Goal: Information Seeking & Learning: Learn about a topic

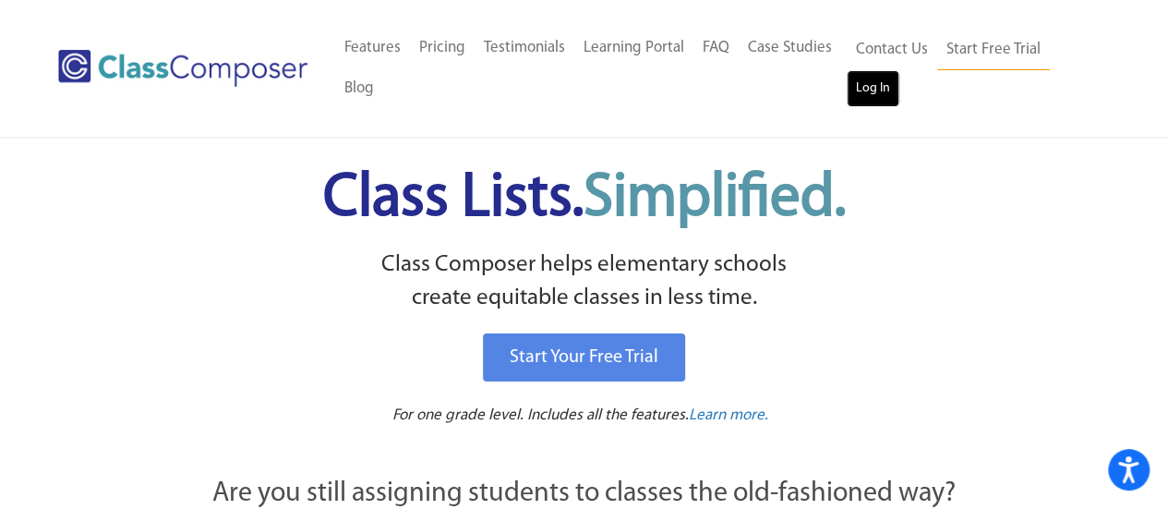
click at [884, 95] on link "Log In" at bounding box center [872, 88] width 53 height 37
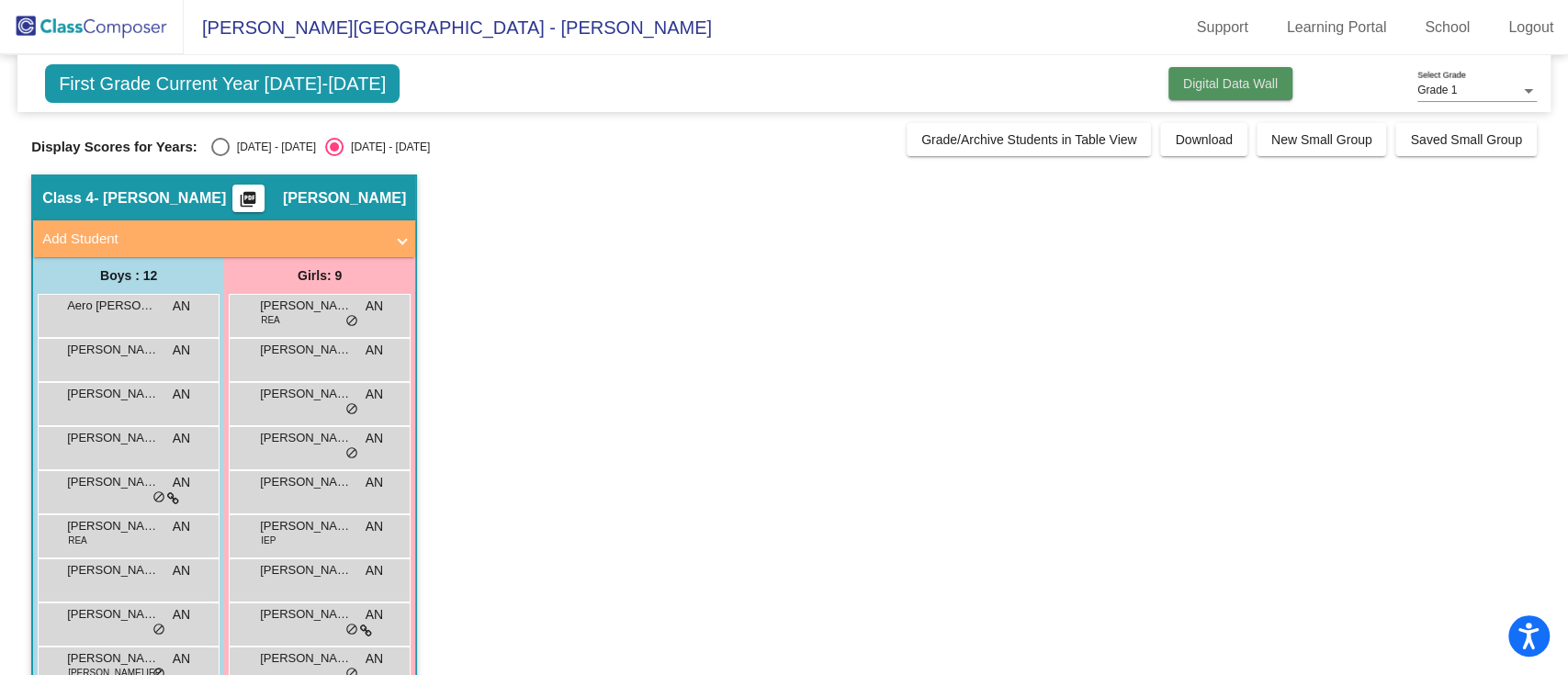
click at [1205, 91] on button "Digital Data Wall" at bounding box center [1230, 83] width 124 height 33
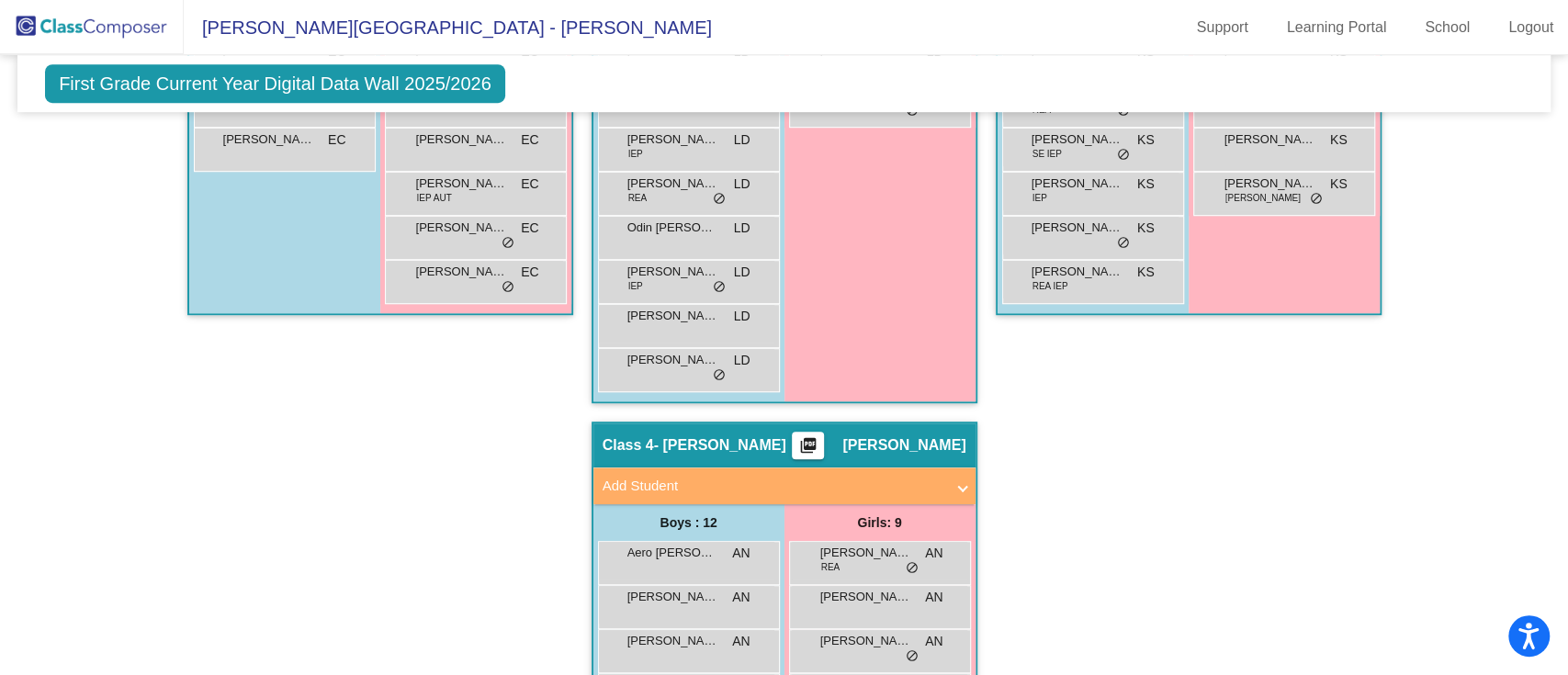
scroll to position [612, 0]
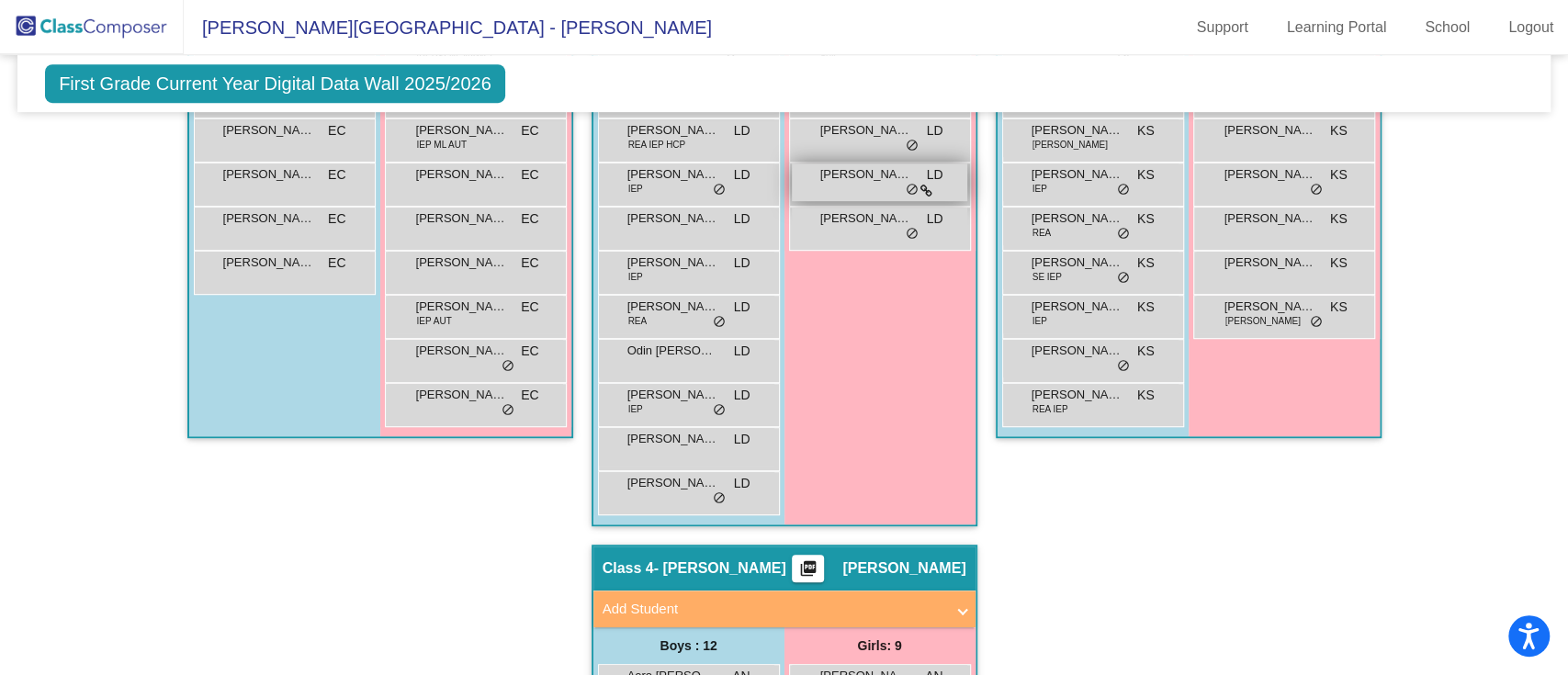
click at [905, 183] on span "do_not_disturb_alt" at bounding box center [911, 190] width 13 height 15
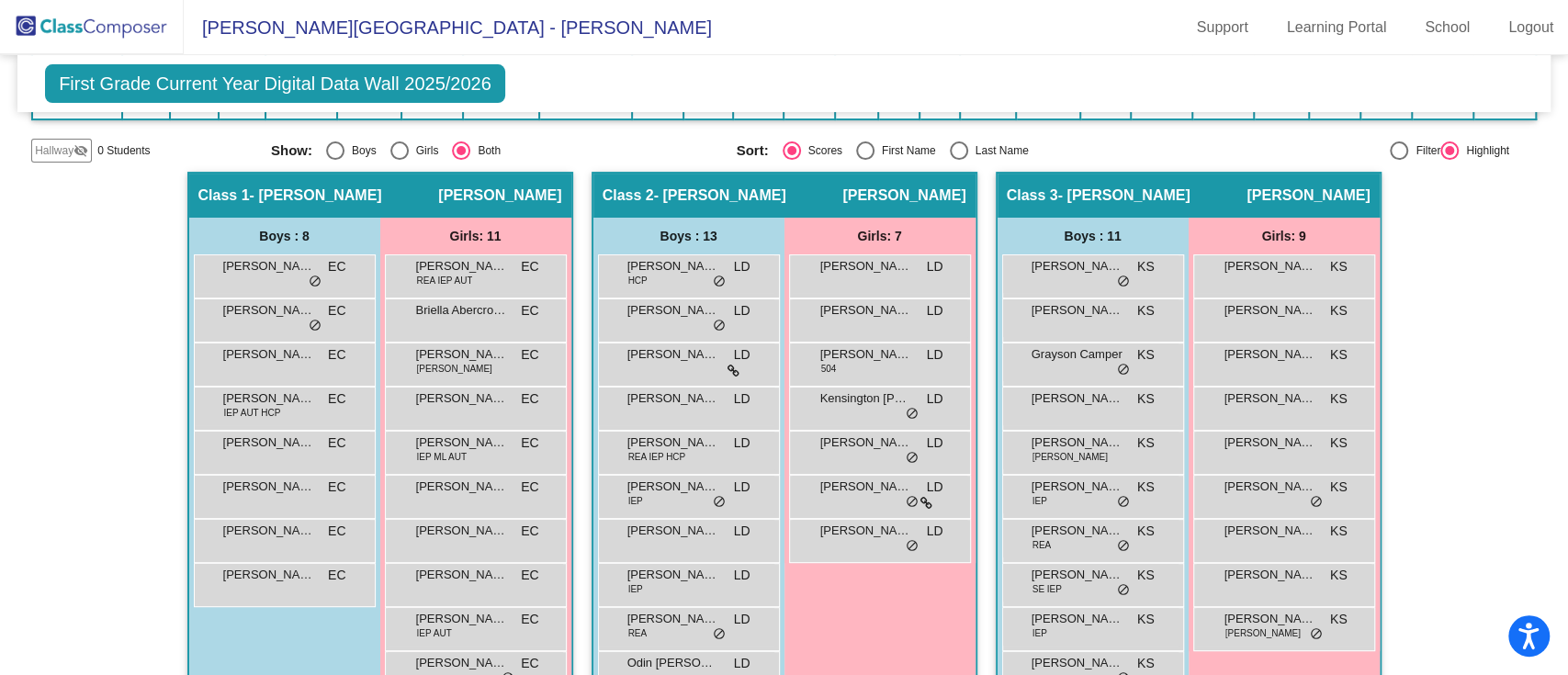
scroll to position [0, 0]
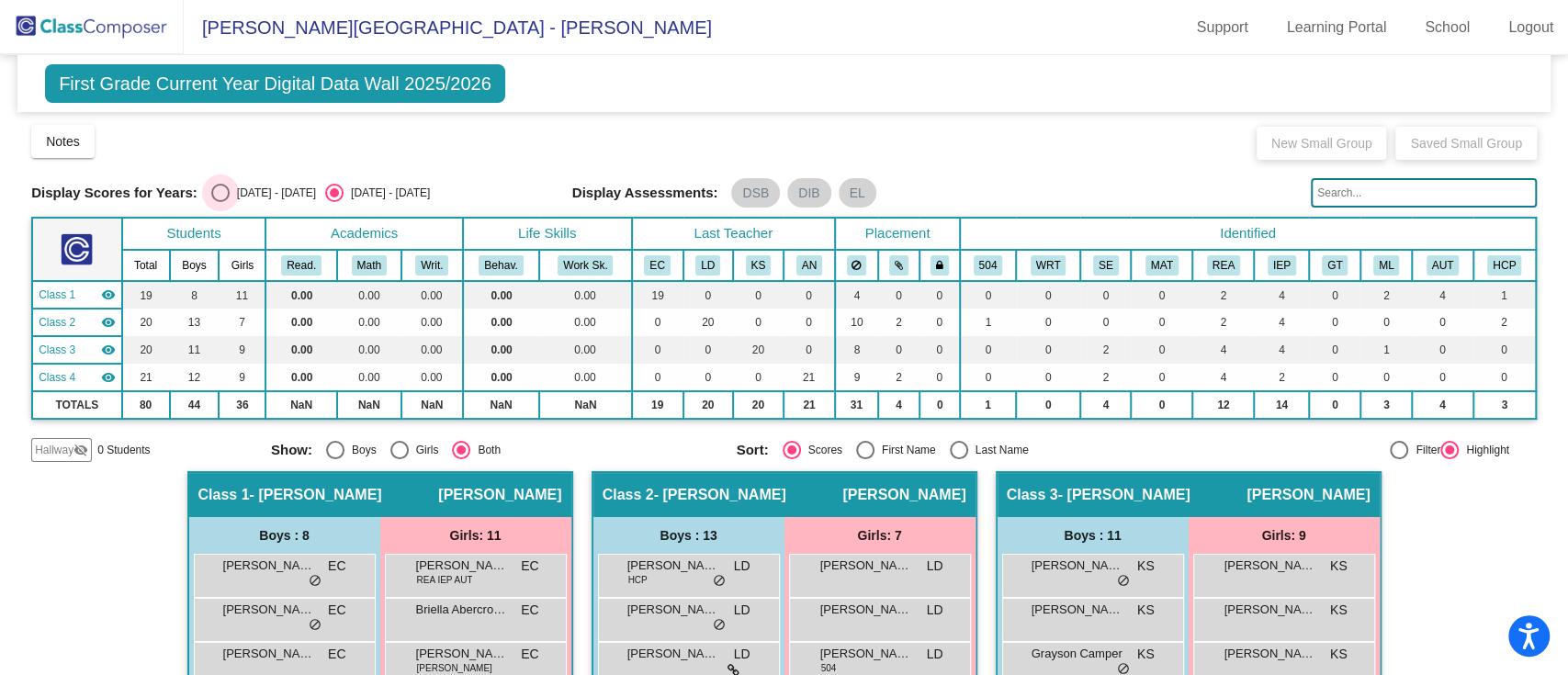
click at [232, 190] on div "[DATE] - [DATE]" at bounding box center [273, 193] width 87 height 17
click at [221, 202] on input "[DATE] - [DATE]" at bounding box center [220, 202] width 1 height 1
radio input "true"
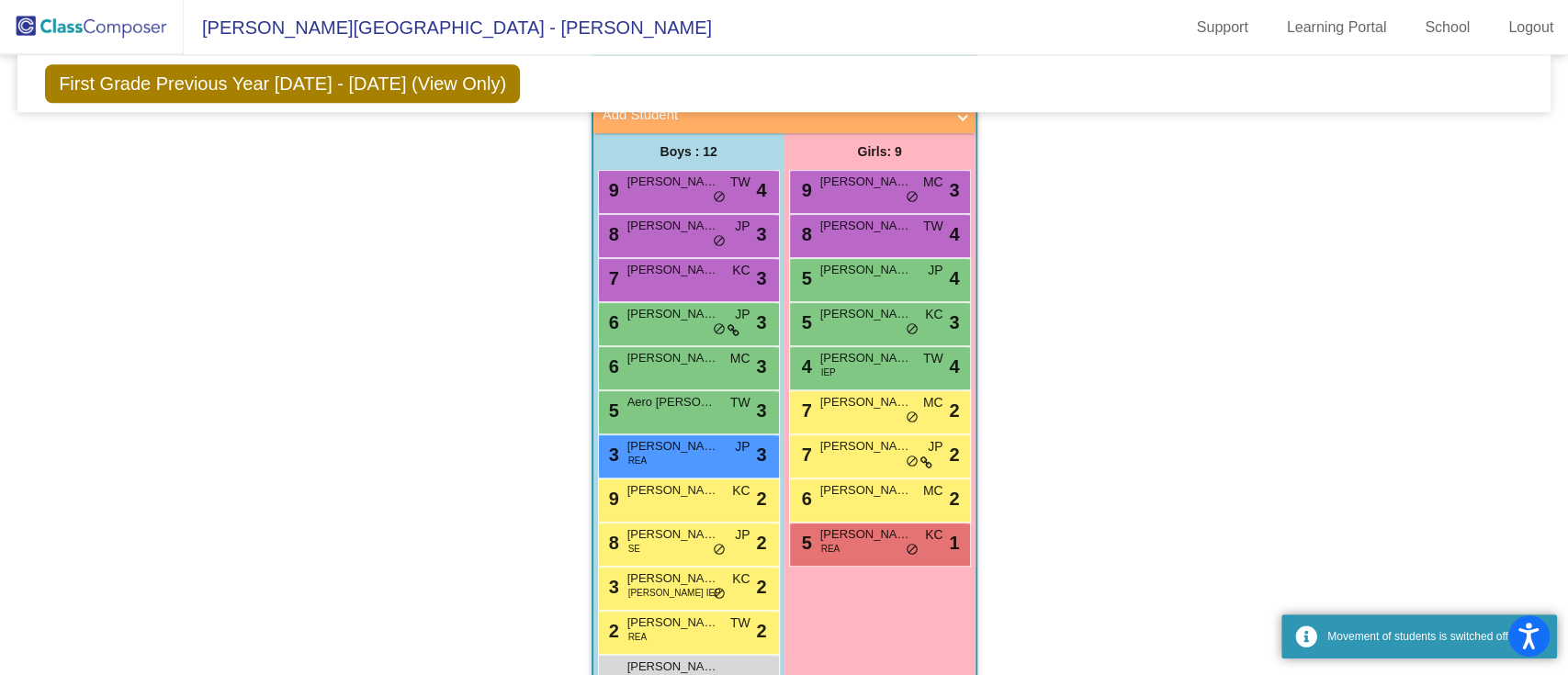
scroll to position [1153, 0]
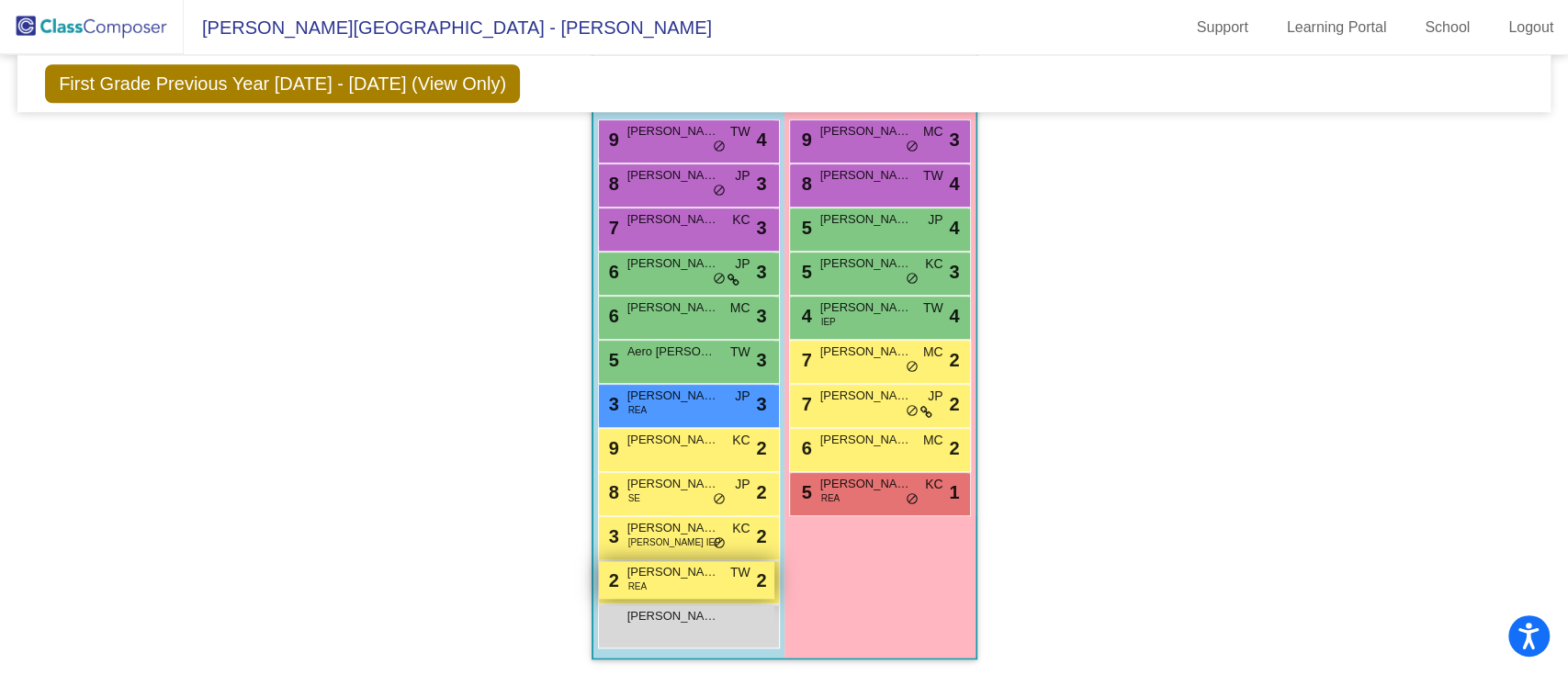
click at [722, 581] on div "2 [PERSON_NAME] [PERSON_NAME] lock do_not_disturb_alt 2" at bounding box center [686, 580] width 175 height 38
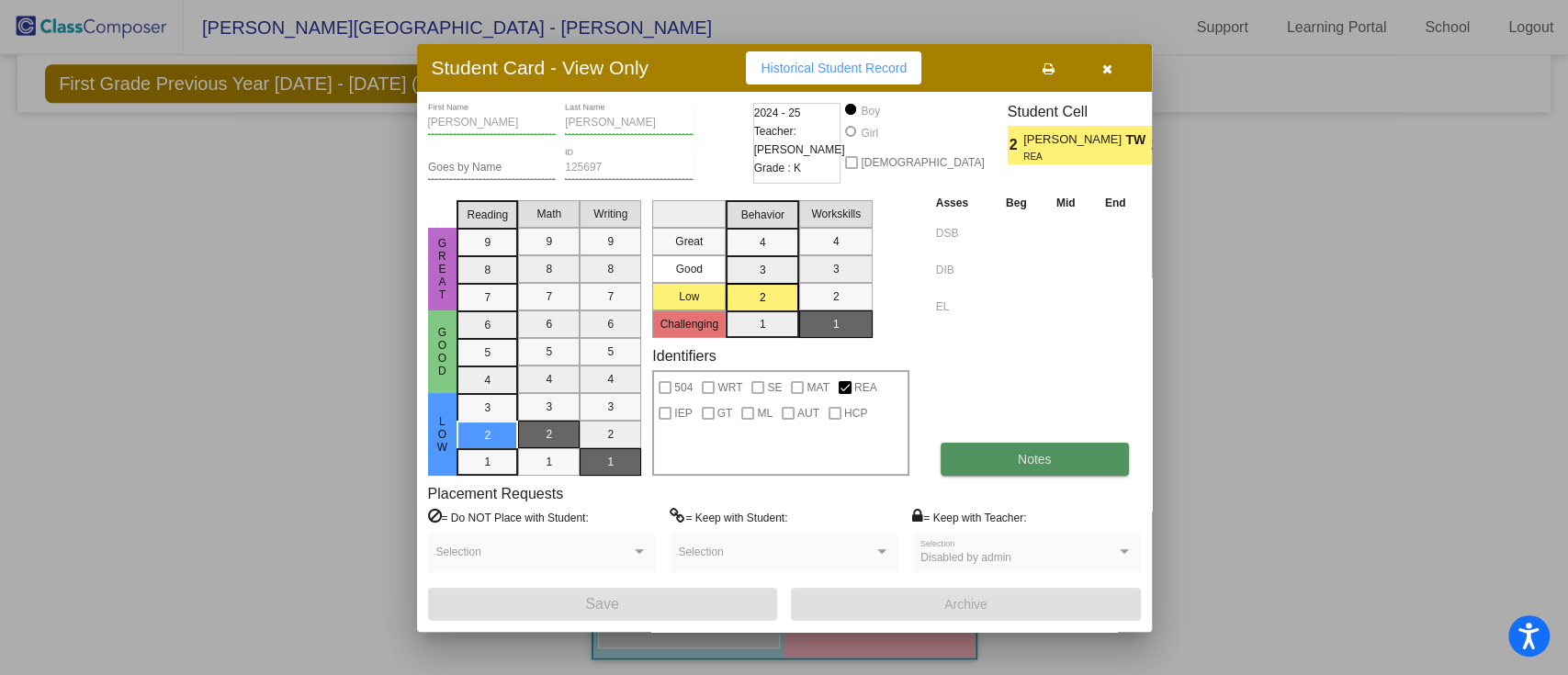
click at [991, 464] on button "Notes" at bounding box center [1034, 459] width 188 height 33
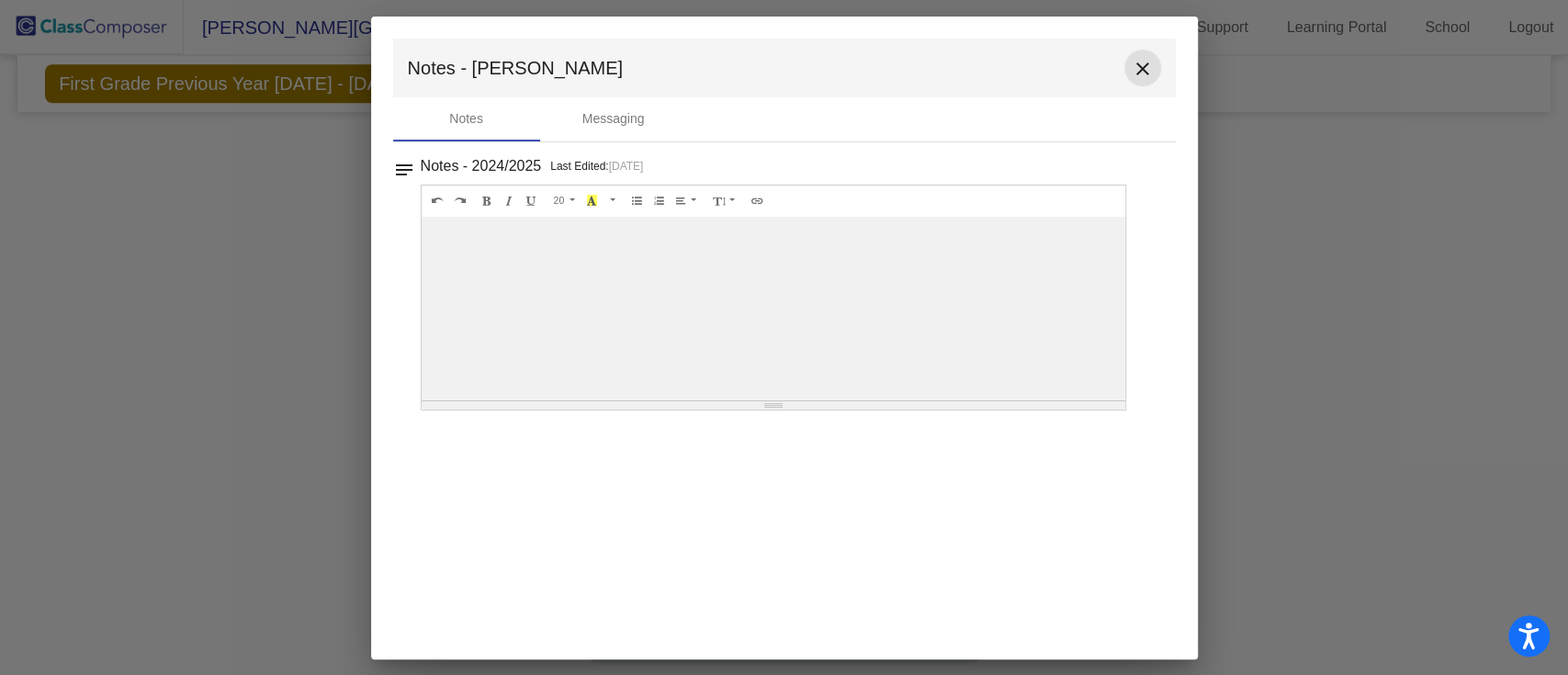
click at [1146, 74] on mat-icon "close" at bounding box center [1142, 69] width 22 height 22
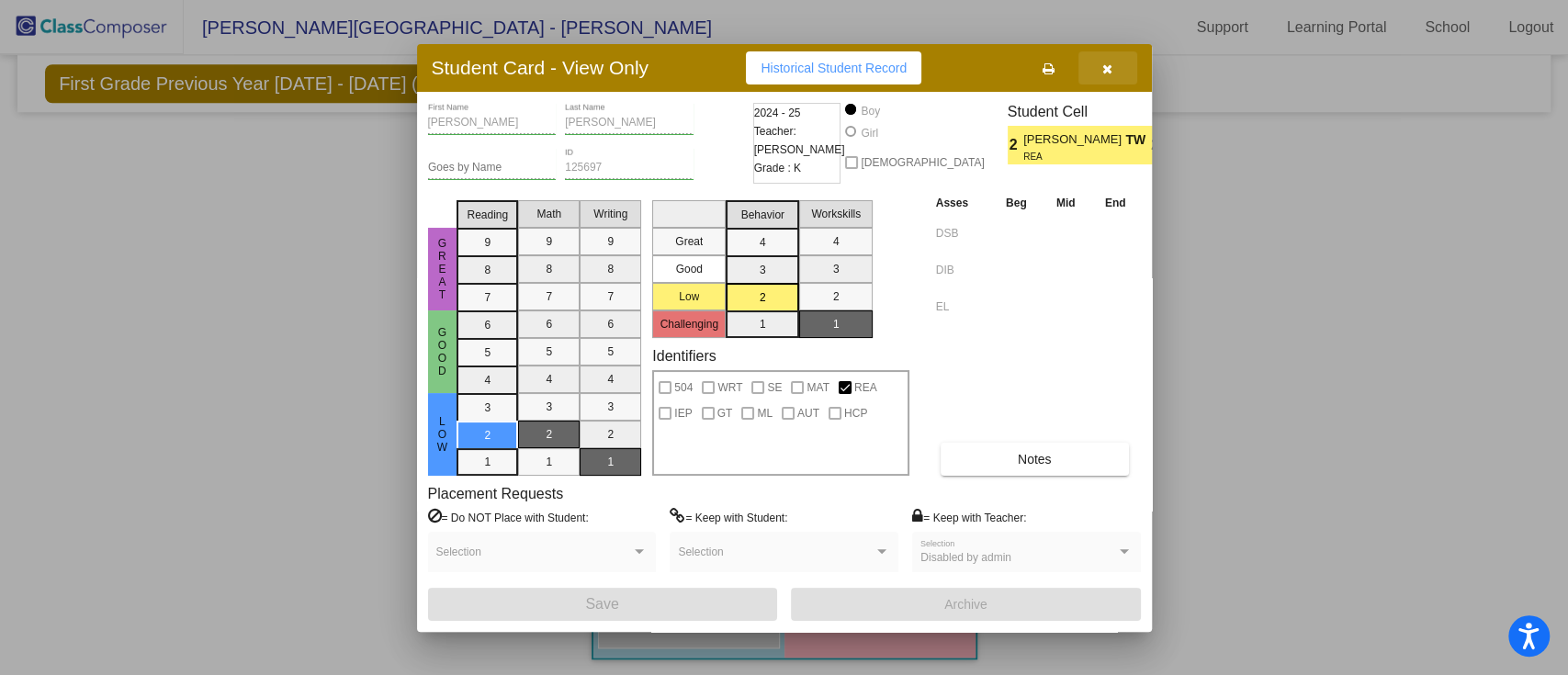
click at [1116, 74] on button "button" at bounding box center [1107, 68] width 59 height 33
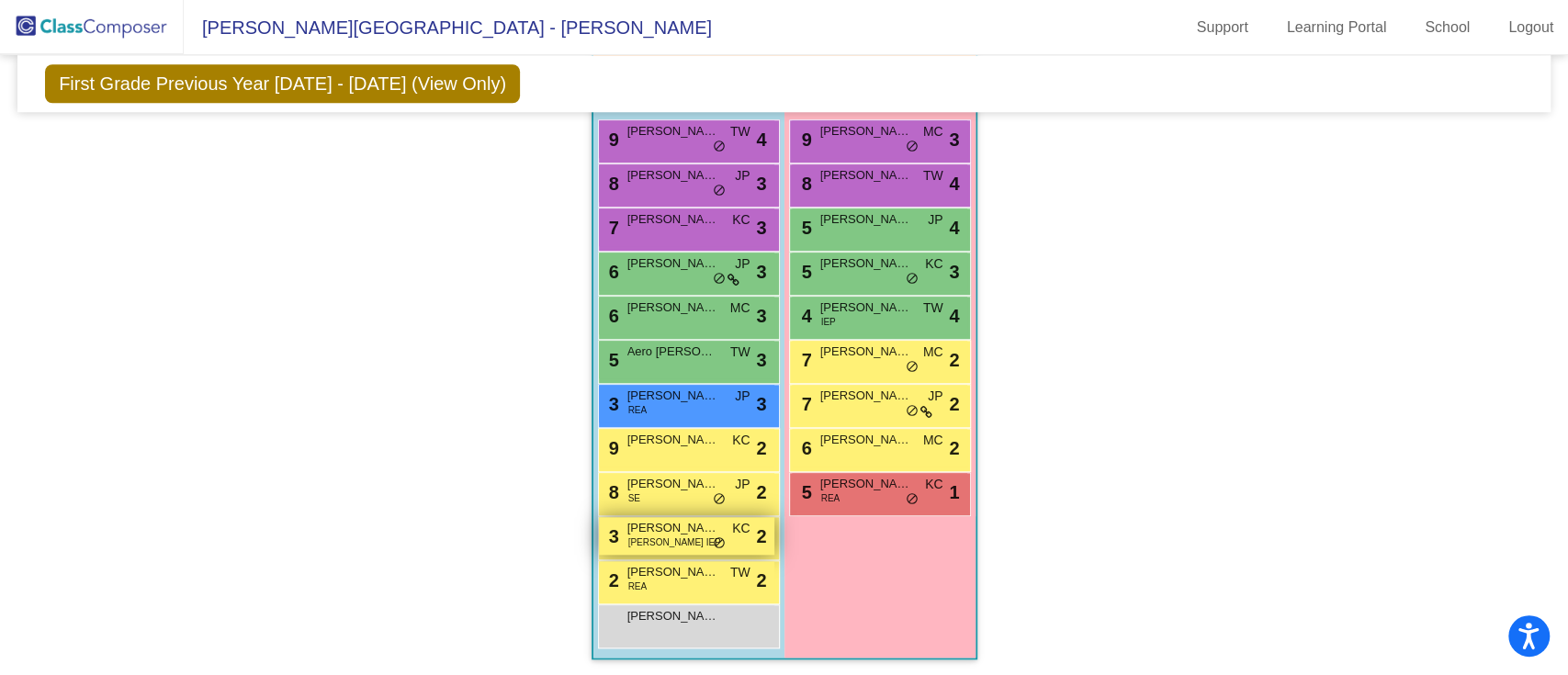
click at [698, 549] on div "3 [PERSON_NAME] [PERSON_NAME] IEP KC lock do_not_disturb_alt 2" at bounding box center [686, 537] width 175 height 38
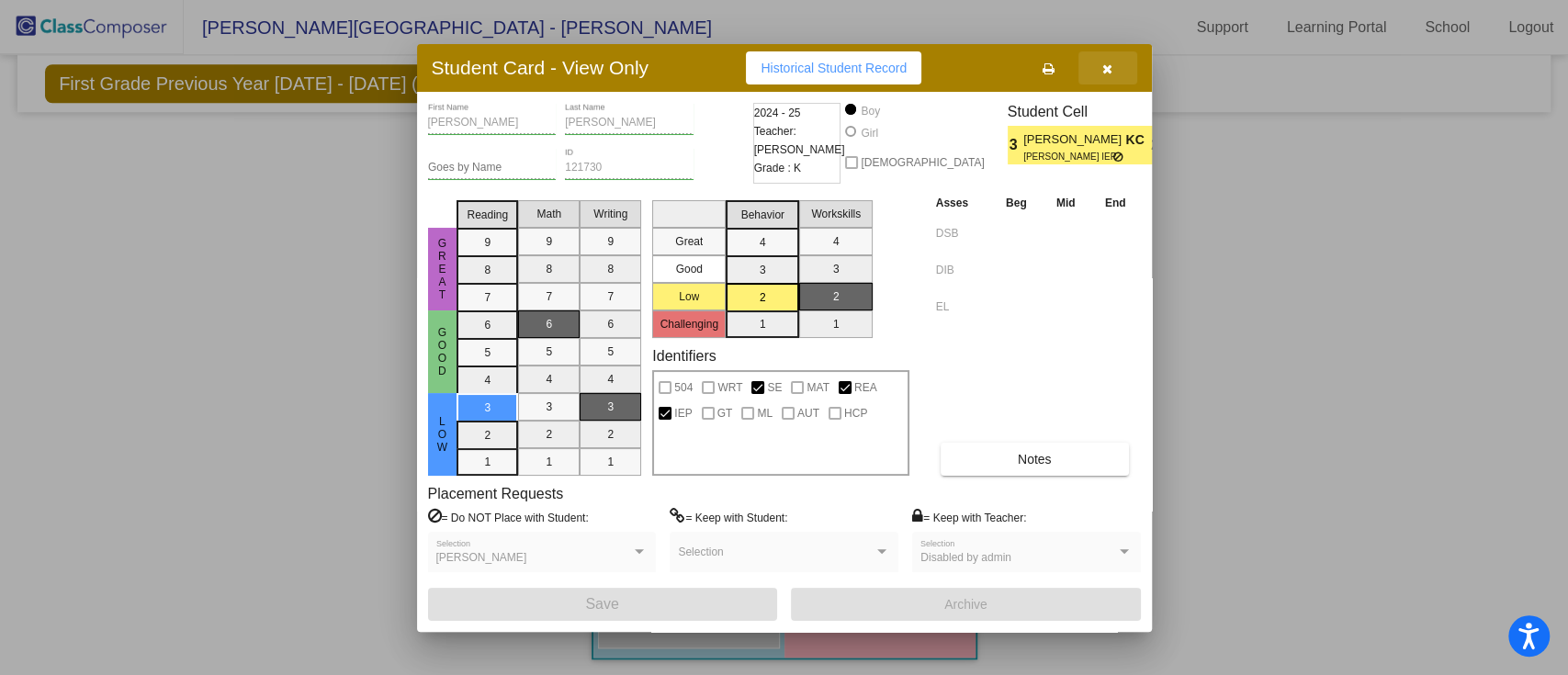
click at [1096, 80] on button "button" at bounding box center [1107, 68] width 59 height 33
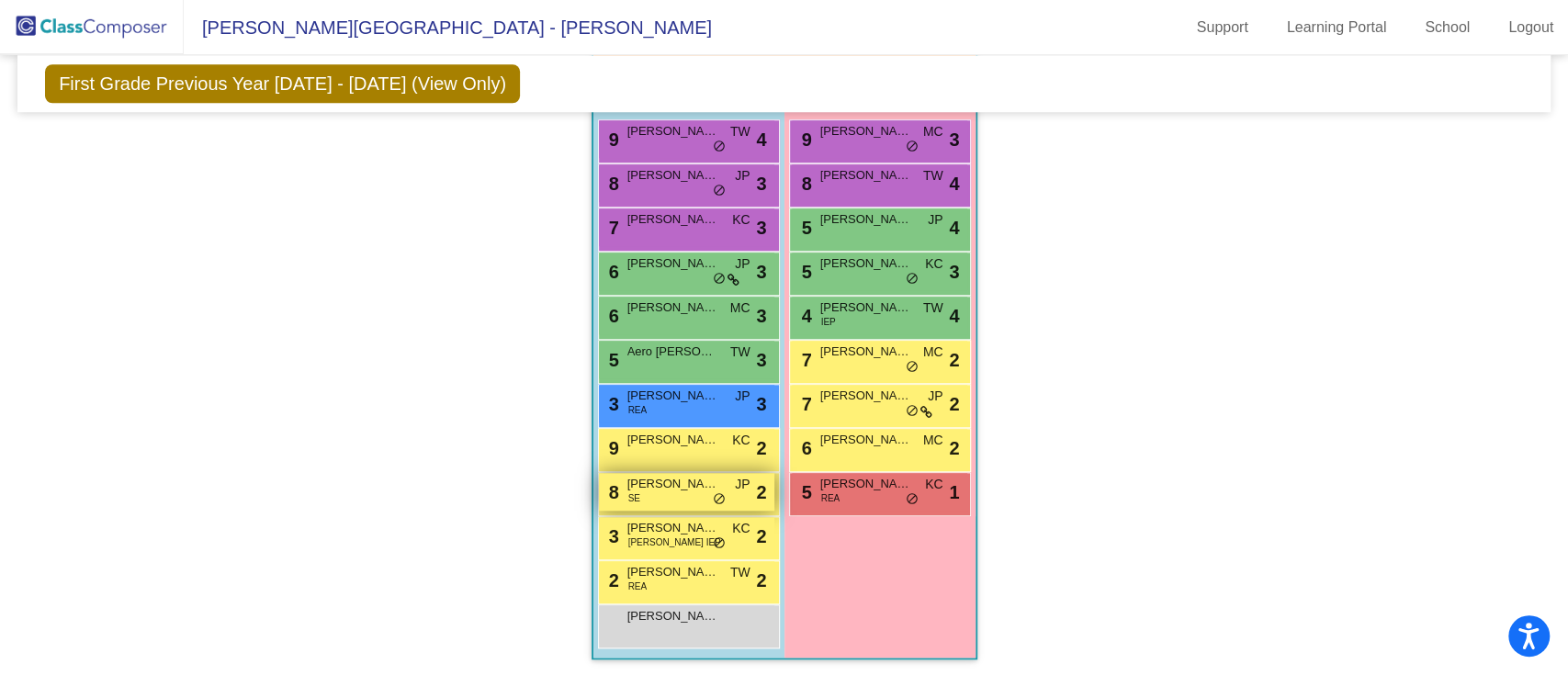
click at [666, 494] on div "8 [PERSON_NAME] SE JP lock do_not_disturb_alt 2" at bounding box center [686, 492] width 175 height 38
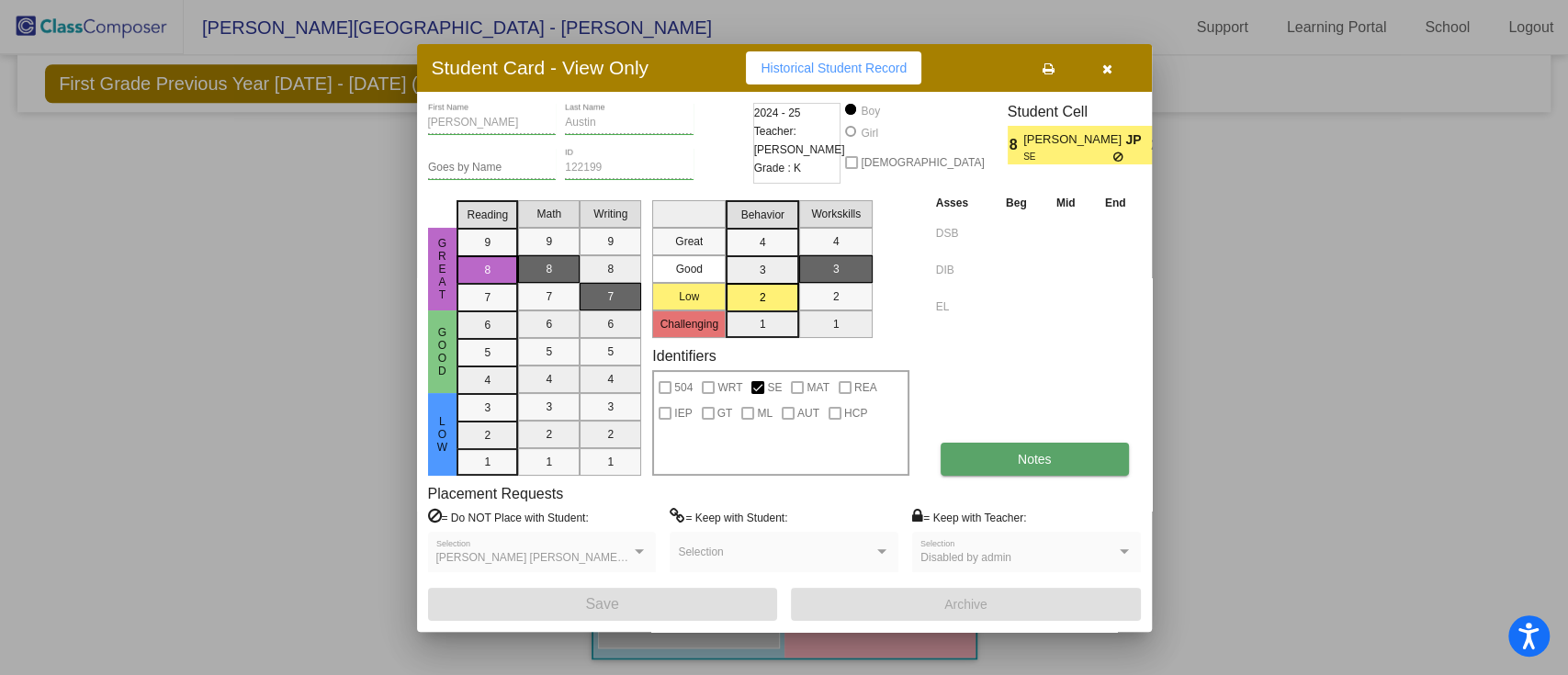
click at [1056, 456] on button "Notes" at bounding box center [1034, 459] width 188 height 33
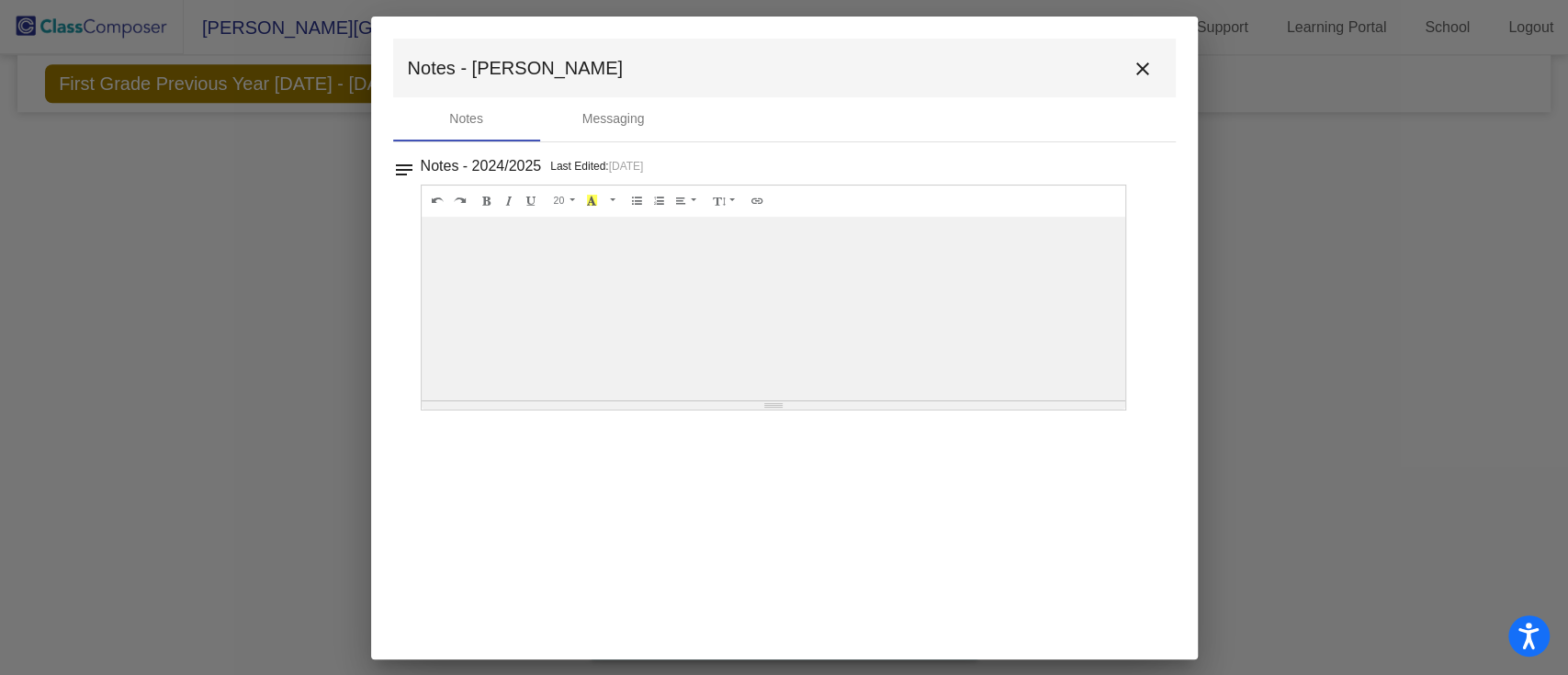
click at [1138, 56] on button "close" at bounding box center [1142, 68] width 37 height 37
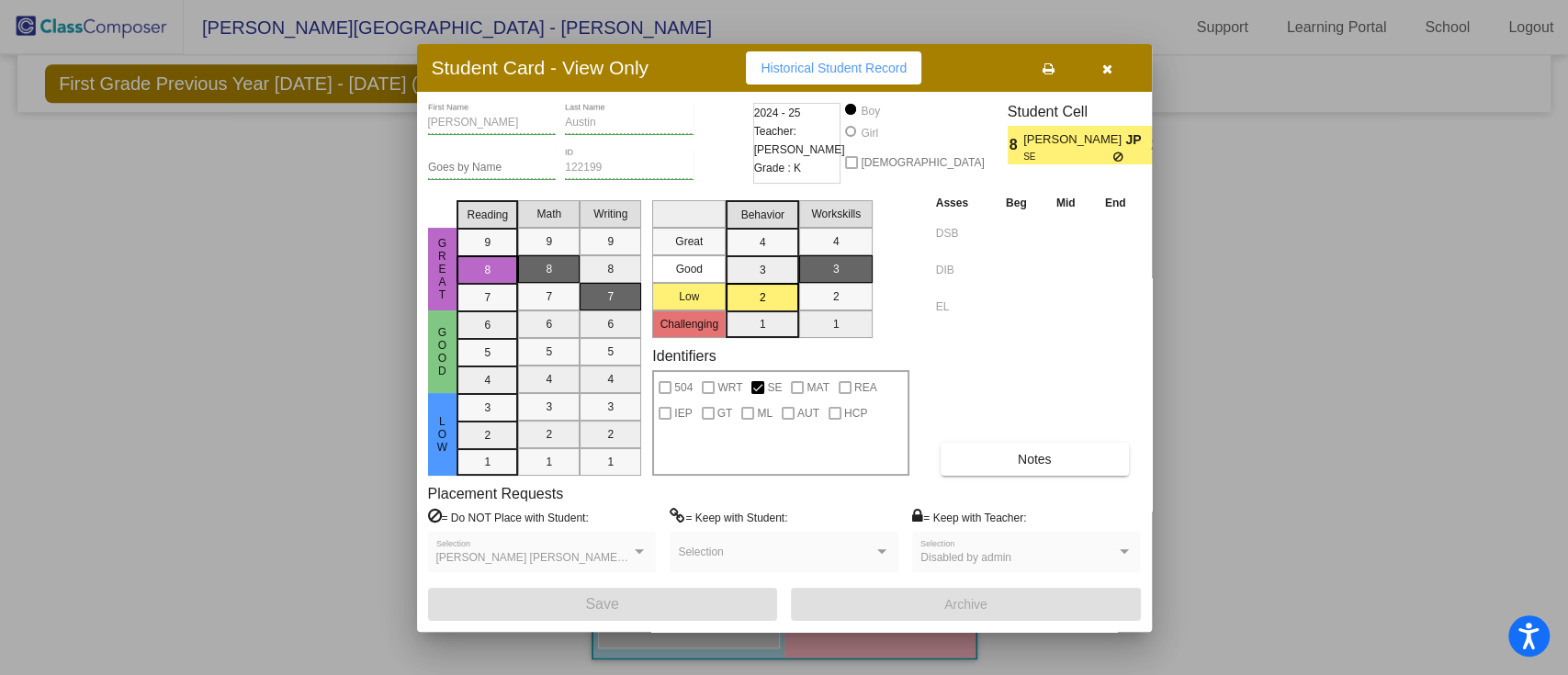
click at [1124, 73] on button "button" at bounding box center [1107, 68] width 59 height 33
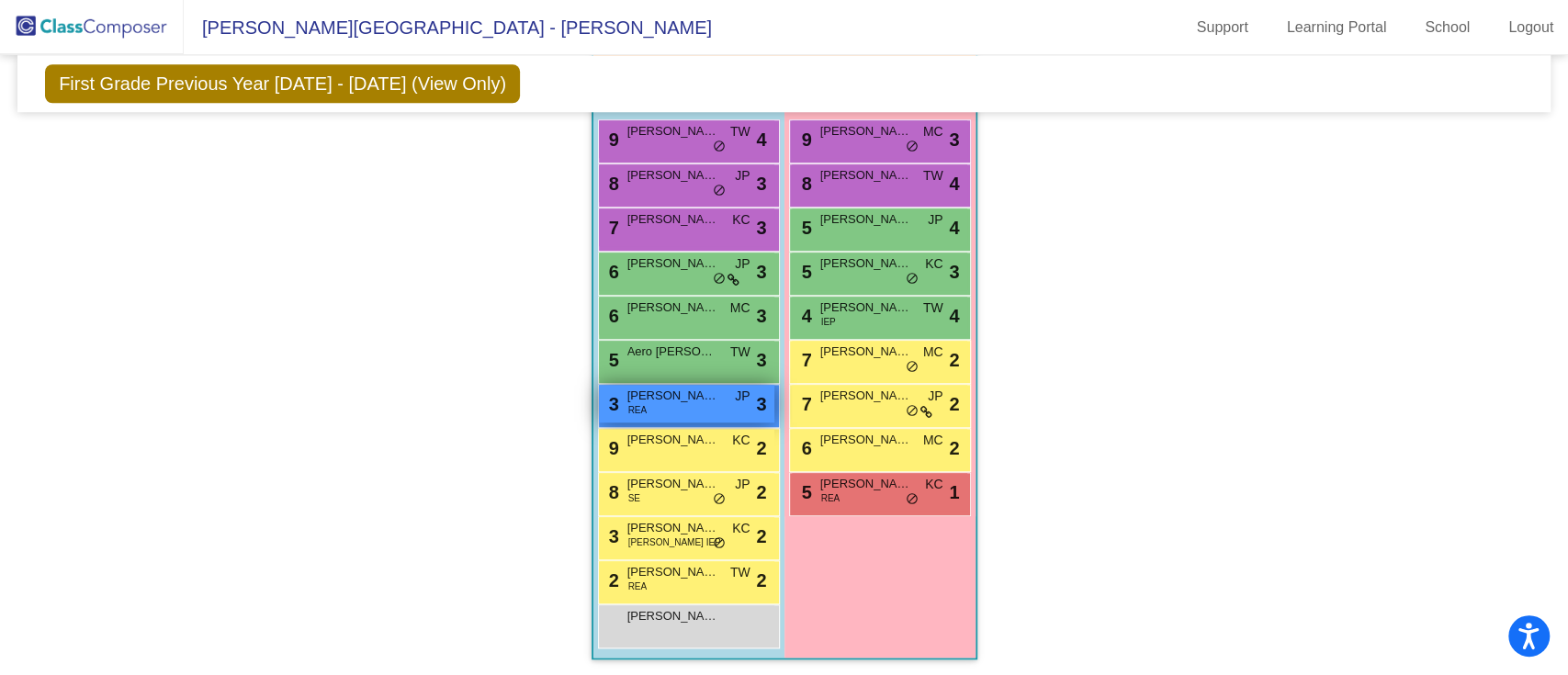
click at [685, 393] on span "[PERSON_NAME]" at bounding box center [673, 396] width 92 height 18
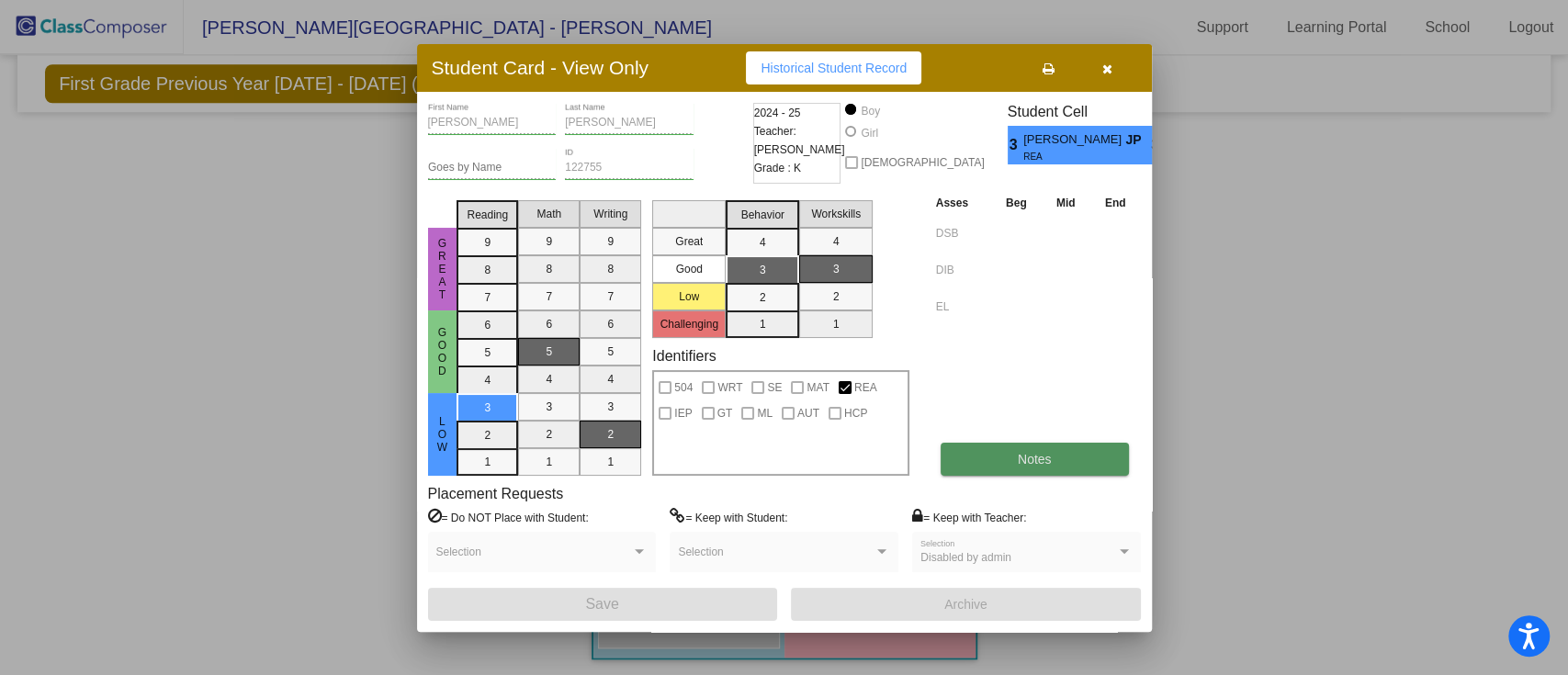
click at [987, 443] on button "Notes" at bounding box center [1034, 459] width 188 height 33
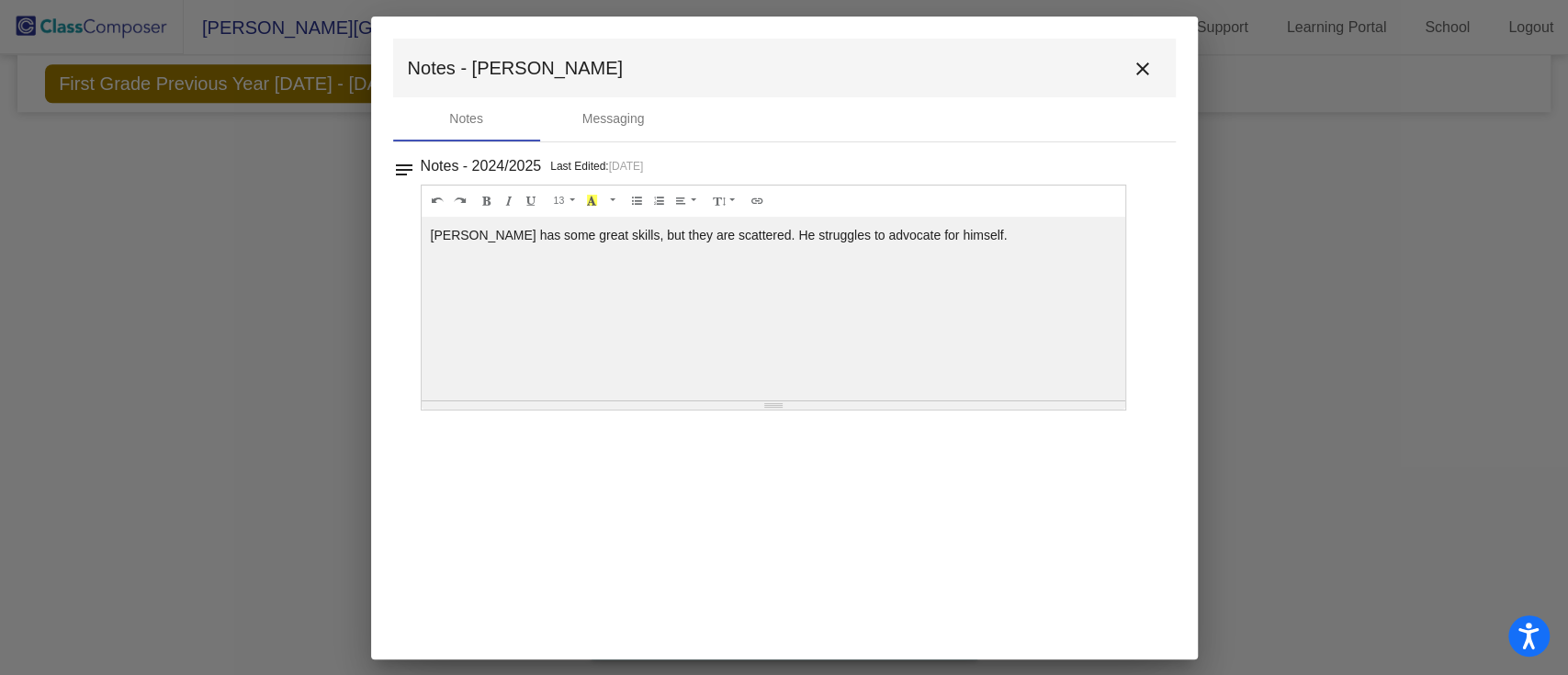
click at [1140, 66] on mat-icon "close" at bounding box center [1142, 69] width 22 height 22
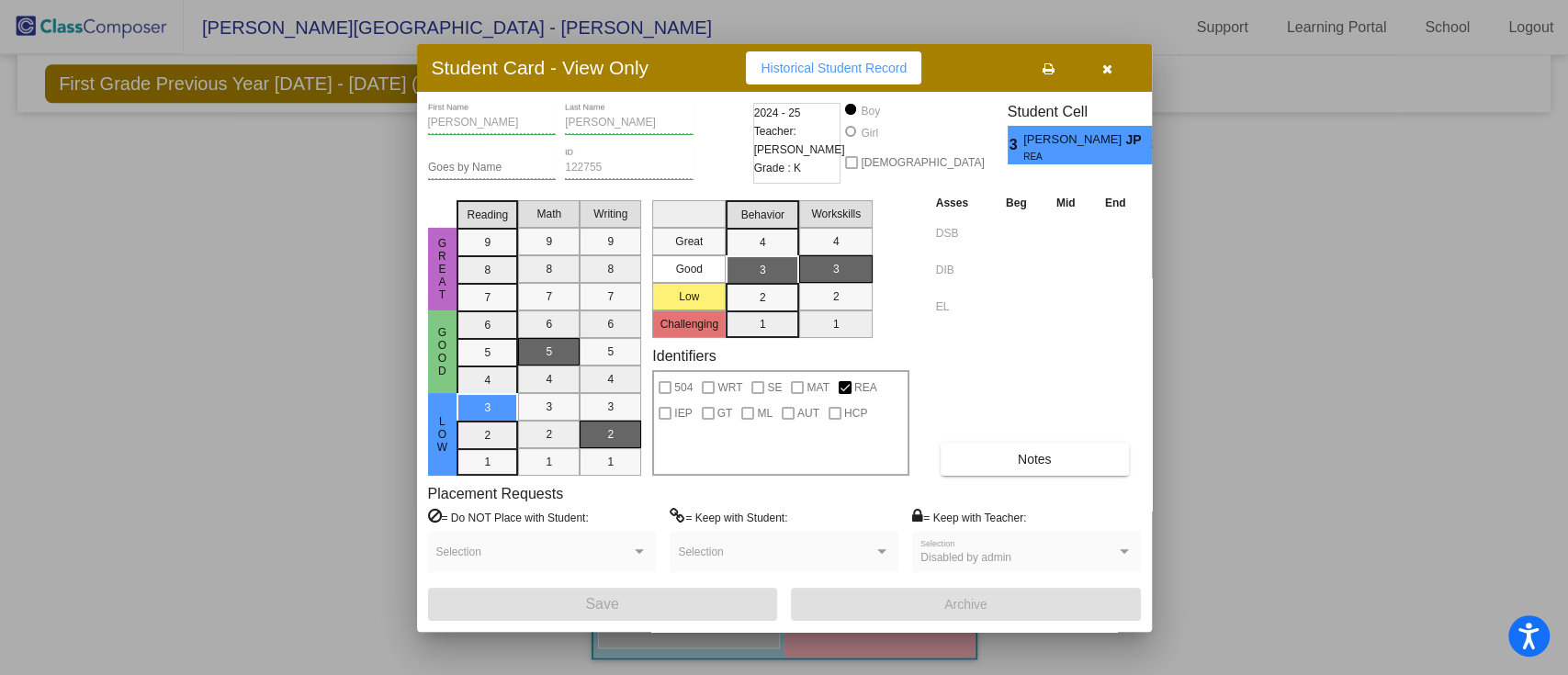
click at [1108, 81] on button "button" at bounding box center [1107, 68] width 59 height 33
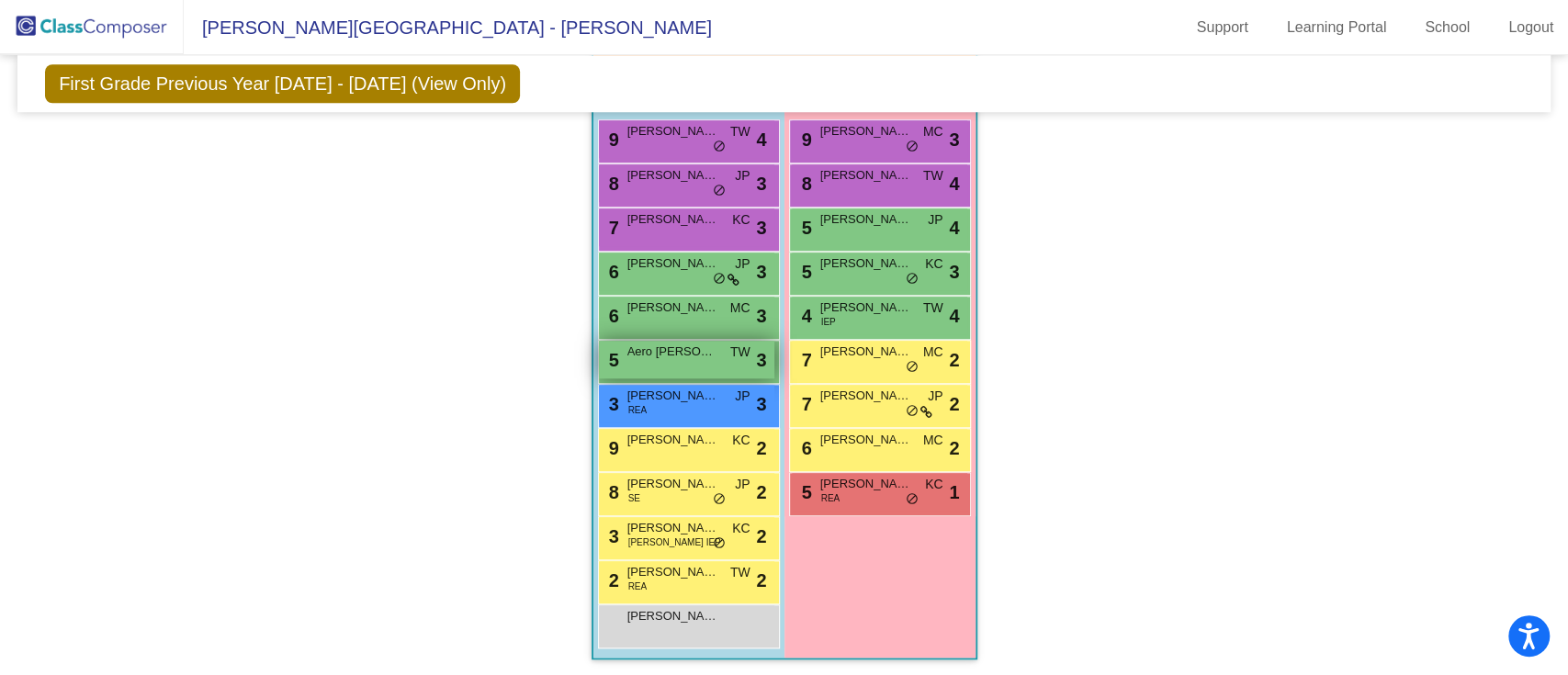
click at [708, 356] on span "Aero [PERSON_NAME]" at bounding box center [673, 351] width 92 height 18
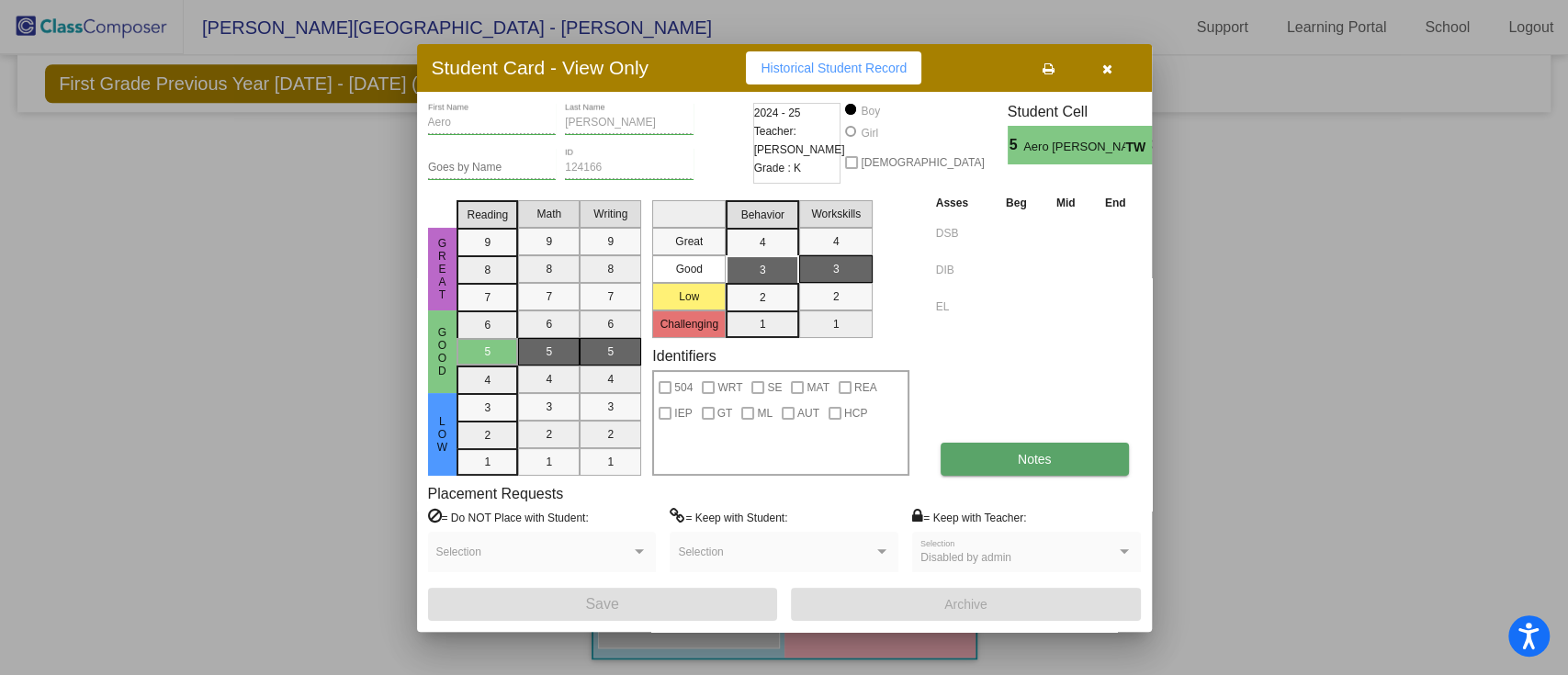
click at [1035, 452] on span "Notes" at bounding box center [1035, 459] width 34 height 15
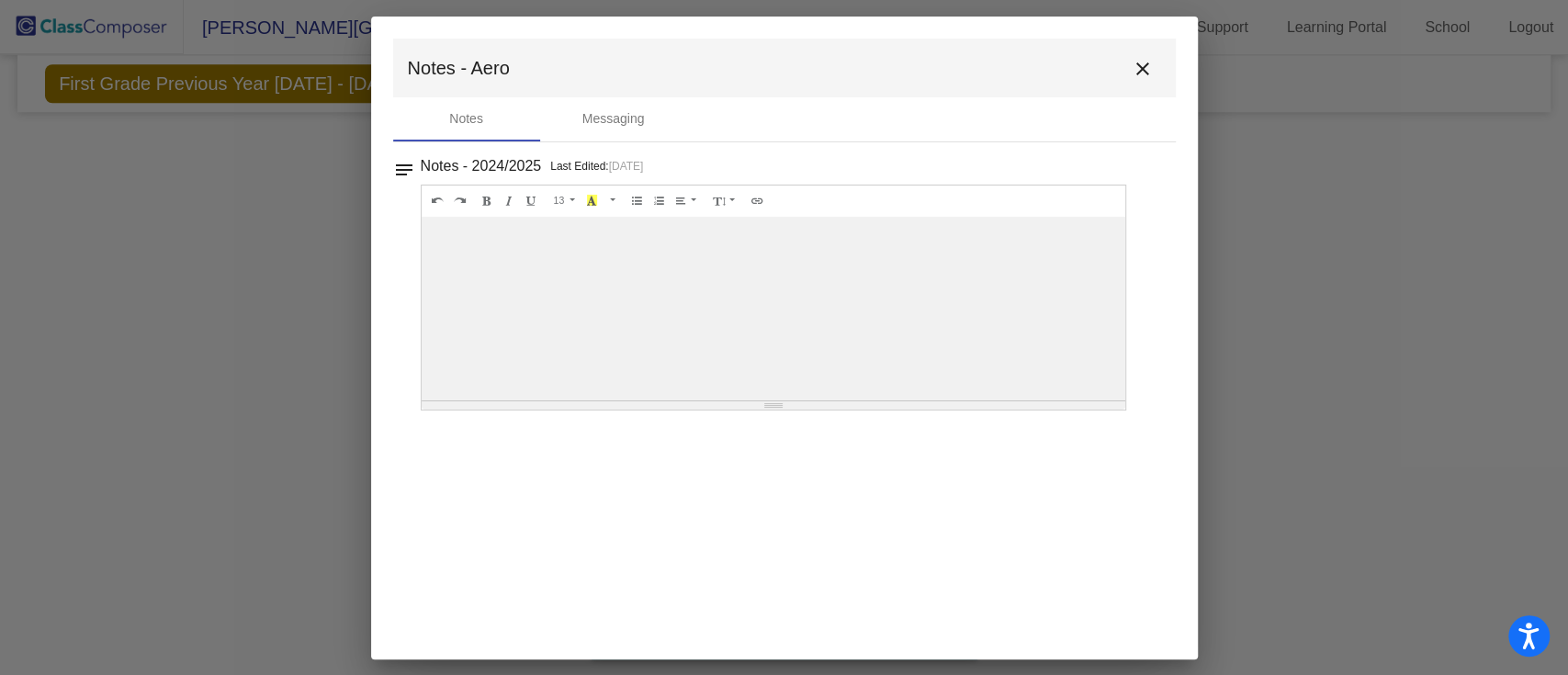
click at [1132, 78] on mat-icon "close" at bounding box center [1142, 69] width 22 height 22
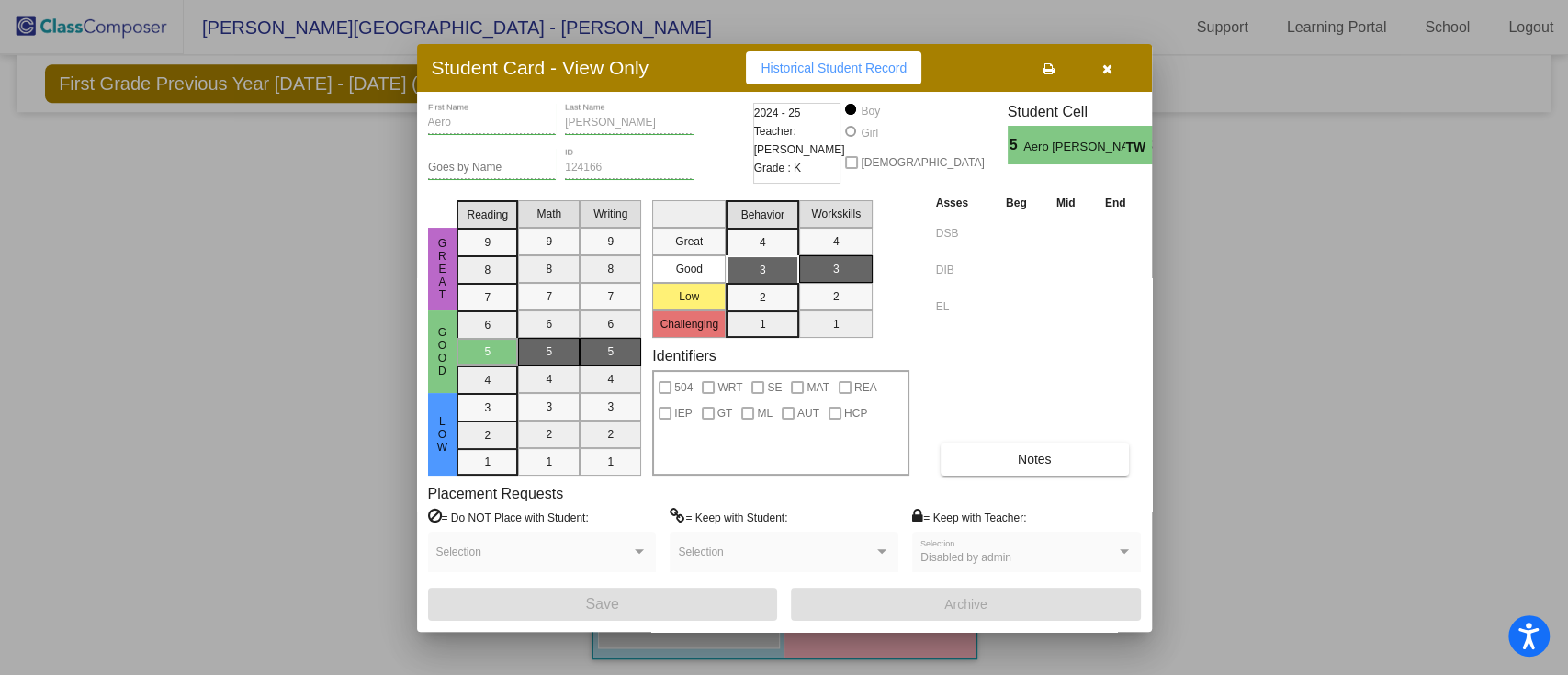
click at [1115, 77] on button "button" at bounding box center [1107, 68] width 59 height 33
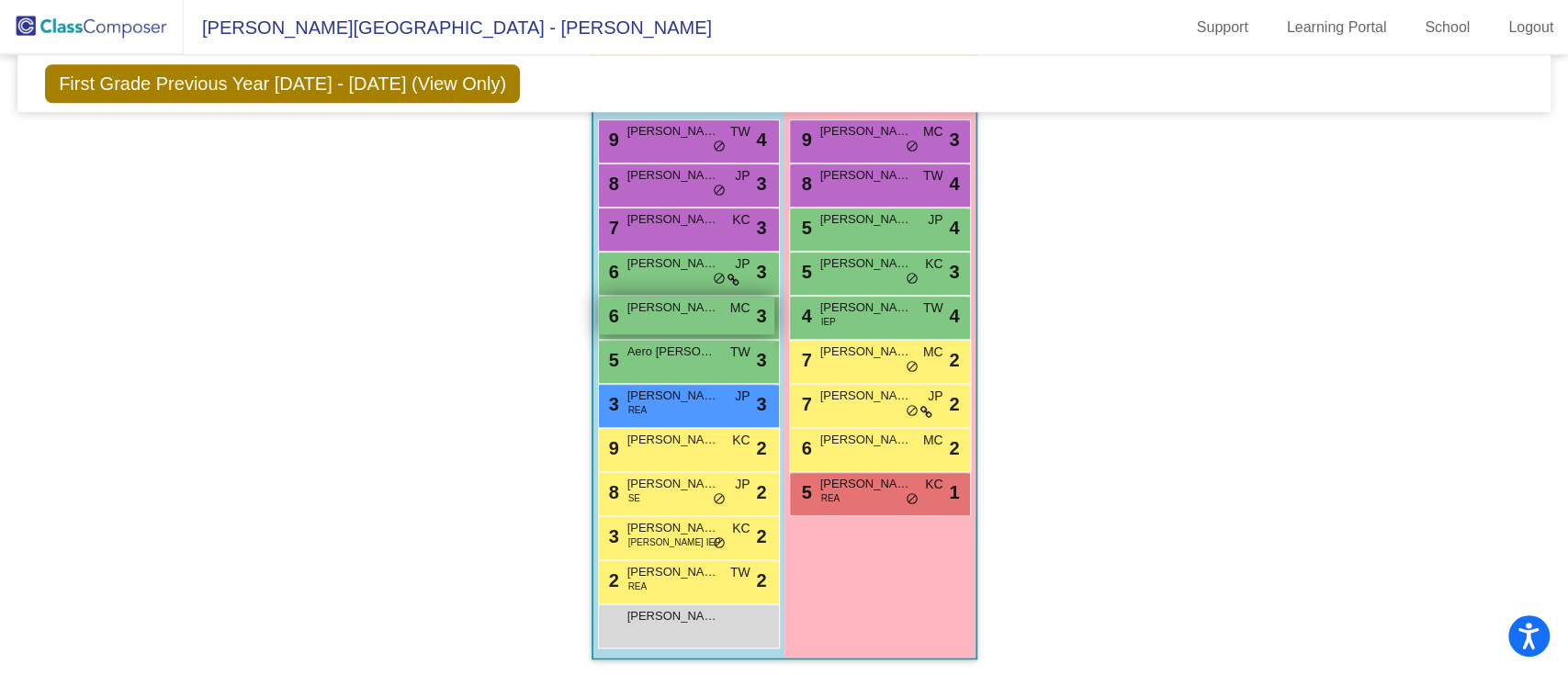
click at [684, 325] on div "6 [PERSON_NAME] MC lock do_not_disturb_alt 3" at bounding box center [686, 316] width 175 height 38
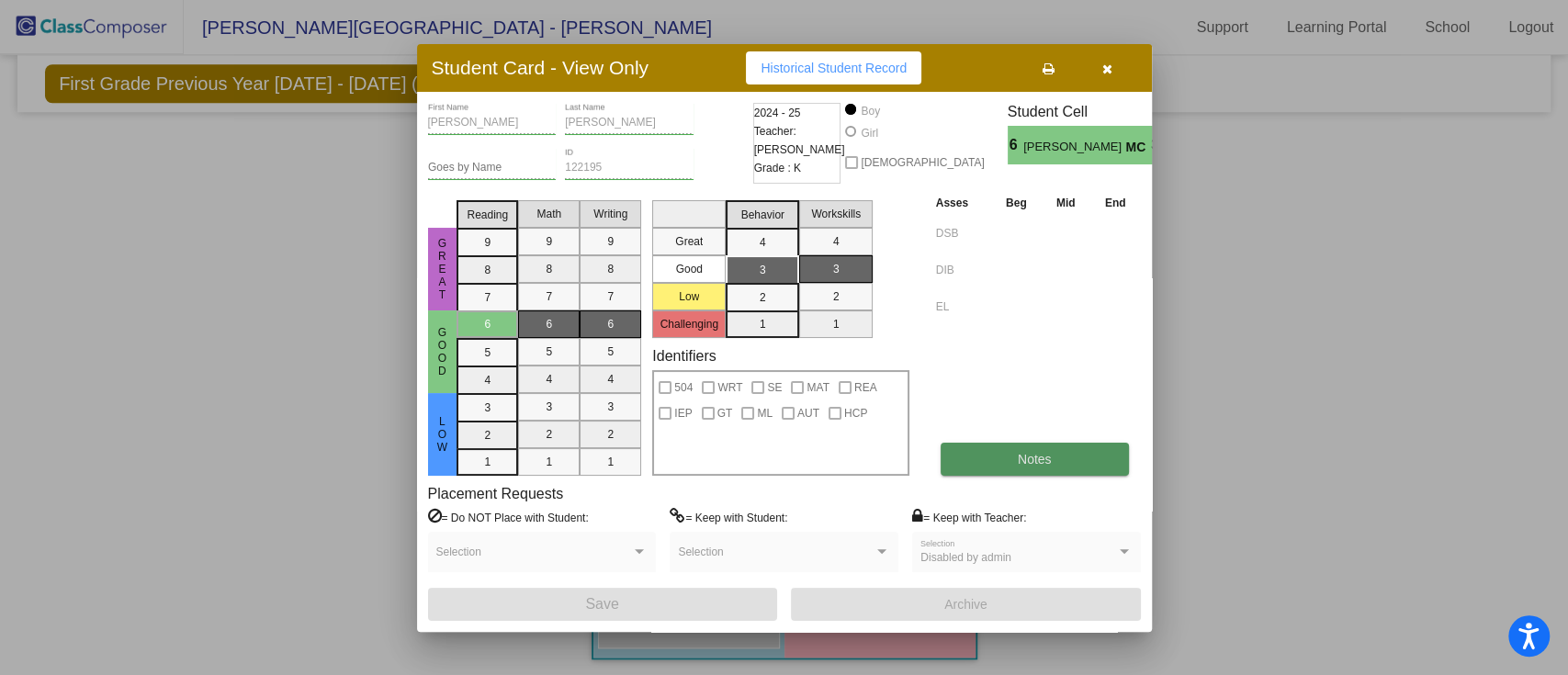
click at [1042, 474] on button "Notes" at bounding box center [1034, 459] width 188 height 33
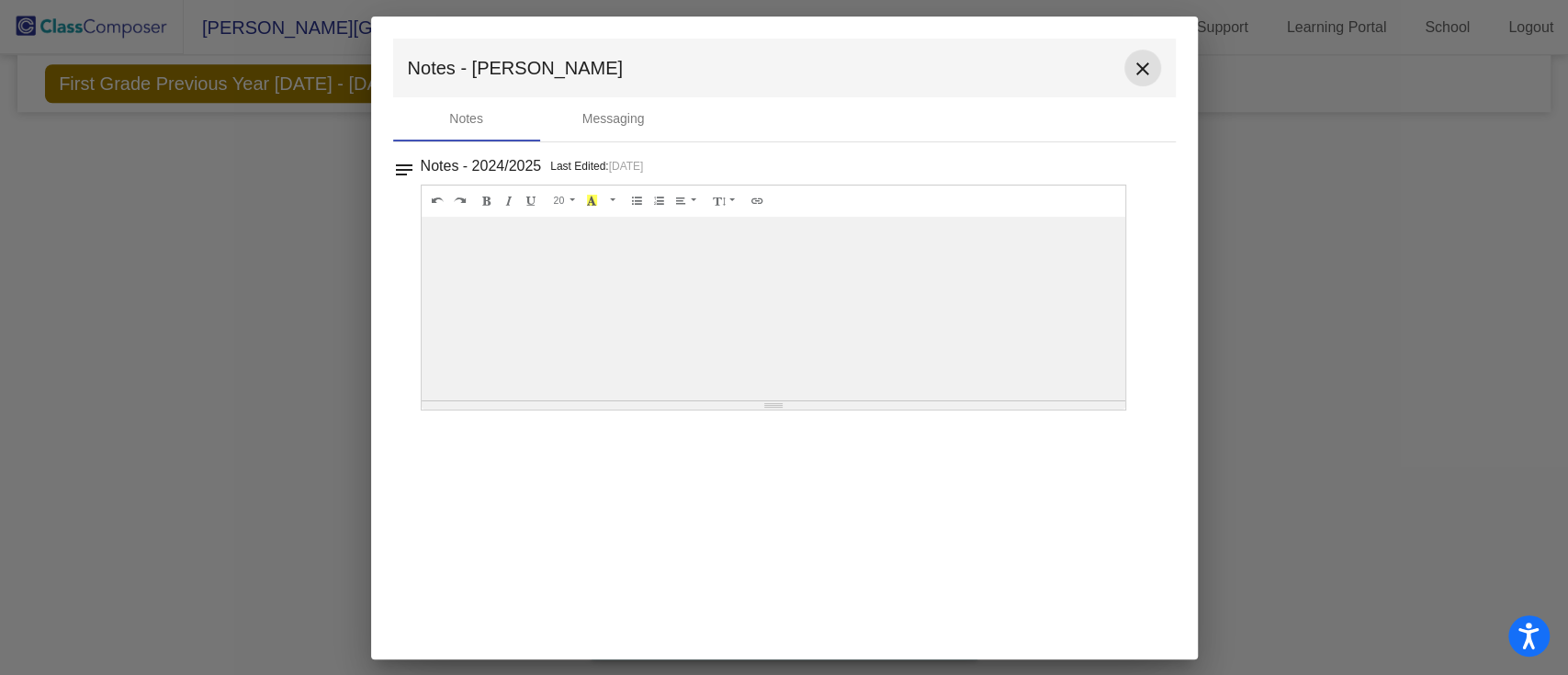
click at [1131, 63] on mat-icon "close" at bounding box center [1142, 69] width 22 height 22
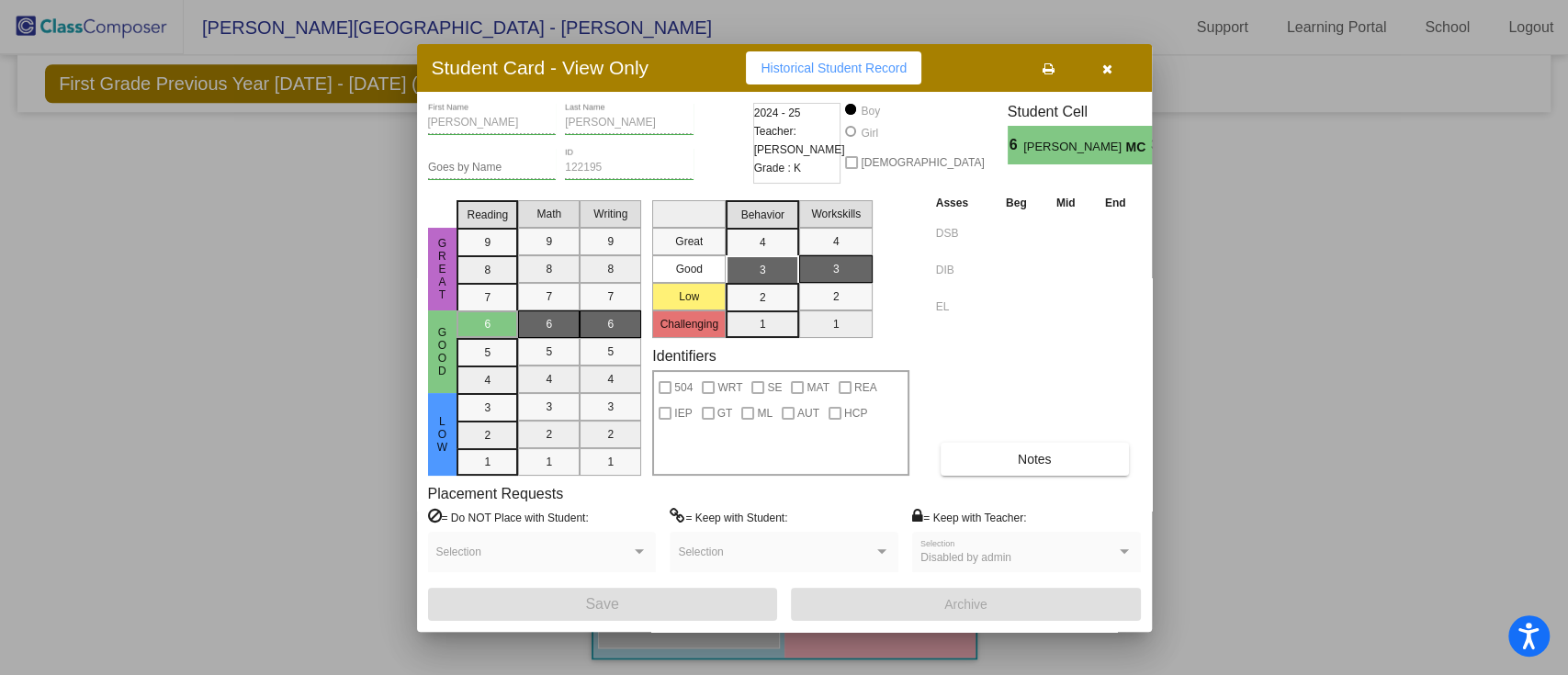
click at [1102, 87] on div "Student Card - View Only Historical Student Record" at bounding box center [784, 68] width 734 height 48
click at [1101, 79] on button "button" at bounding box center [1107, 68] width 59 height 33
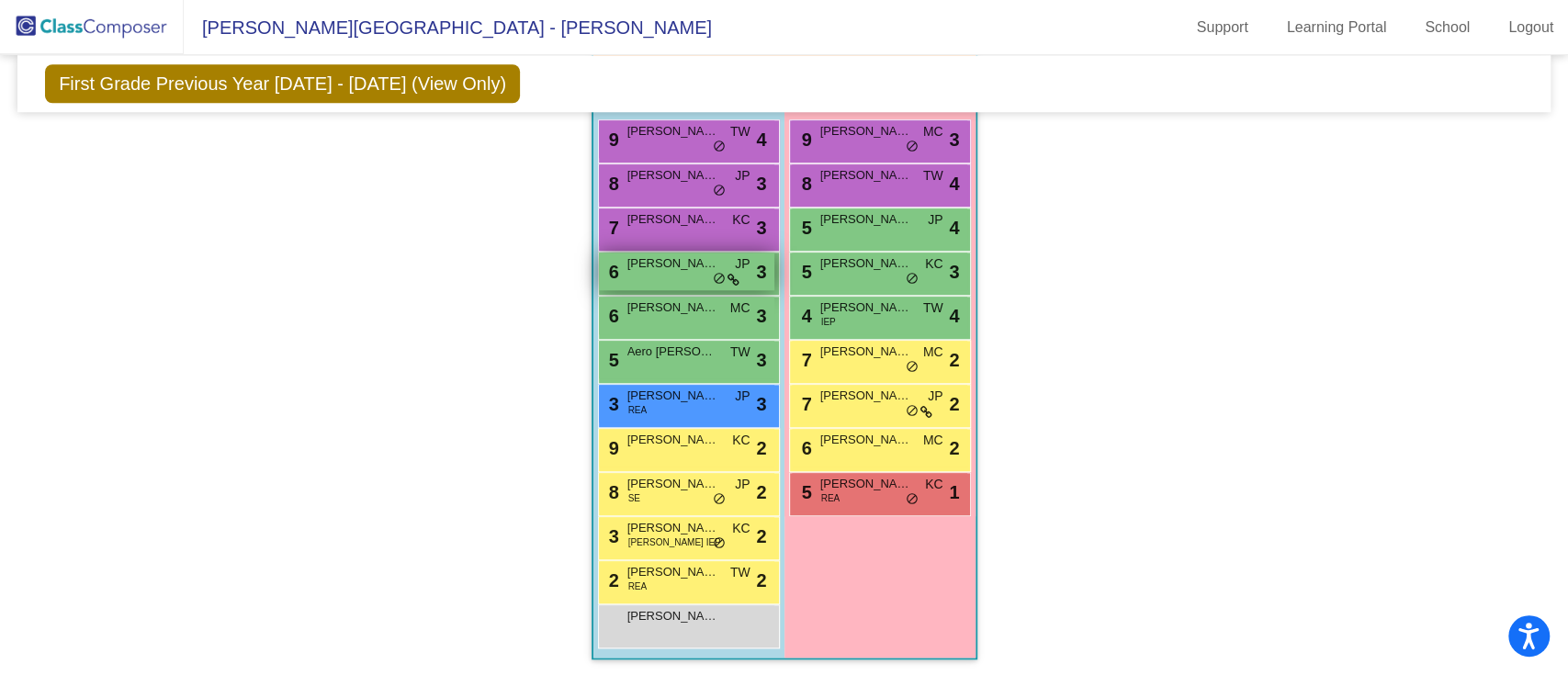
click at [681, 260] on span "[PERSON_NAME]" at bounding box center [673, 264] width 92 height 18
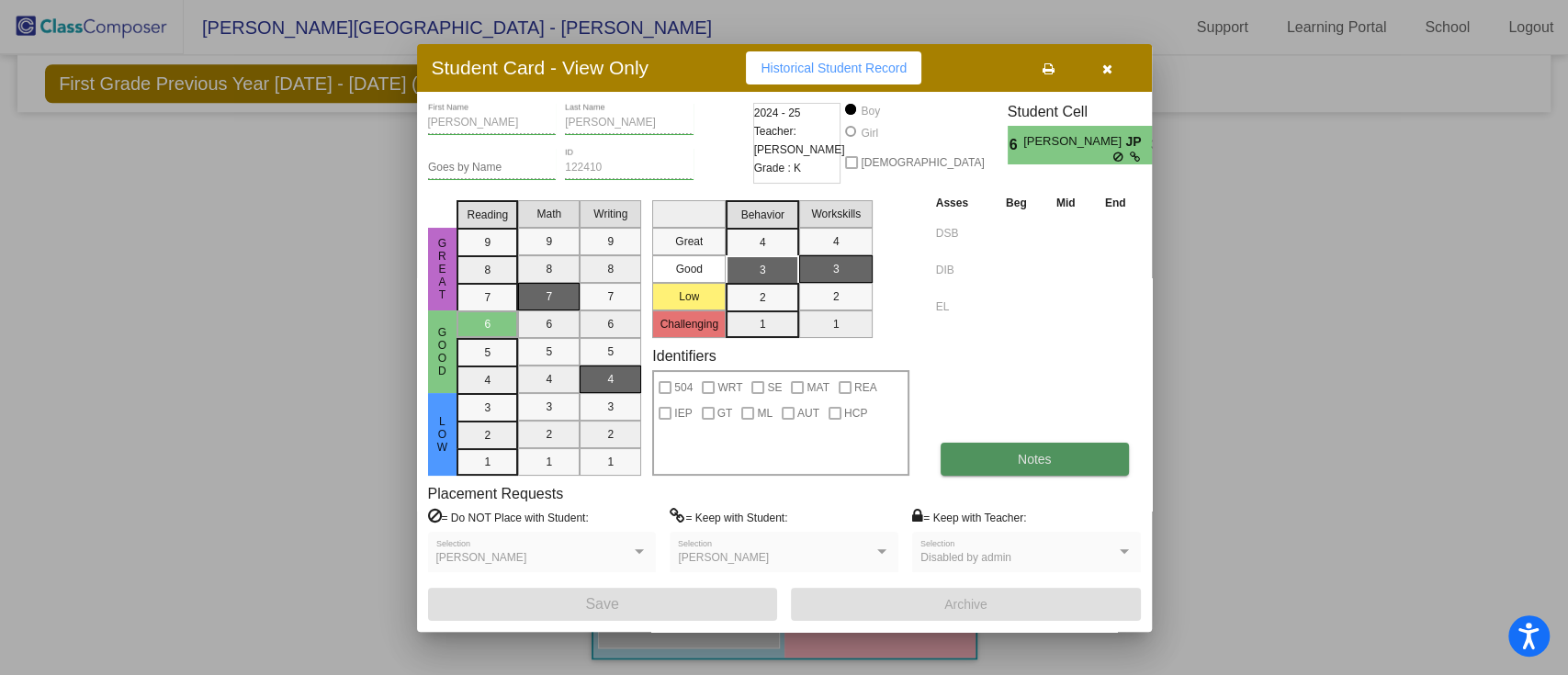
click at [1074, 451] on button "Notes" at bounding box center [1034, 459] width 188 height 33
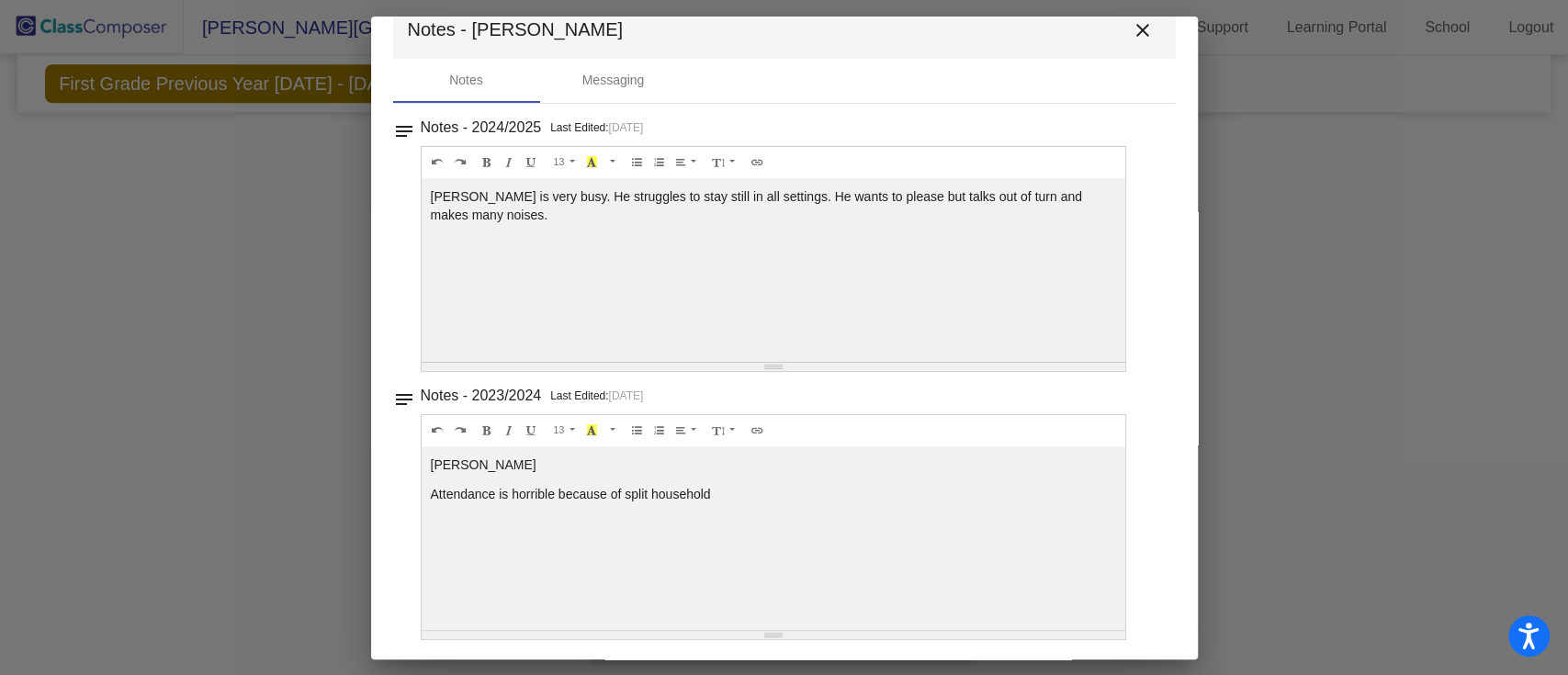
scroll to position [0, 0]
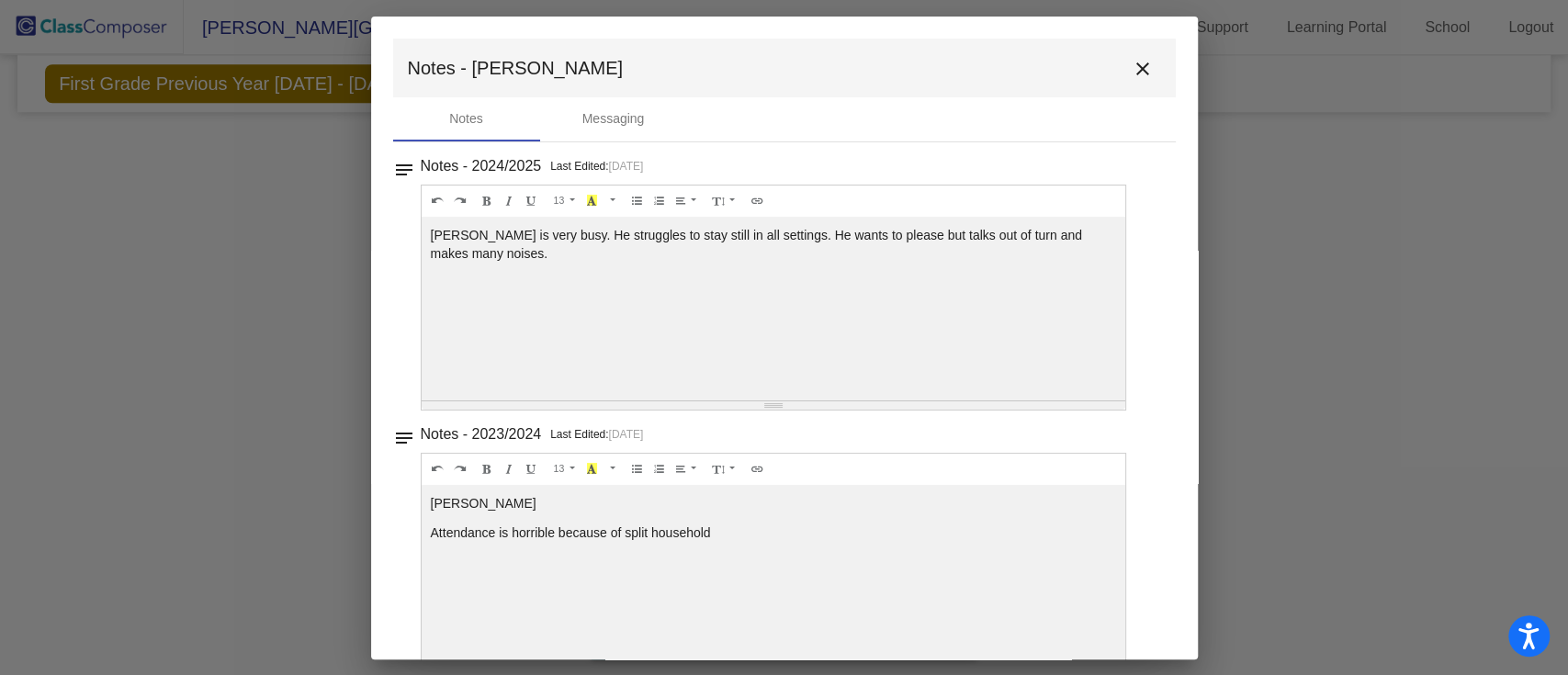
click at [1131, 73] on mat-icon "close" at bounding box center [1142, 69] width 22 height 22
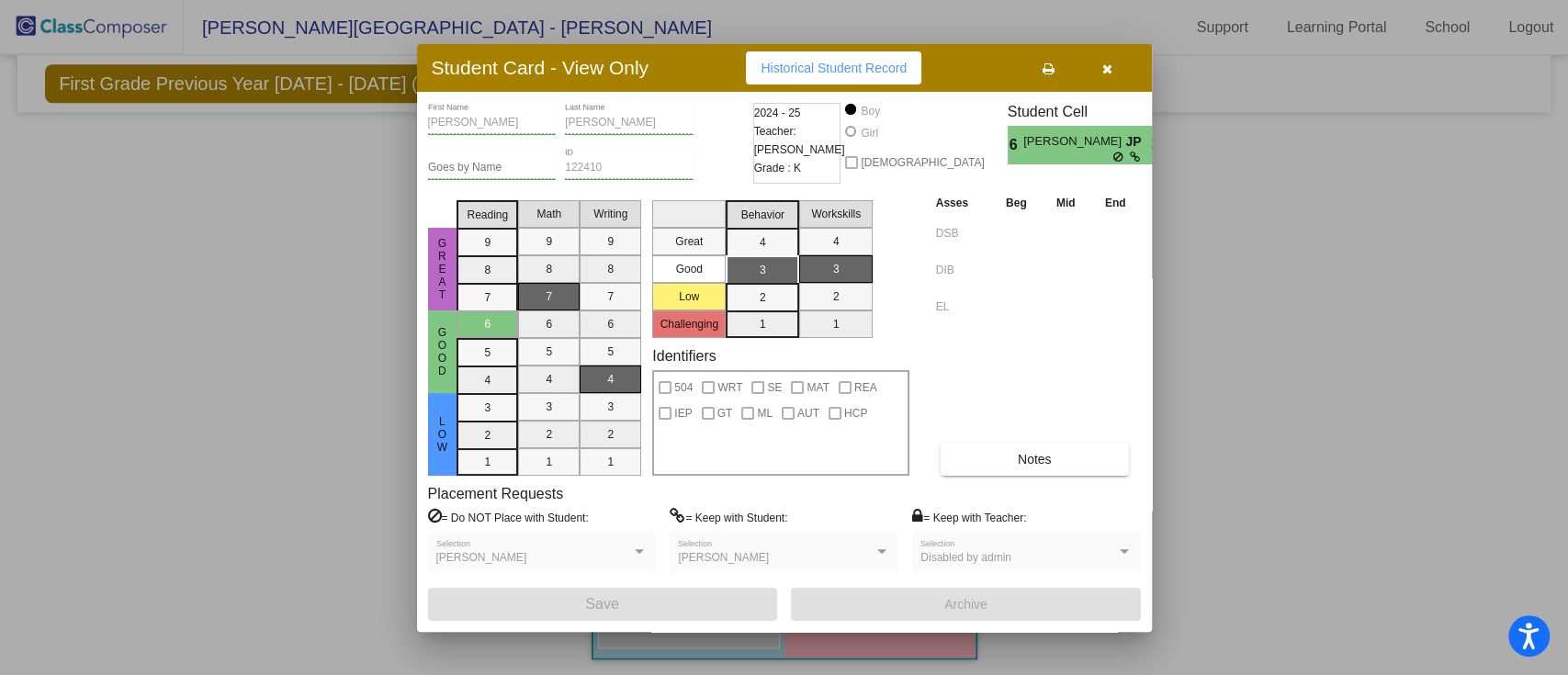
click at [1102, 79] on button "button" at bounding box center [1107, 68] width 59 height 33
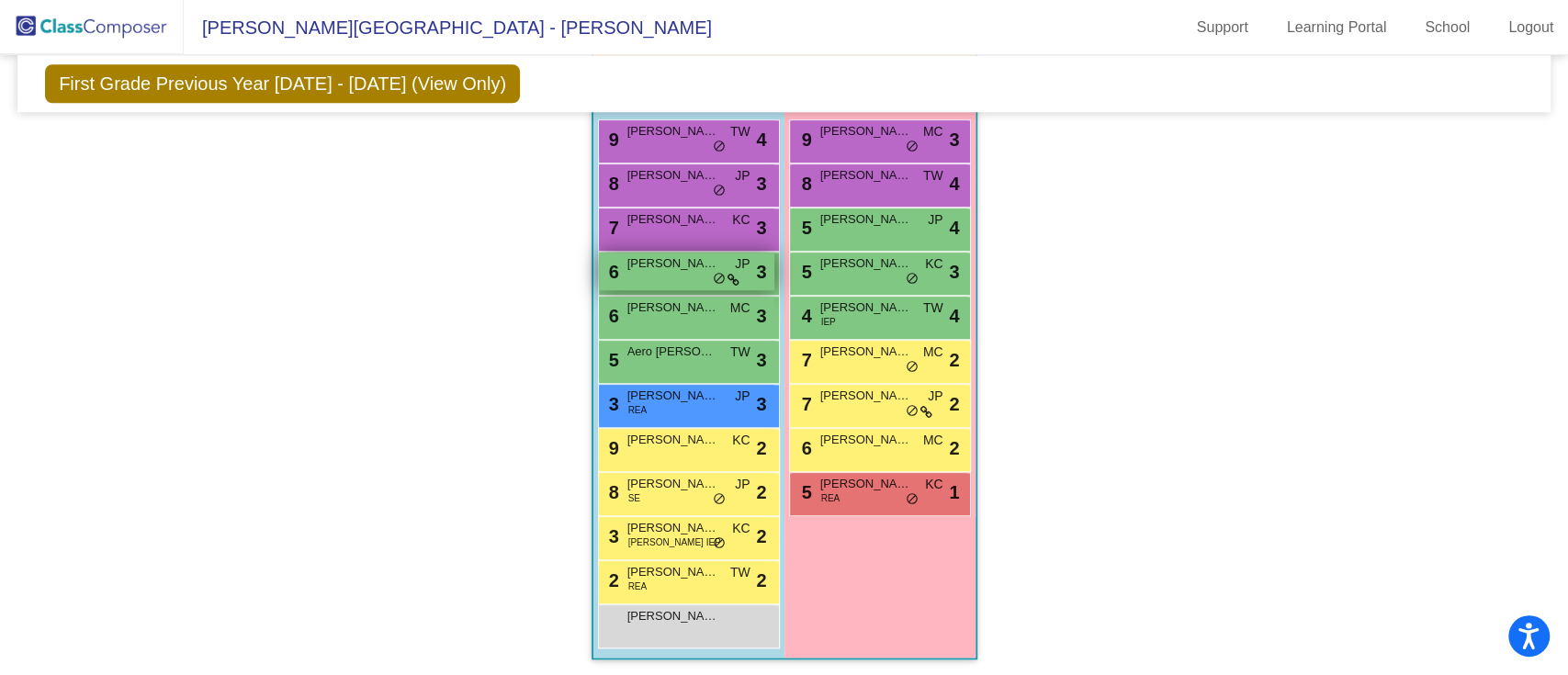
click at [654, 269] on span "[PERSON_NAME]" at bounding box center [673, 264] width 92 height 18
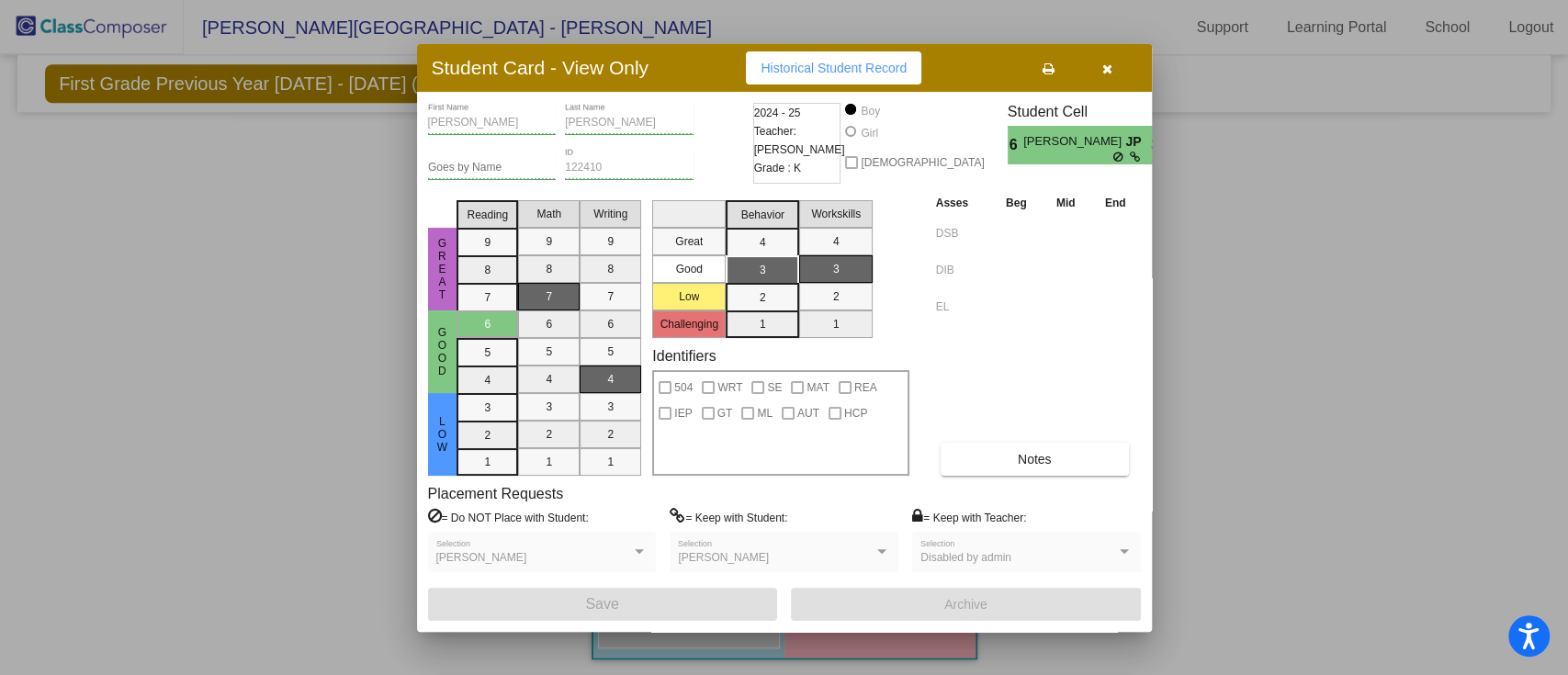
click at [1116, 77] on button "button" at bounding box center [1107, 68] width 59 height 33
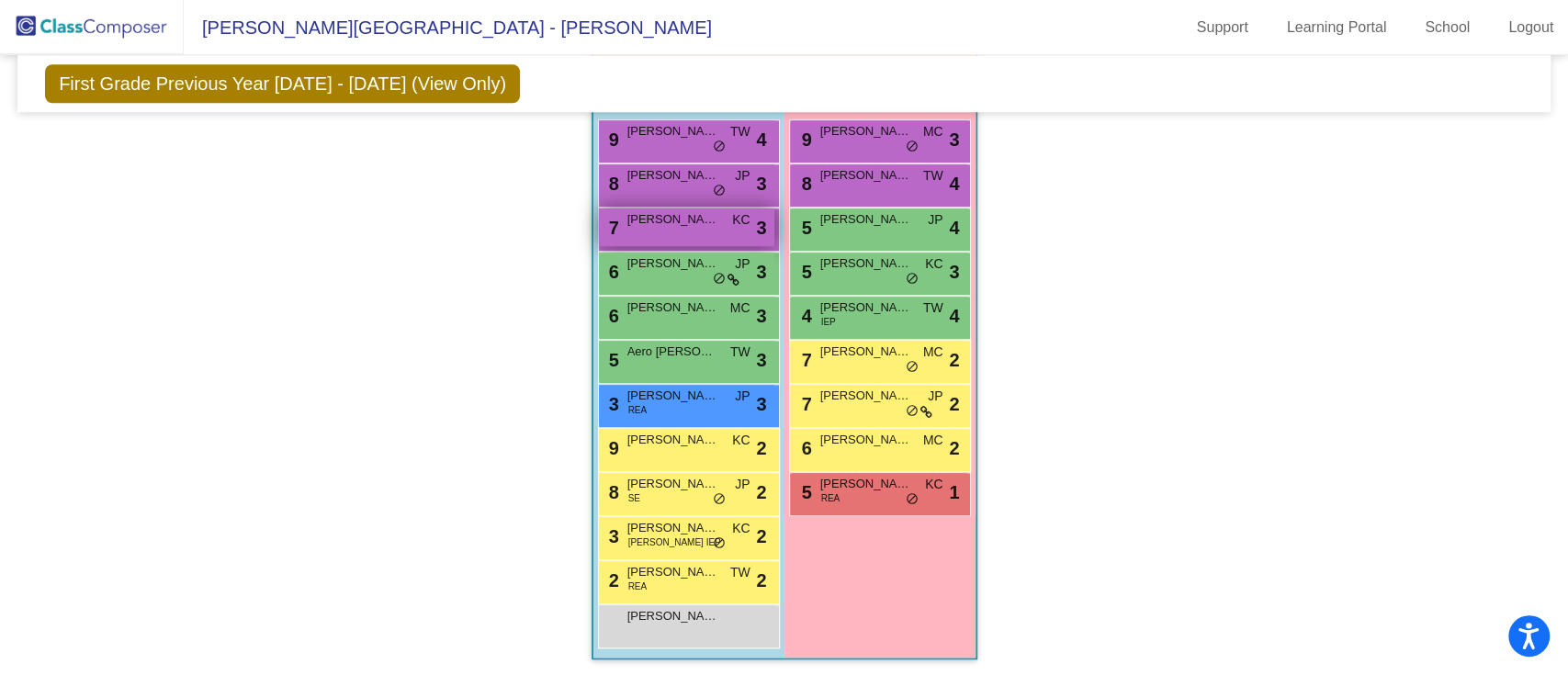
click at [639, 233] on div "7 [PERSON_NAME] KC lock do_not_disturb_alt 3" at bounding box center [686, 228] width 175 height 38
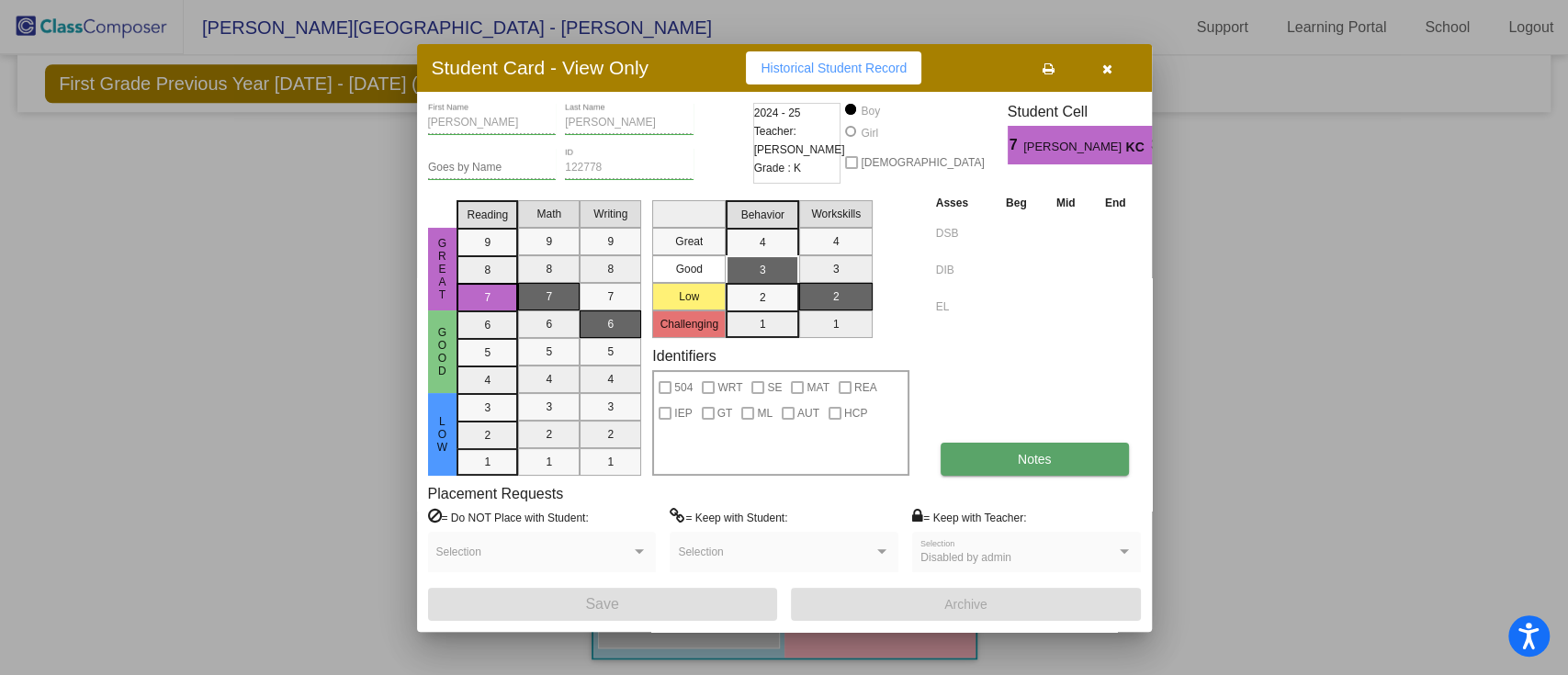
click at [1059, 452] on button "Notes" at bounding box center [1034, 459] width 188 height 33
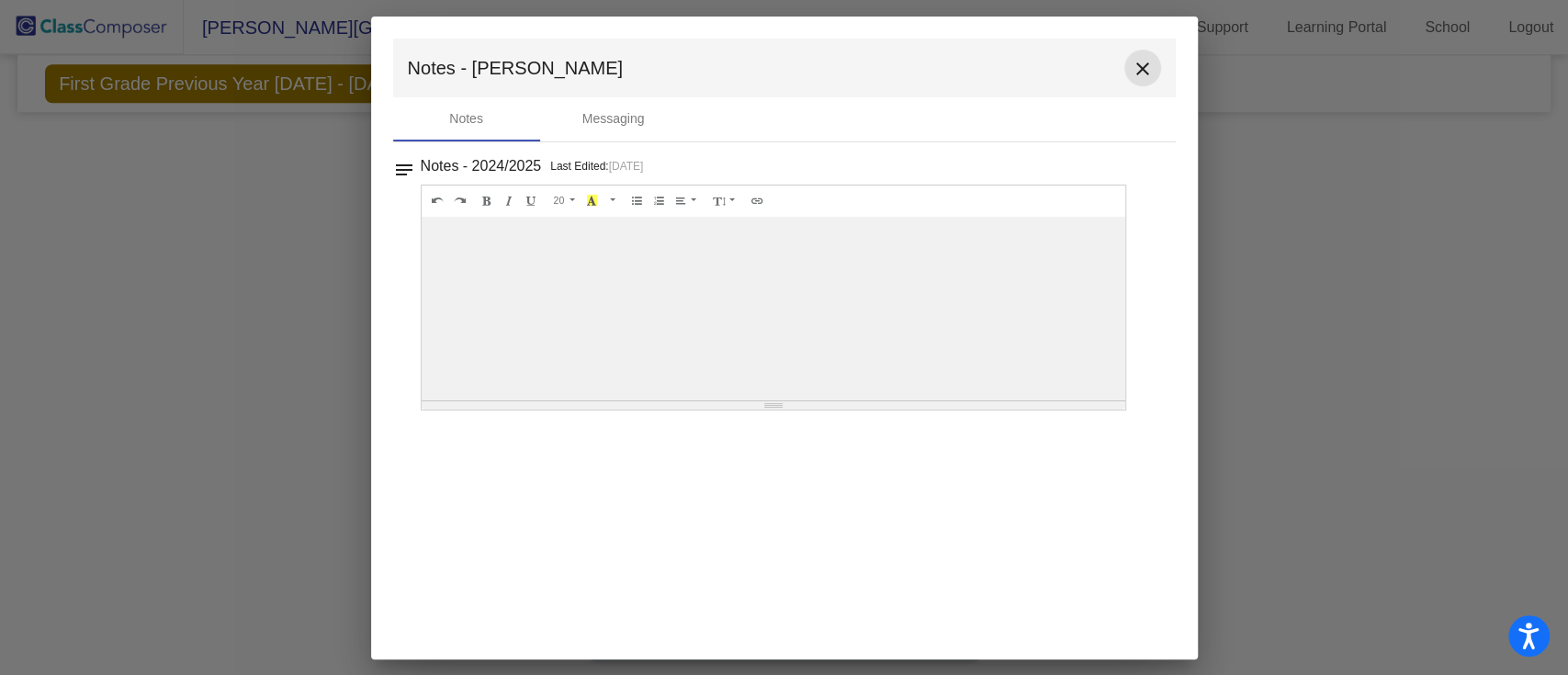
click at [1149, 62] on mat-icon "close" at bounding box center [1142, 69] width 22 height 22
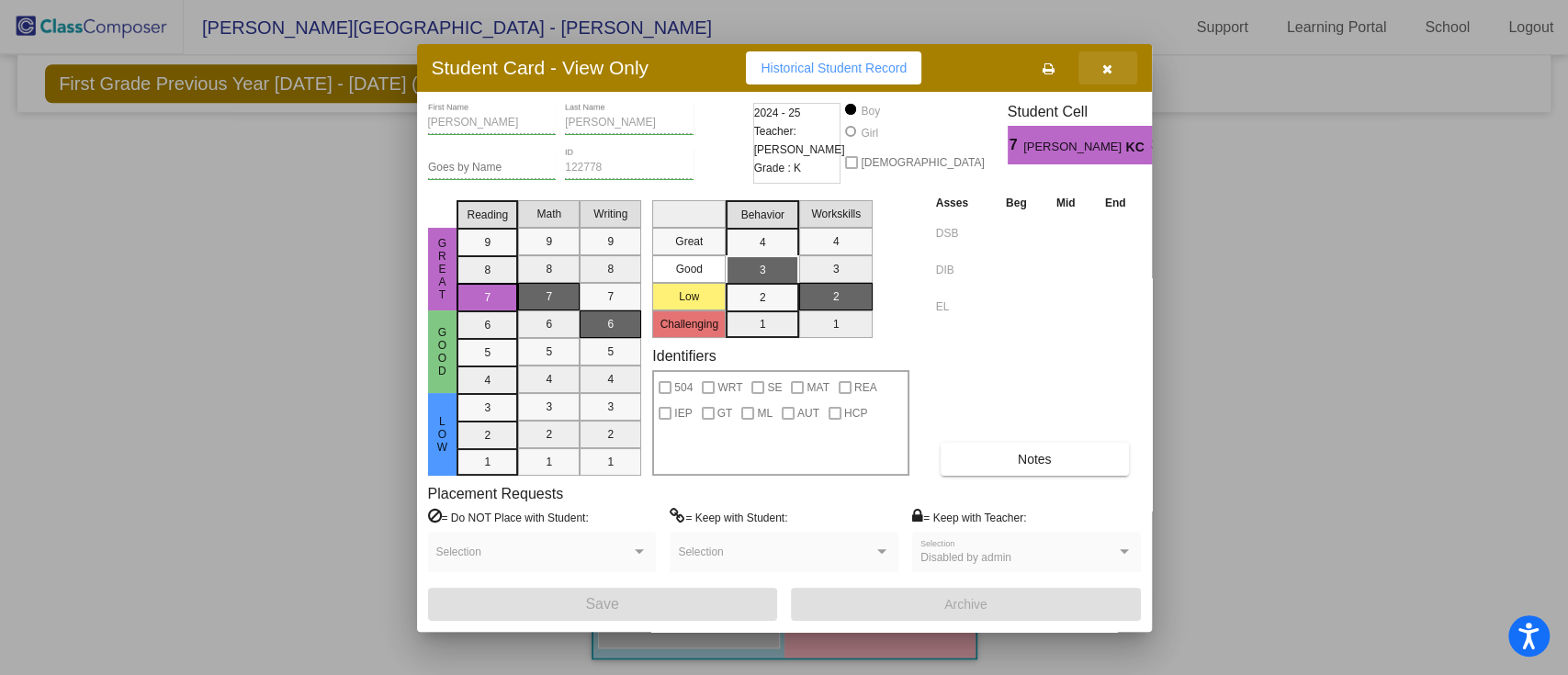
click at [1098, 73] on button "button" at bounding box center [1107, 68] width 59 height 33
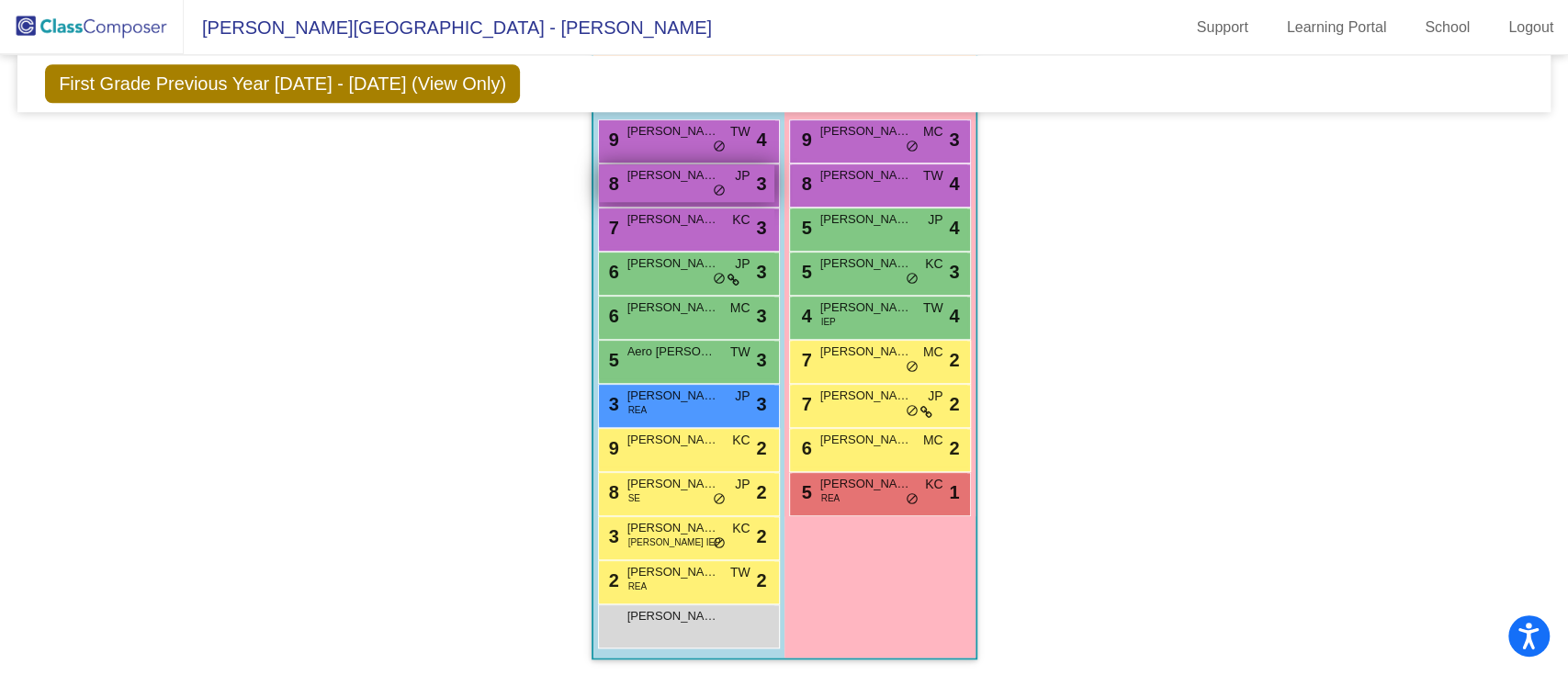
click at [680, 190] on div "8 [PERSON_NAME] JP lock do_not_disturb_alt 3" at bounding box center [686, 183] width 175 height 38
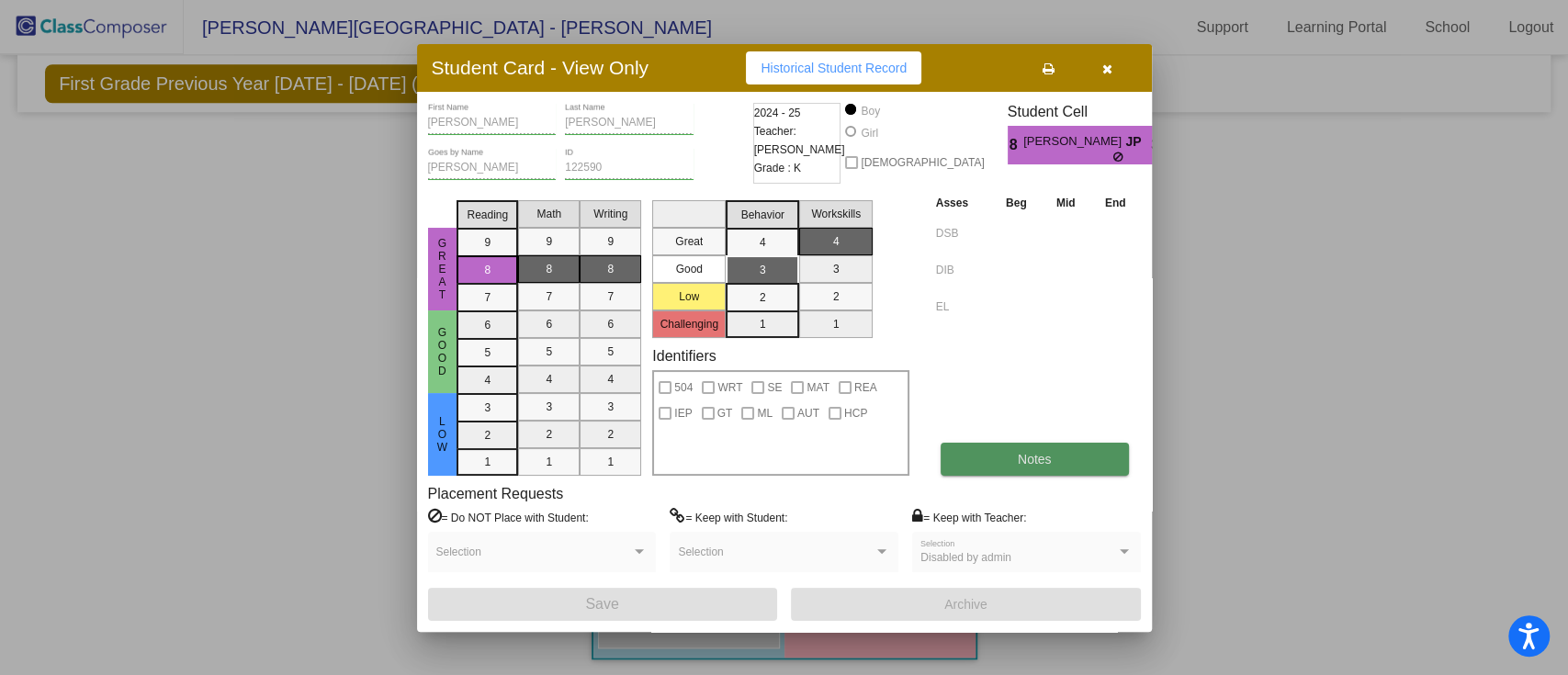
click at [1033, 458] on span "Notes" at bounding box center [1035, 459] width 34 height 15
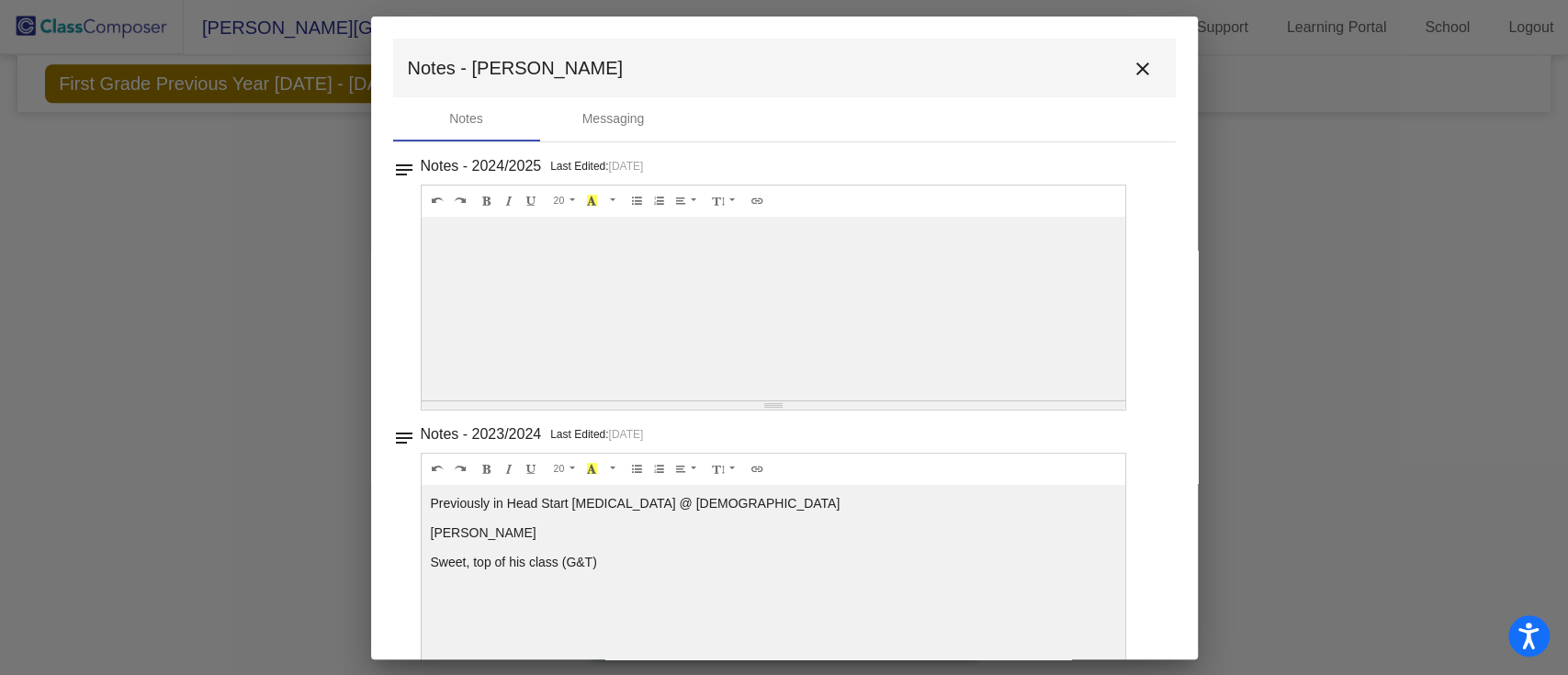
click at [1136, 77] on mat-icon "close" at bounding box center [1142, 69] width 22 height 22
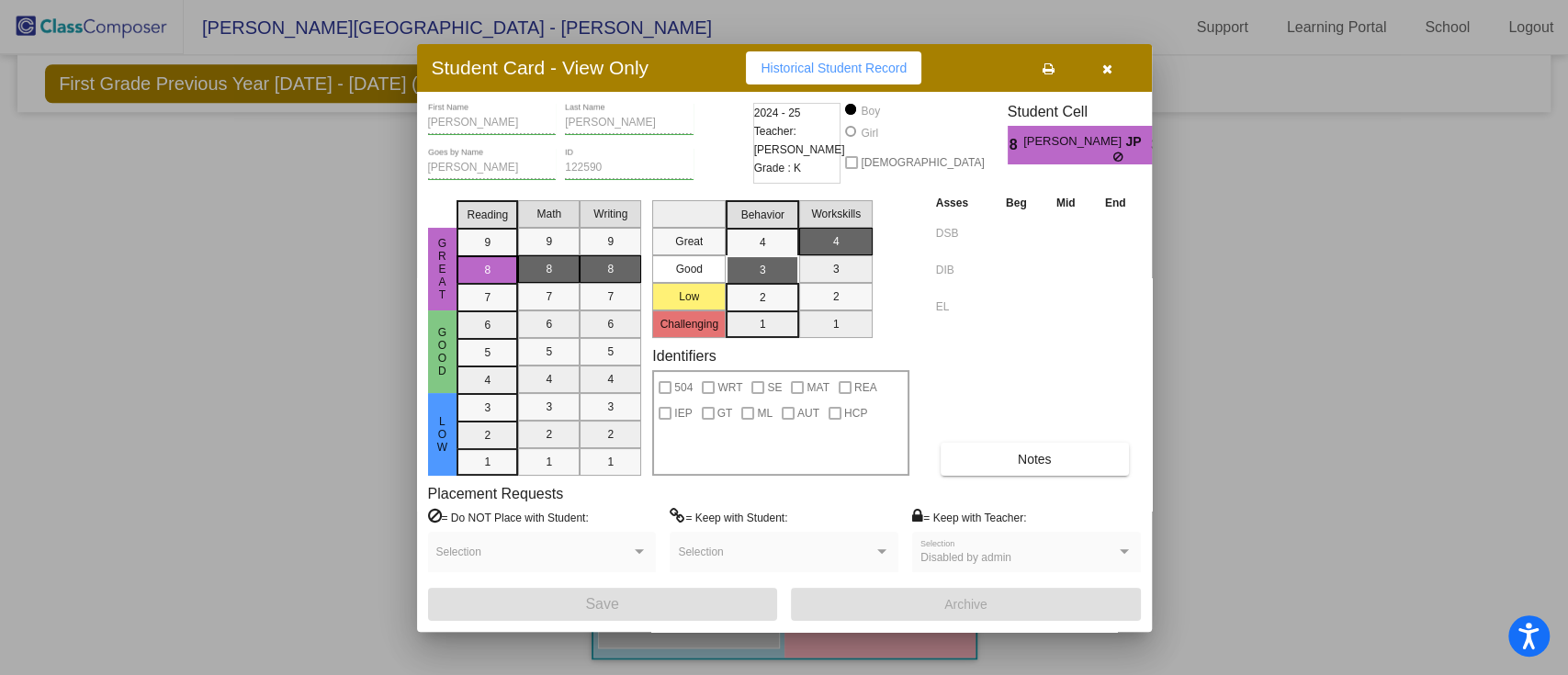
click at [1109, 75] on button "button" at bounding box center [1107, 68] width 59 height 33
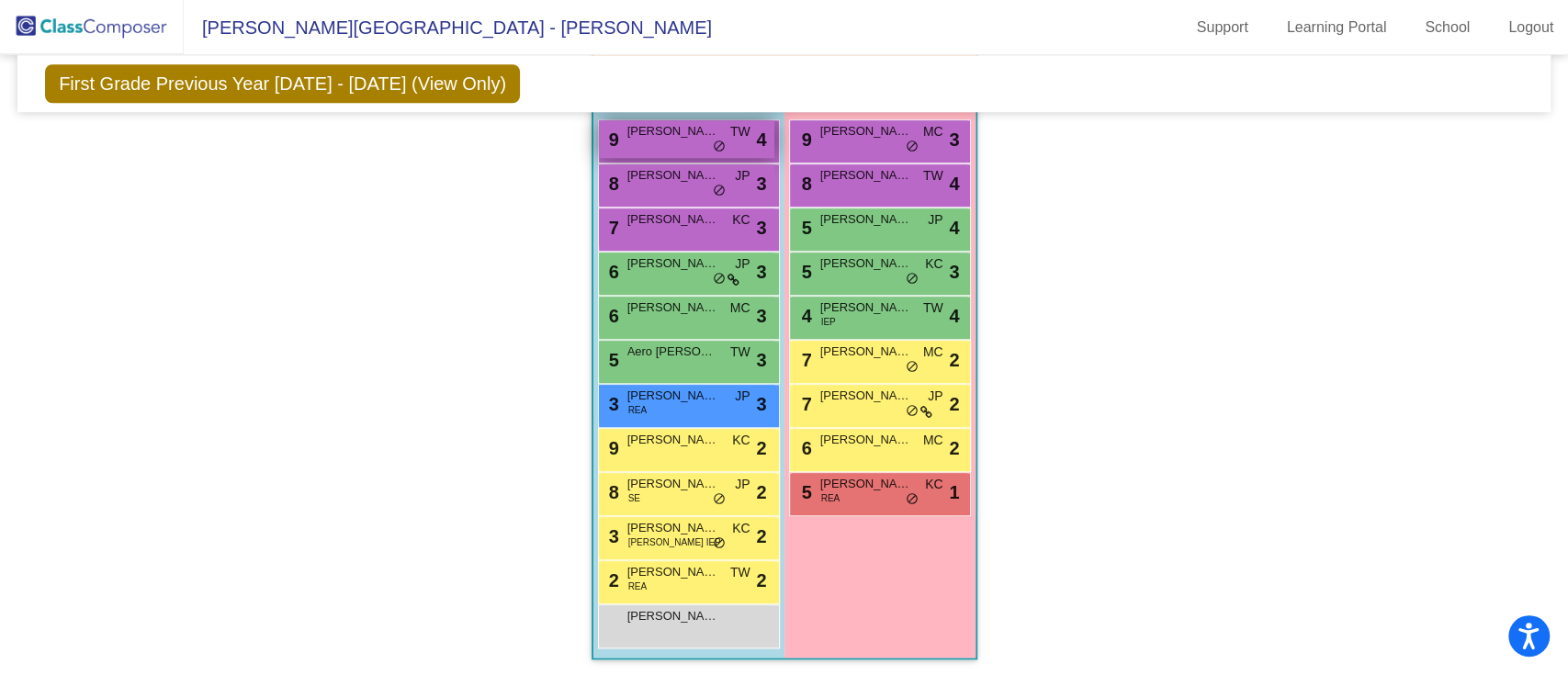
click at [698, 142] on div "9 [PERSON_NAME] TW lock do_not_disturb_alt 4" at bounding box center [686, 139] width 175 height 38
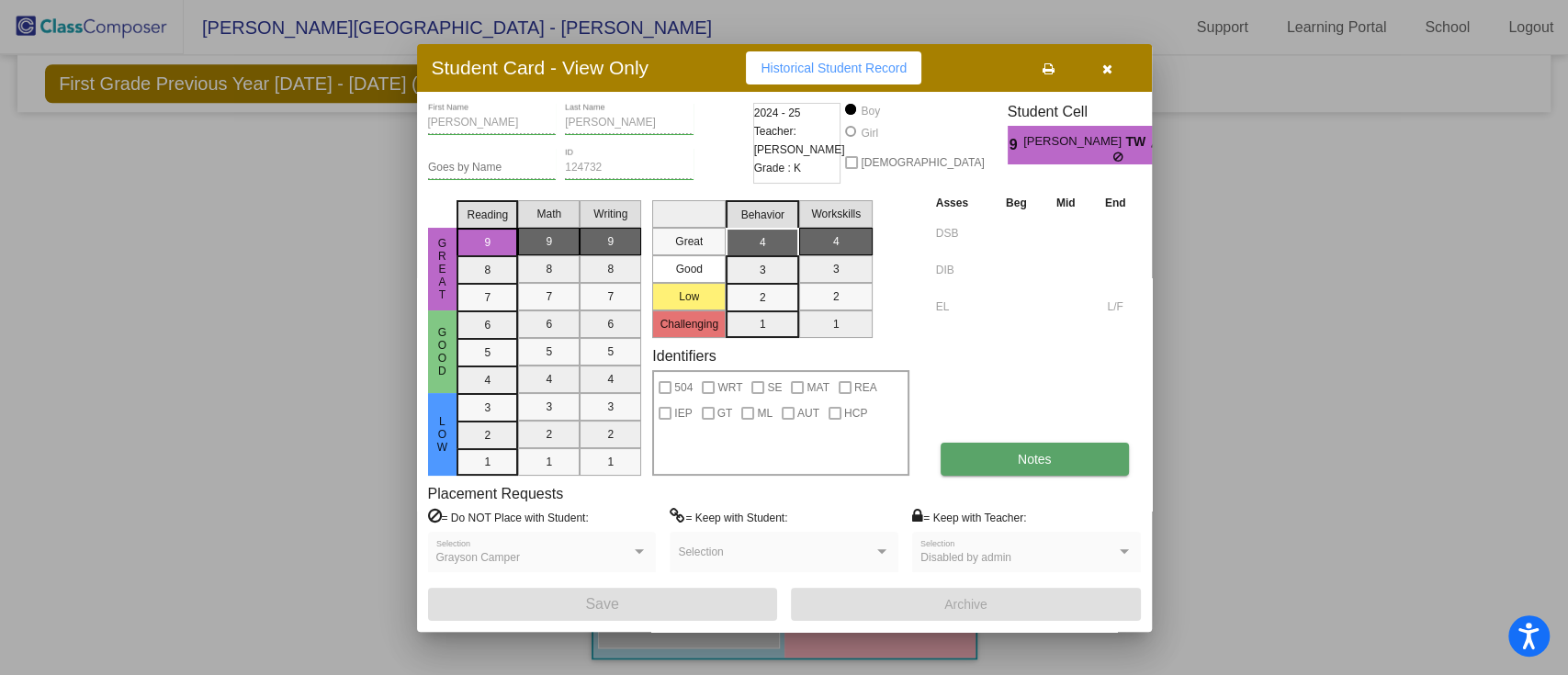
click at [1059, 466] on button "Notes" at bounding box center [1034, 459] width 188 height 33
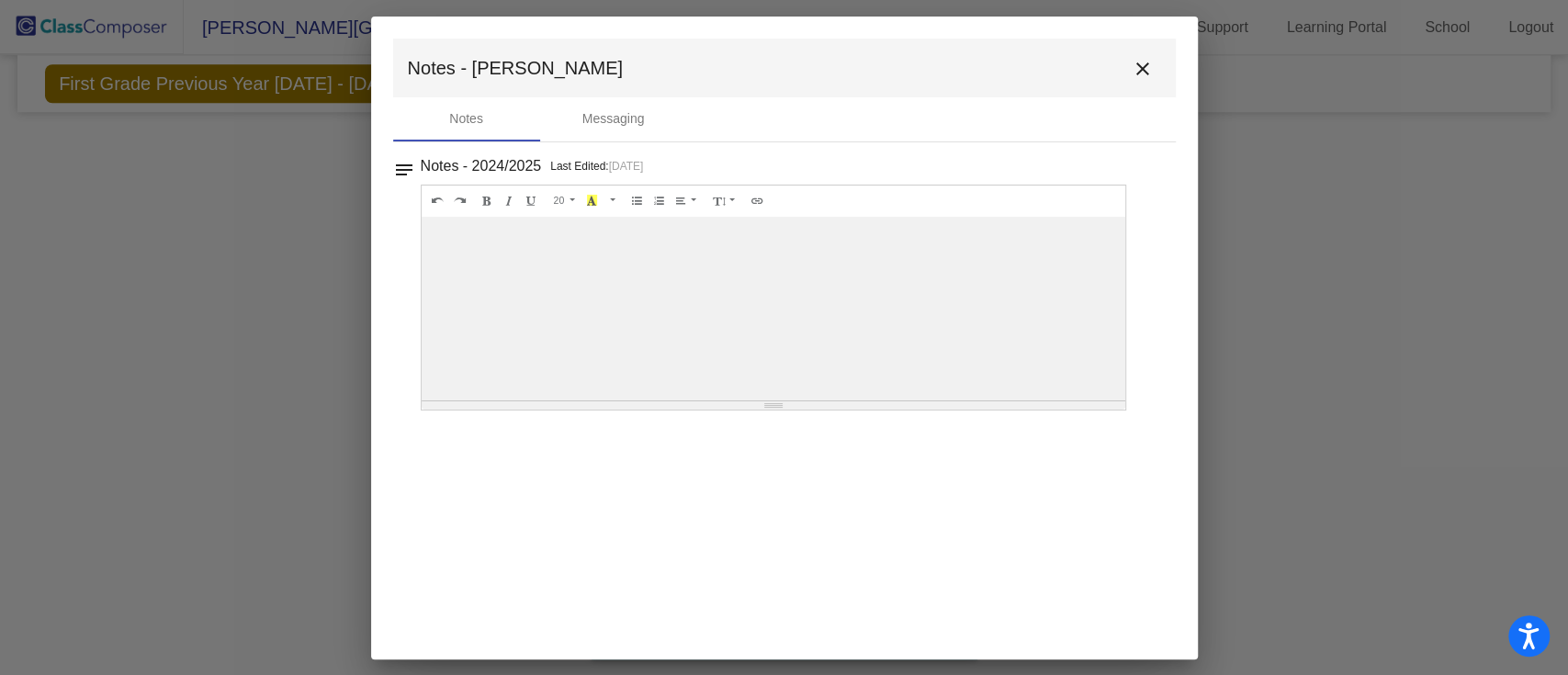
click at [1149, 71] on mat-icon "close" at bounding box center [1142, 69] width 22 height 22
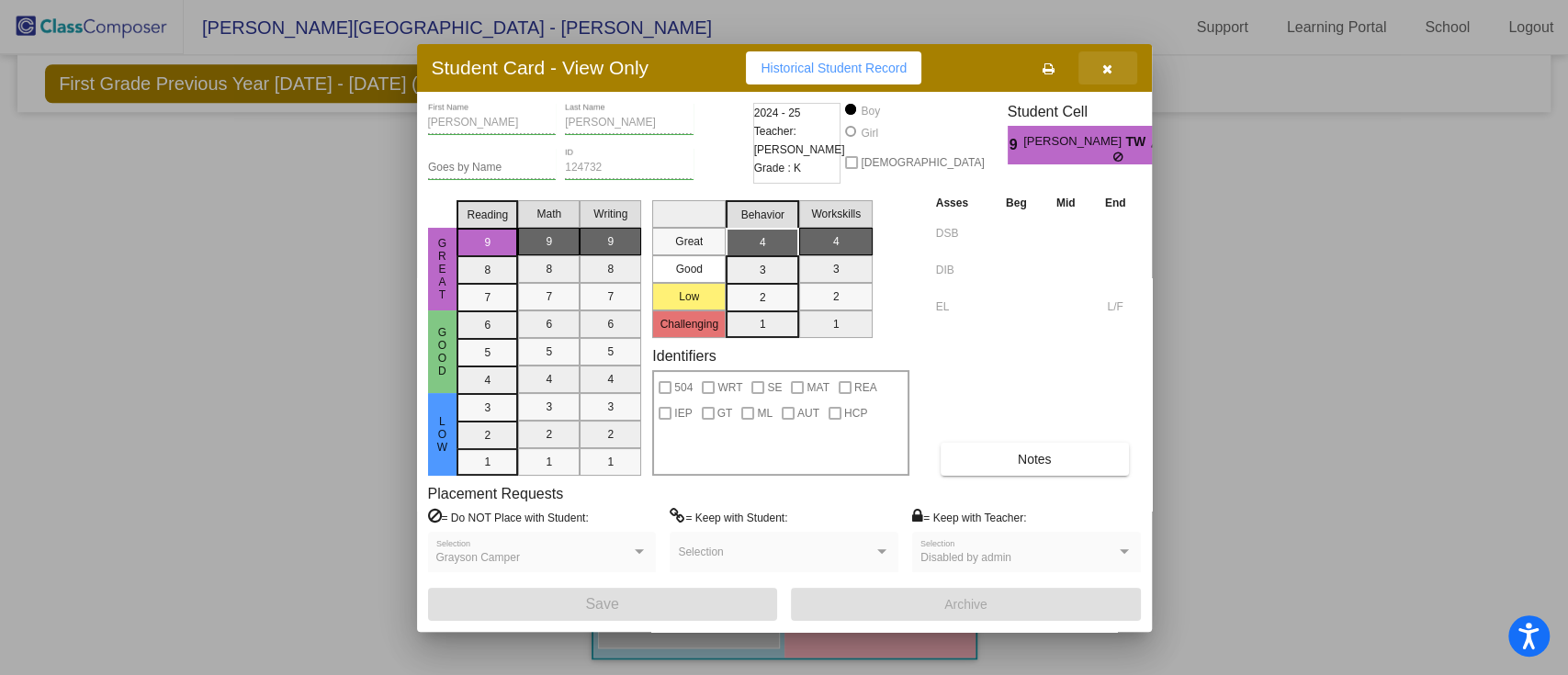
click at [1116, 78] on button "button" at bounding box center [1107, 68] width 59 height 33
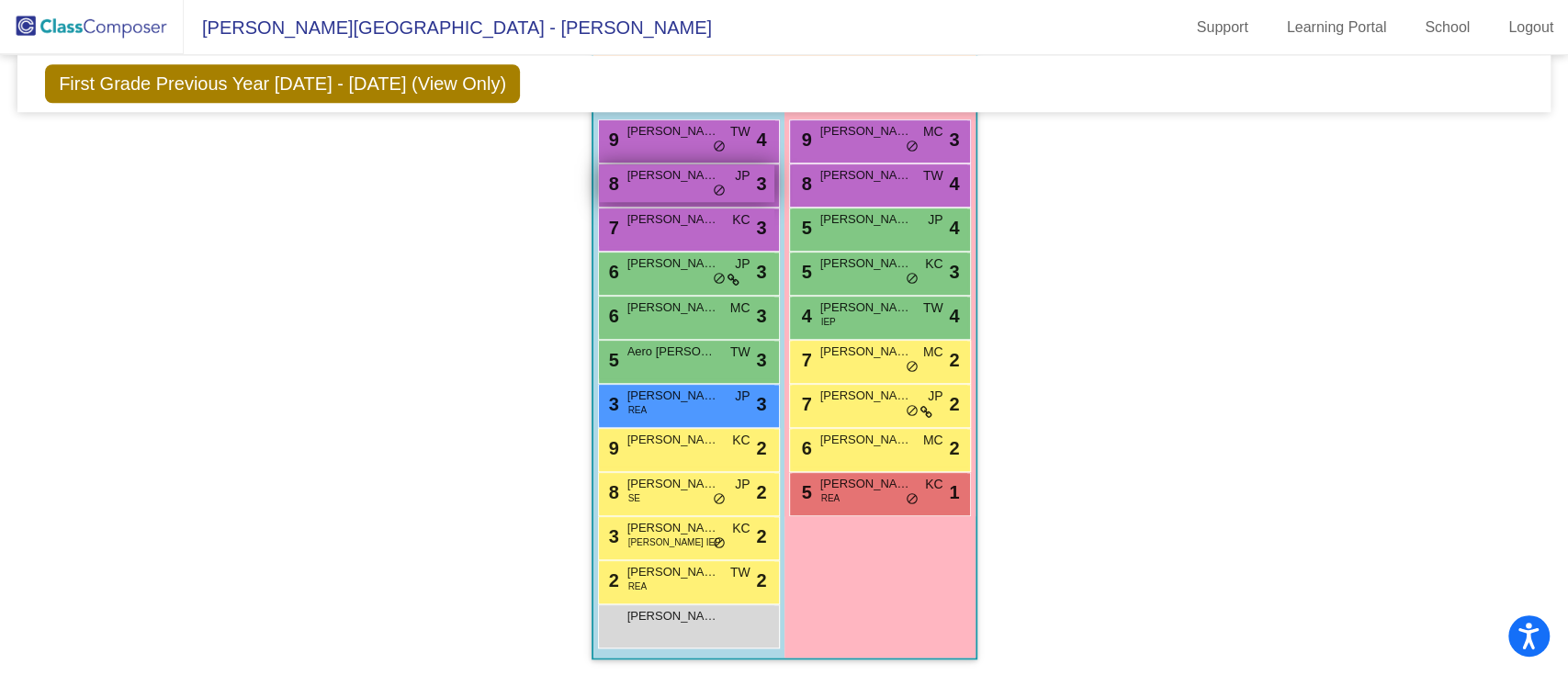
click at [689, 190] on div "8 [PERSON_NAME] JP lock do_not_disturb_alt 3" at bounding box center [686, 183] width 175 height 38
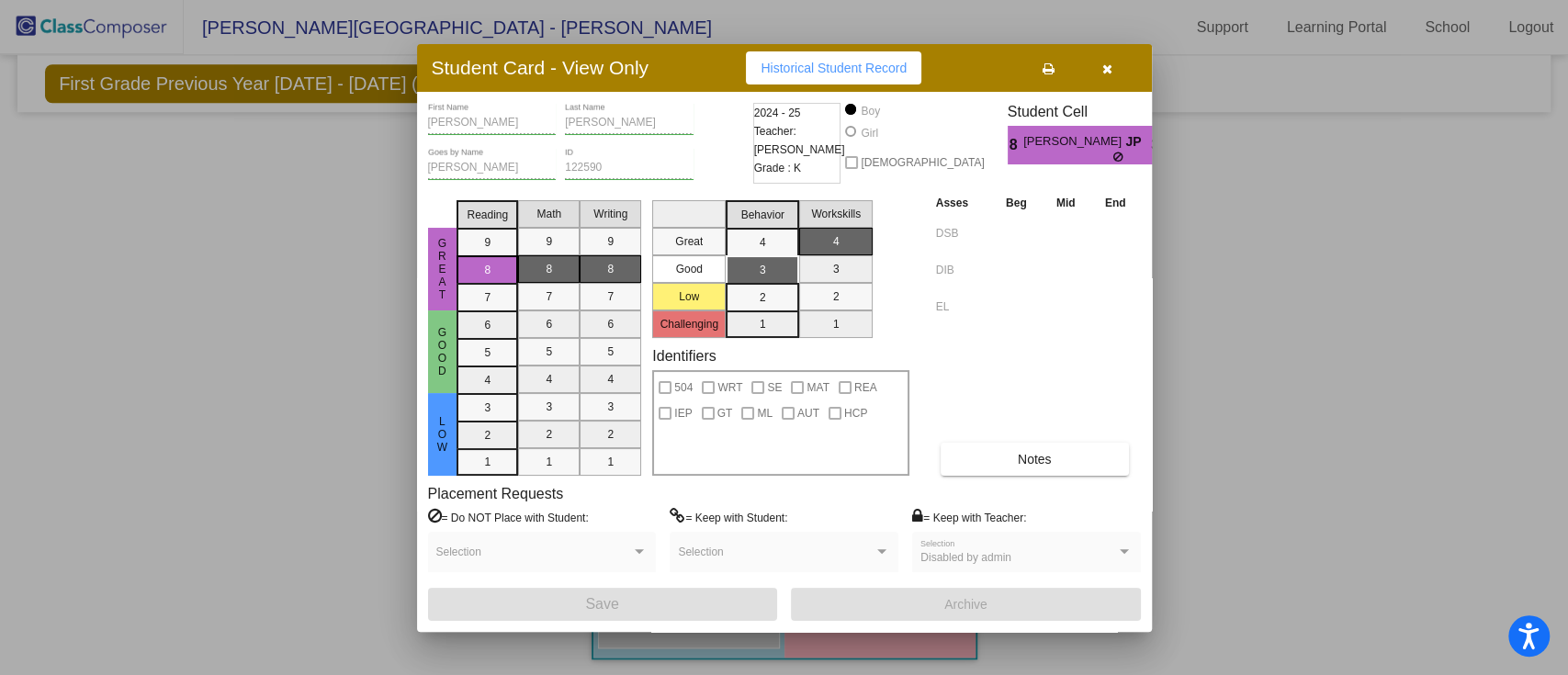
click at [1118, 66] on button "button" at bounding box center [1107, 68] width 59 height 33
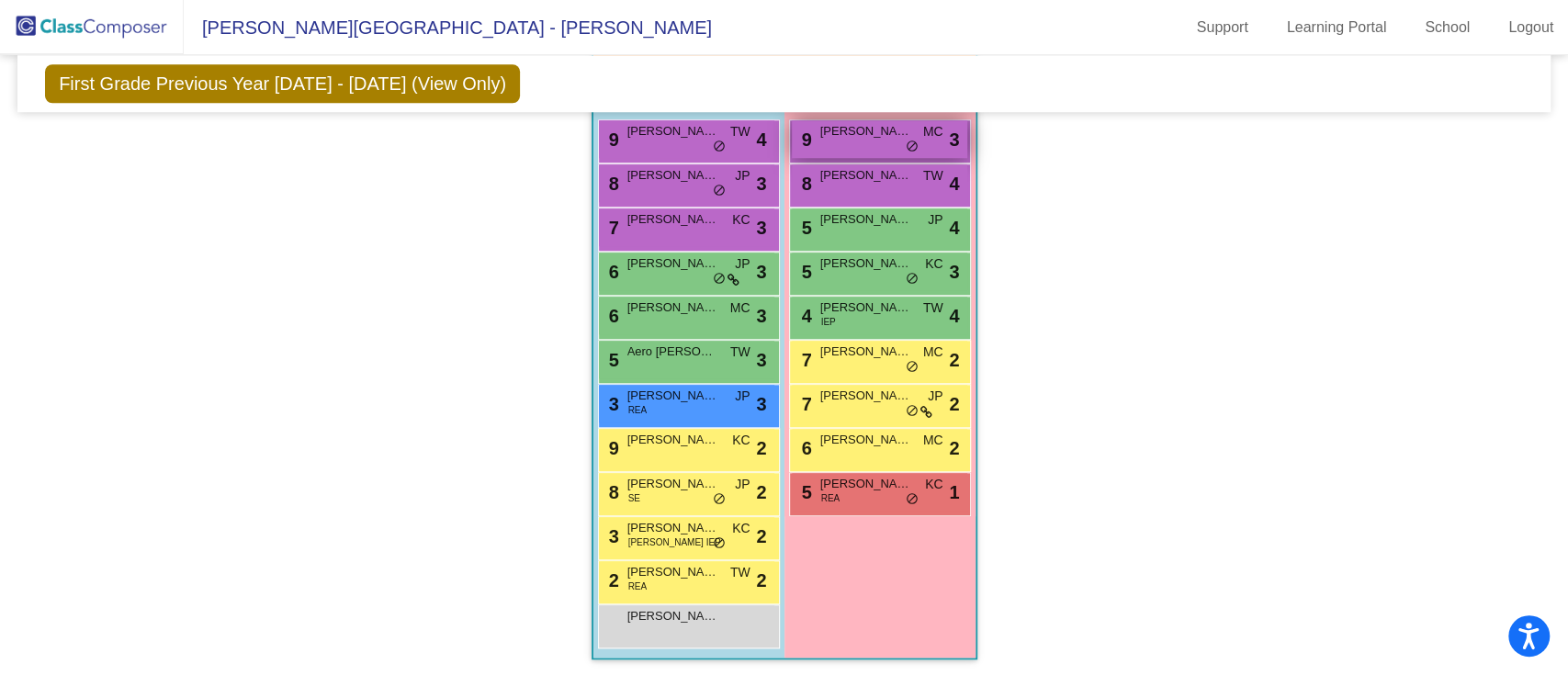
click at [840, 151] on div "9 [PERSON_NAME] MC lock do_not_disturb_alt 3" at bounding box center [880, 139] width 175 height 38
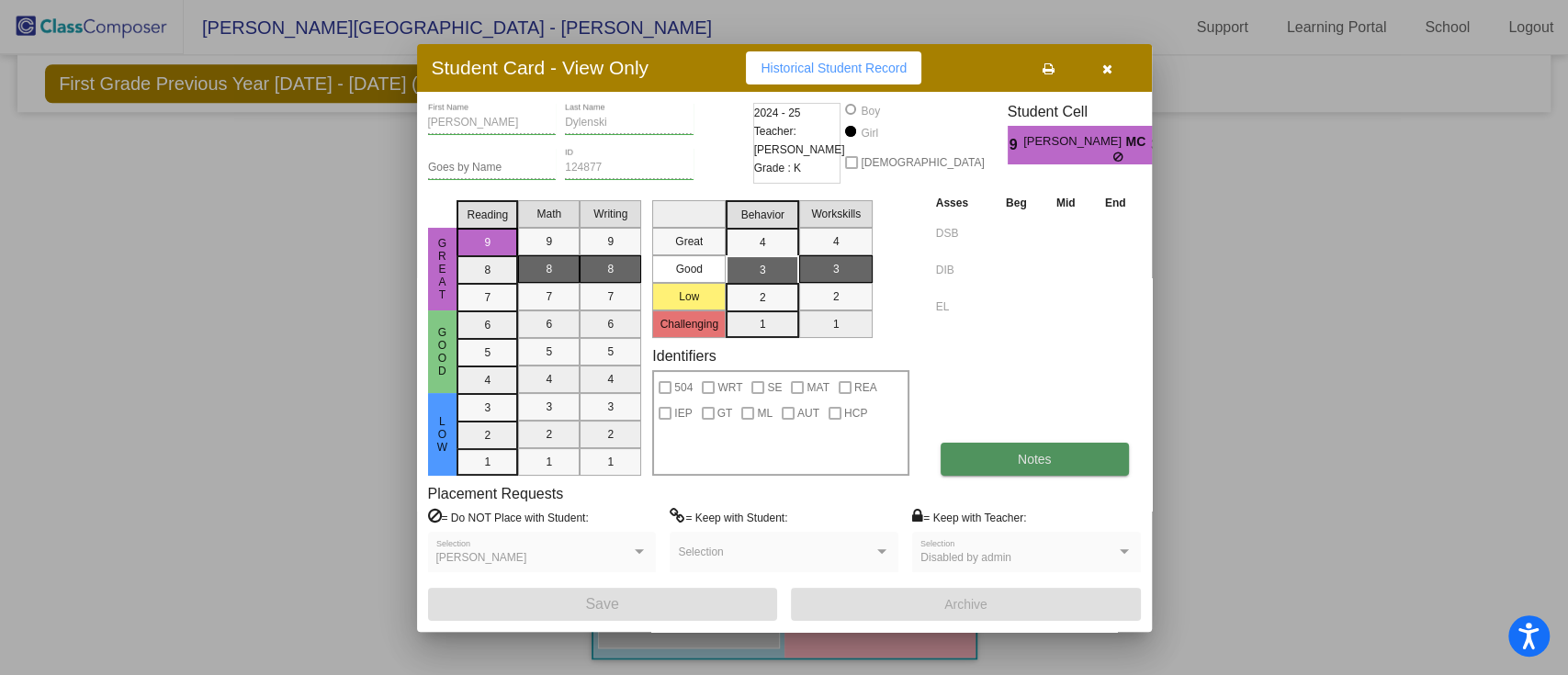
click at [1014, 461] on button "Notes" at bounding box center [1034, 459] width 188 height 33
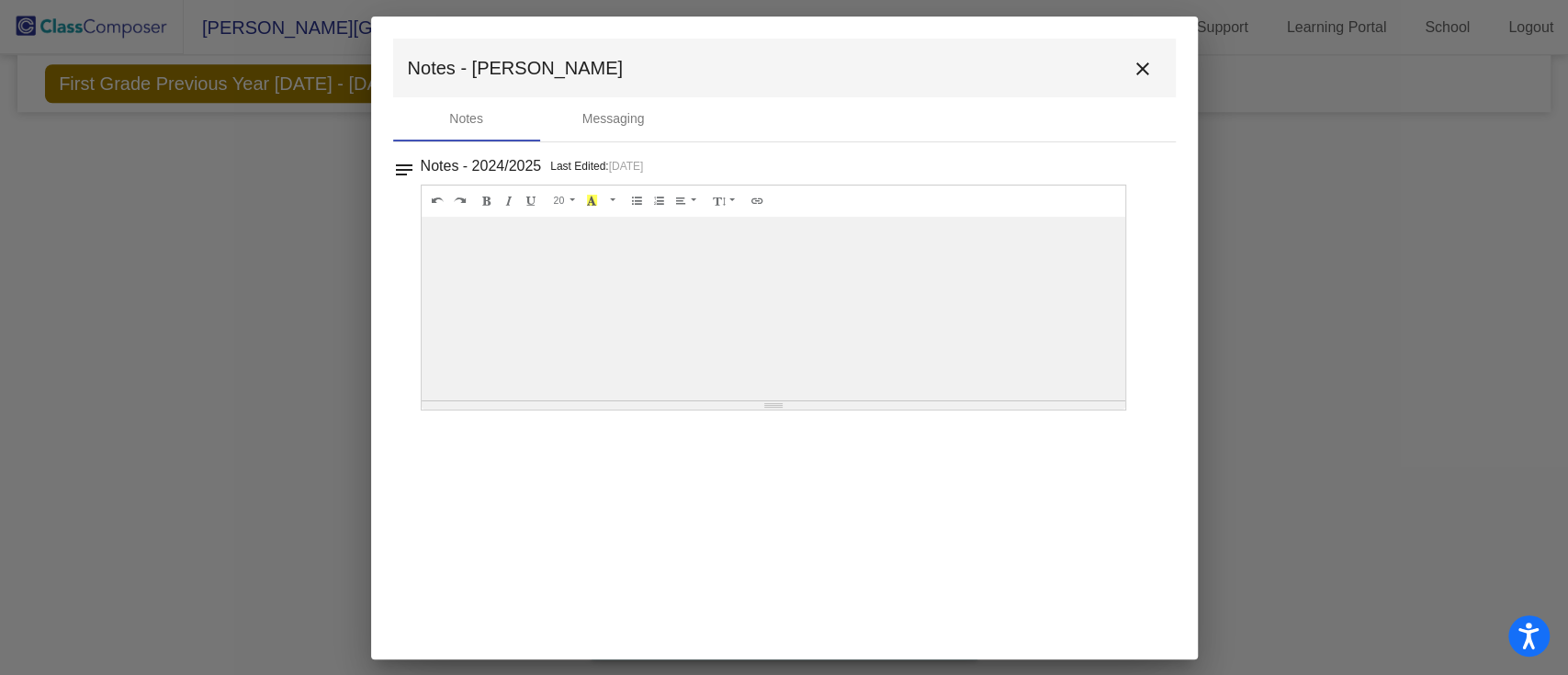
click at [1136, 66] on mat-icon "close" at bounding box center [1142, 69] width 22 height 22
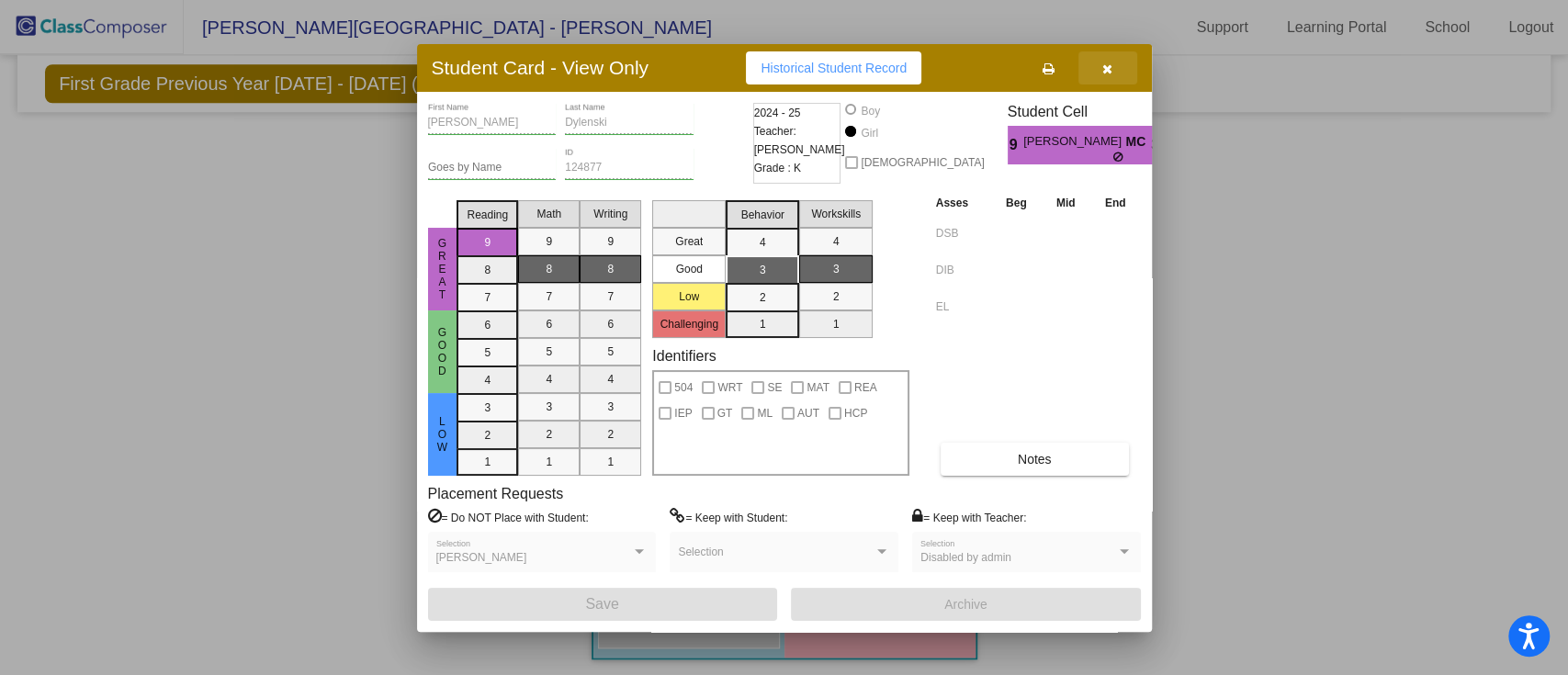
click at [1104, 67] on icon "button" at bounding box center [1107, 69] width 10 height 13
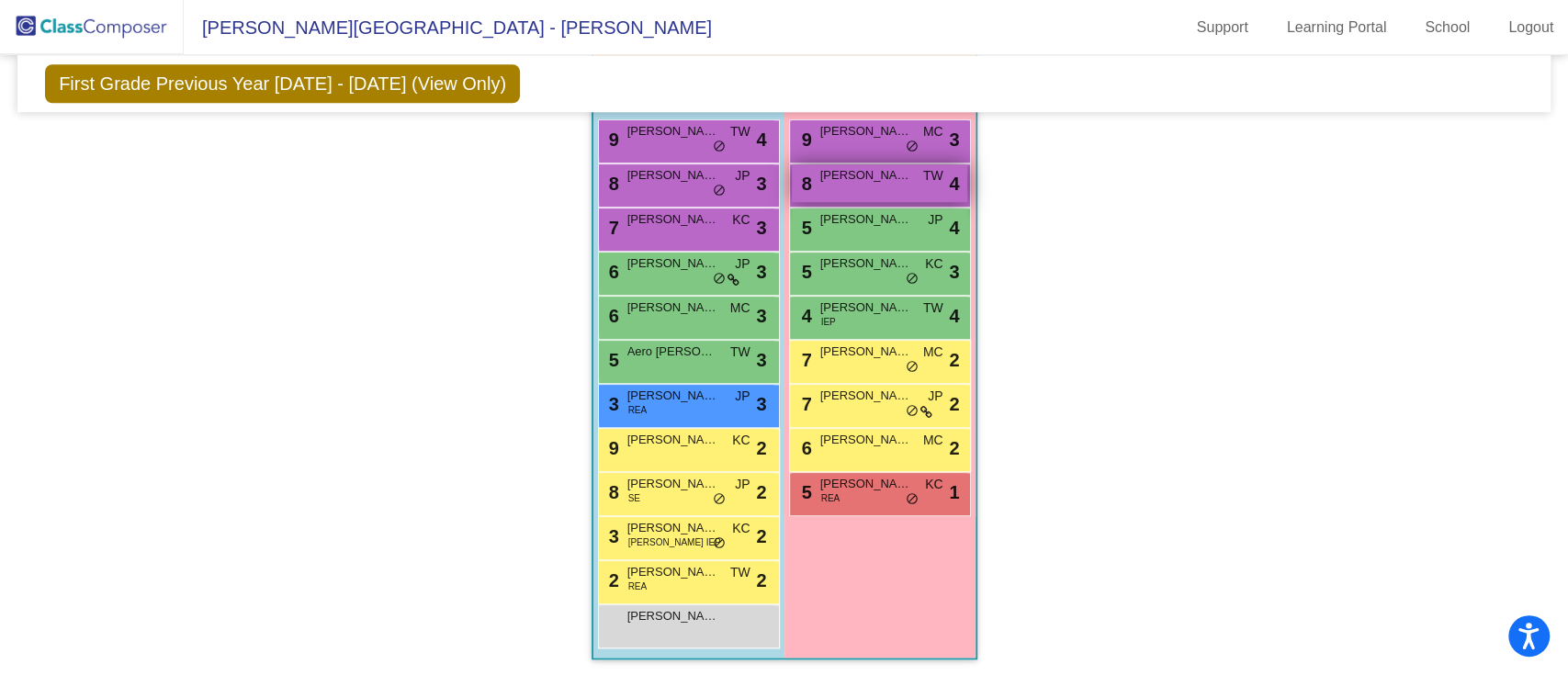
click at [876, 185] on div "8 [PERSON_NAME] TW lock do_not_disturb_alt 4" at bounding box center [880, 183] width 175 height 38
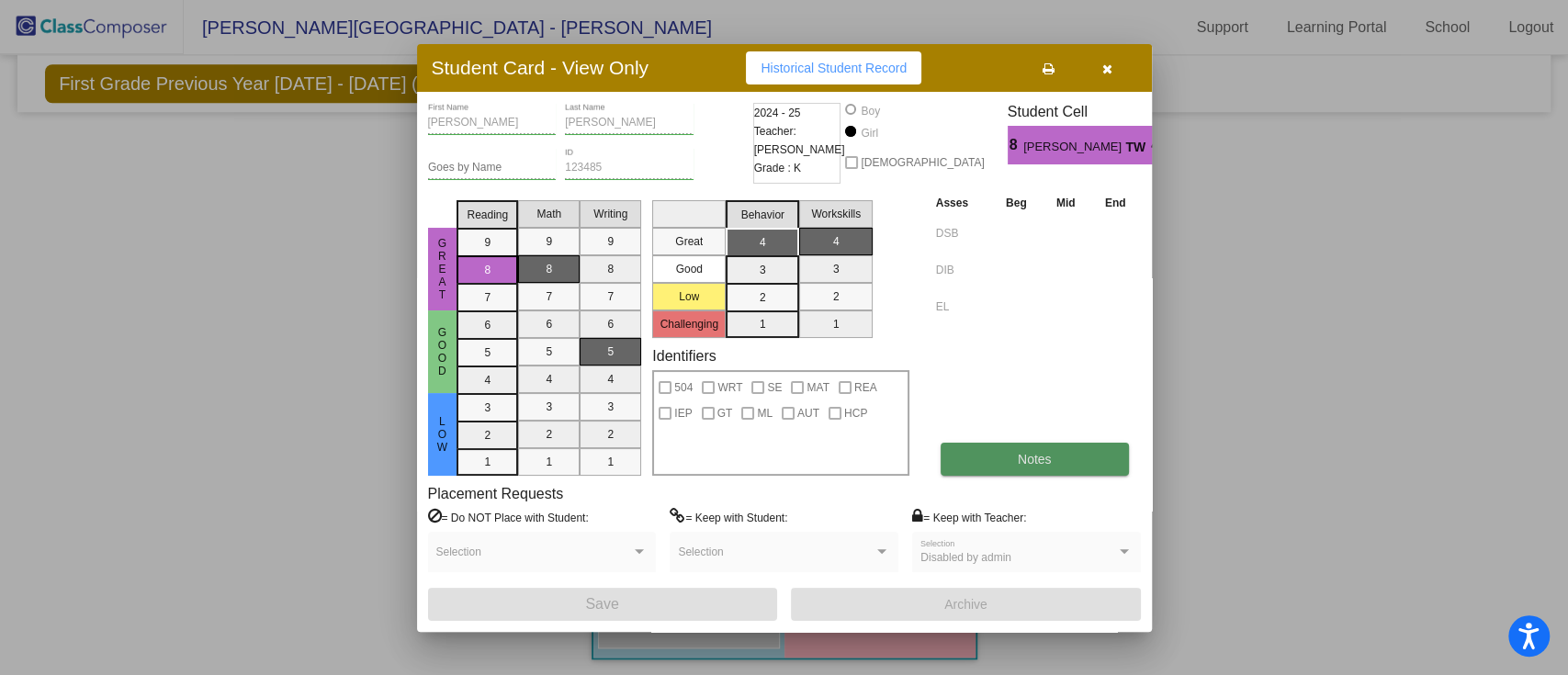
click at [1022, 452] on span "Notes" at bounding box center [1035, 459] width 34 height 15
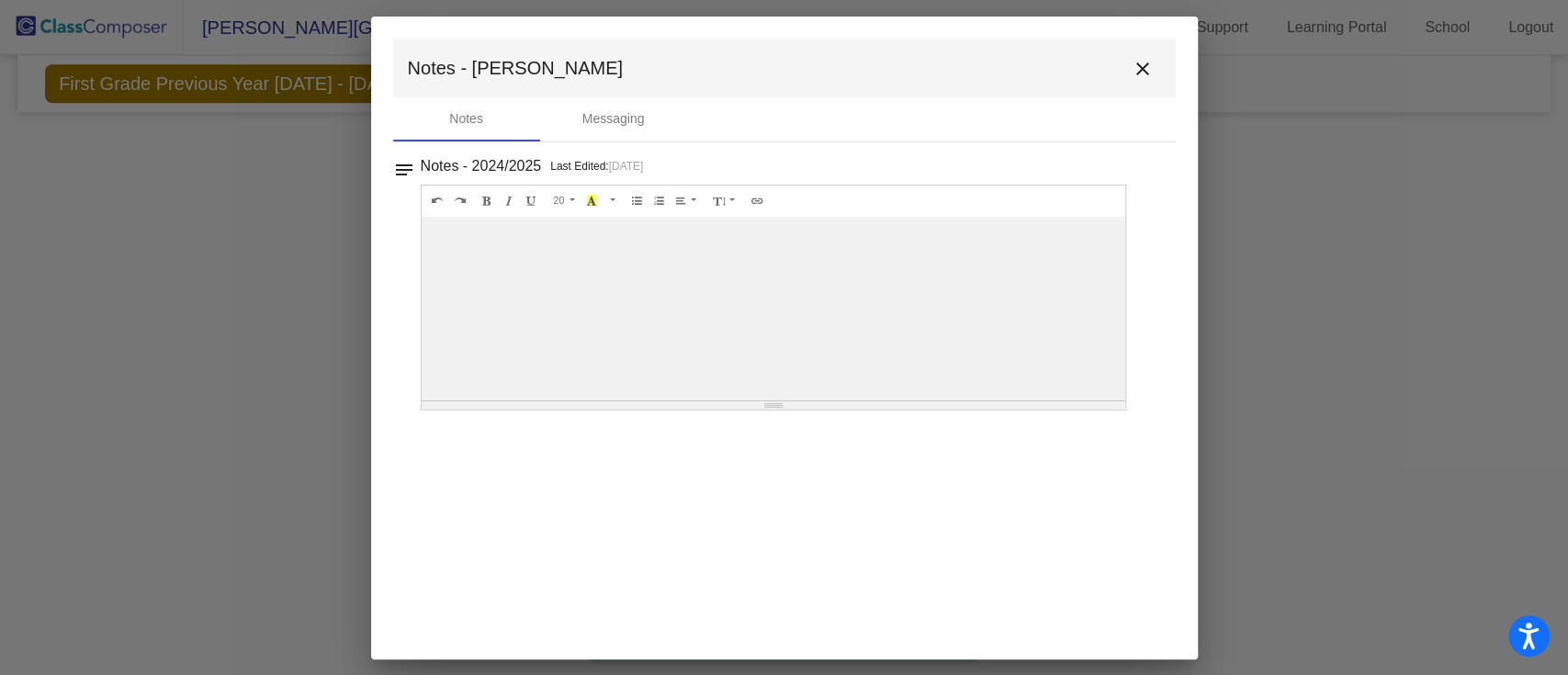
click at [1146, 58] on mat-icon "close" at bounding box center [1142, 69] width 22 height 22
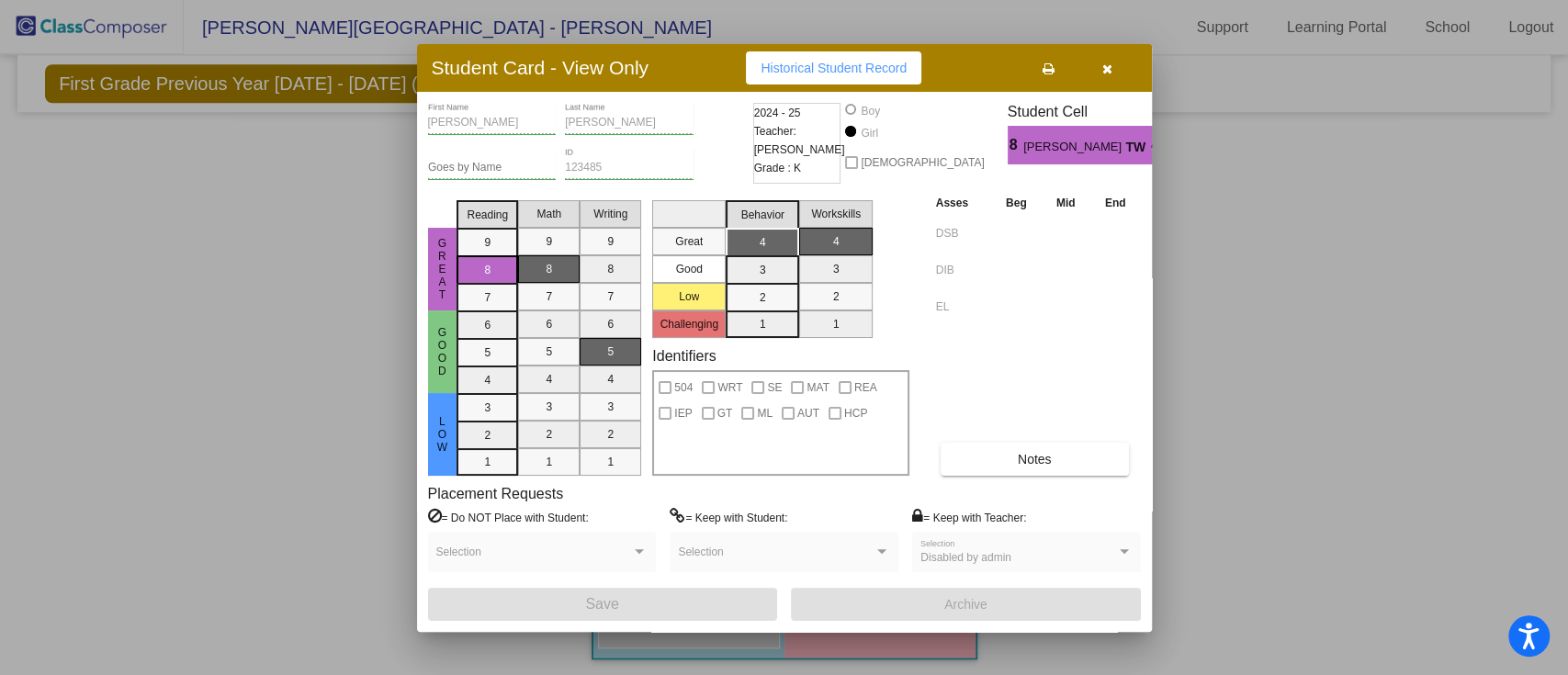
click at [1104, 71] on icon "button" at bounding box center [1107, 69] width 10 height 13
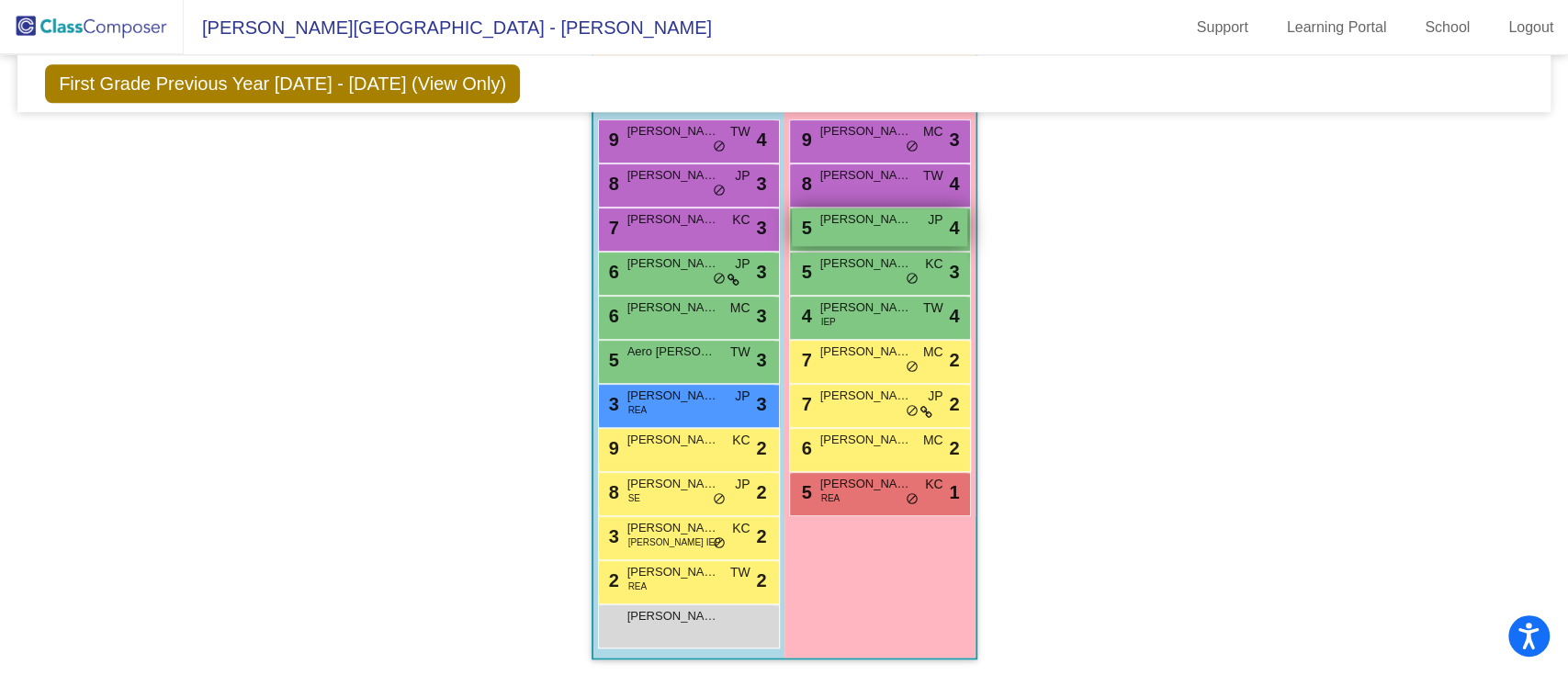
click at [853, 229] on div "5 [PERSON_NAME] JP lock do_not_disturb_alt 4" at bounding box center [880, 228] width 175 height 38
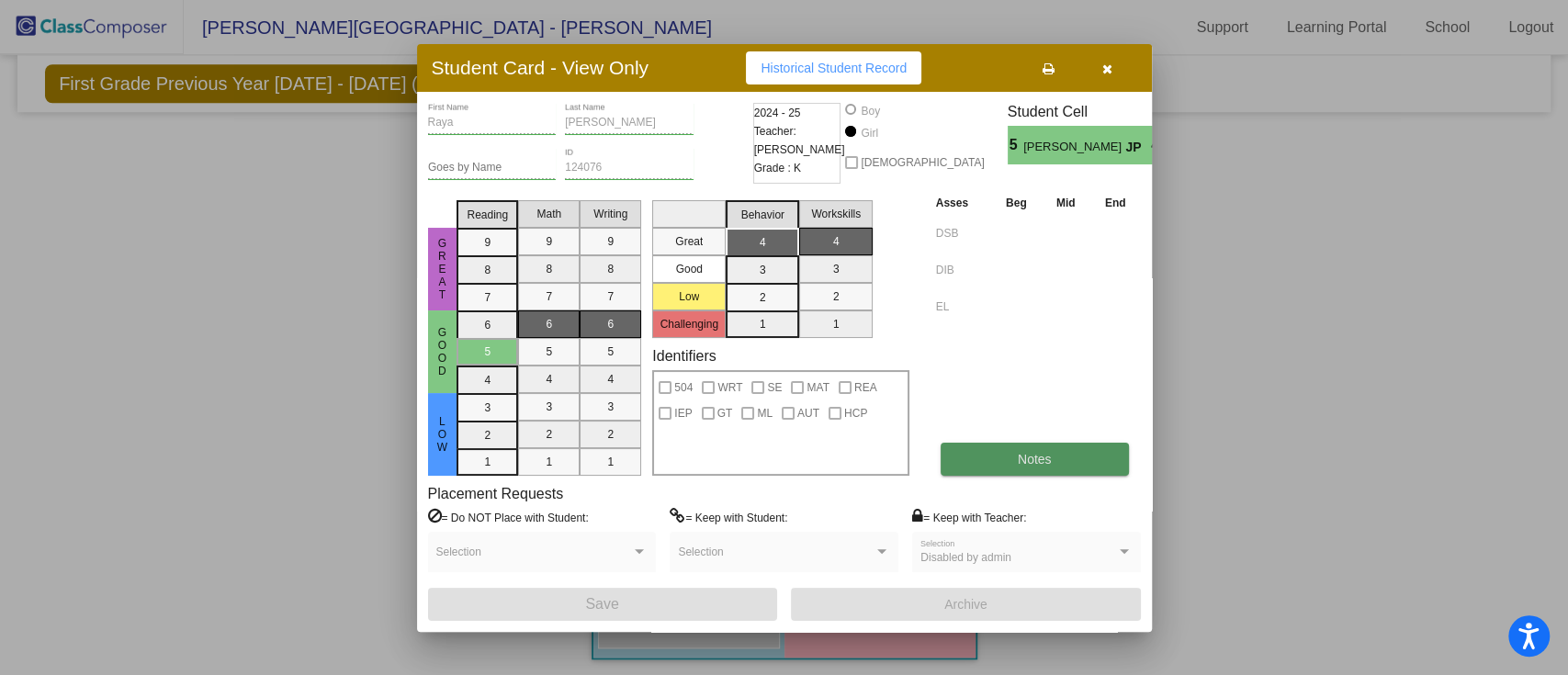
click at [1038, 472] on button "Notes" at bounding box center [1034, 459] width 188 height 33
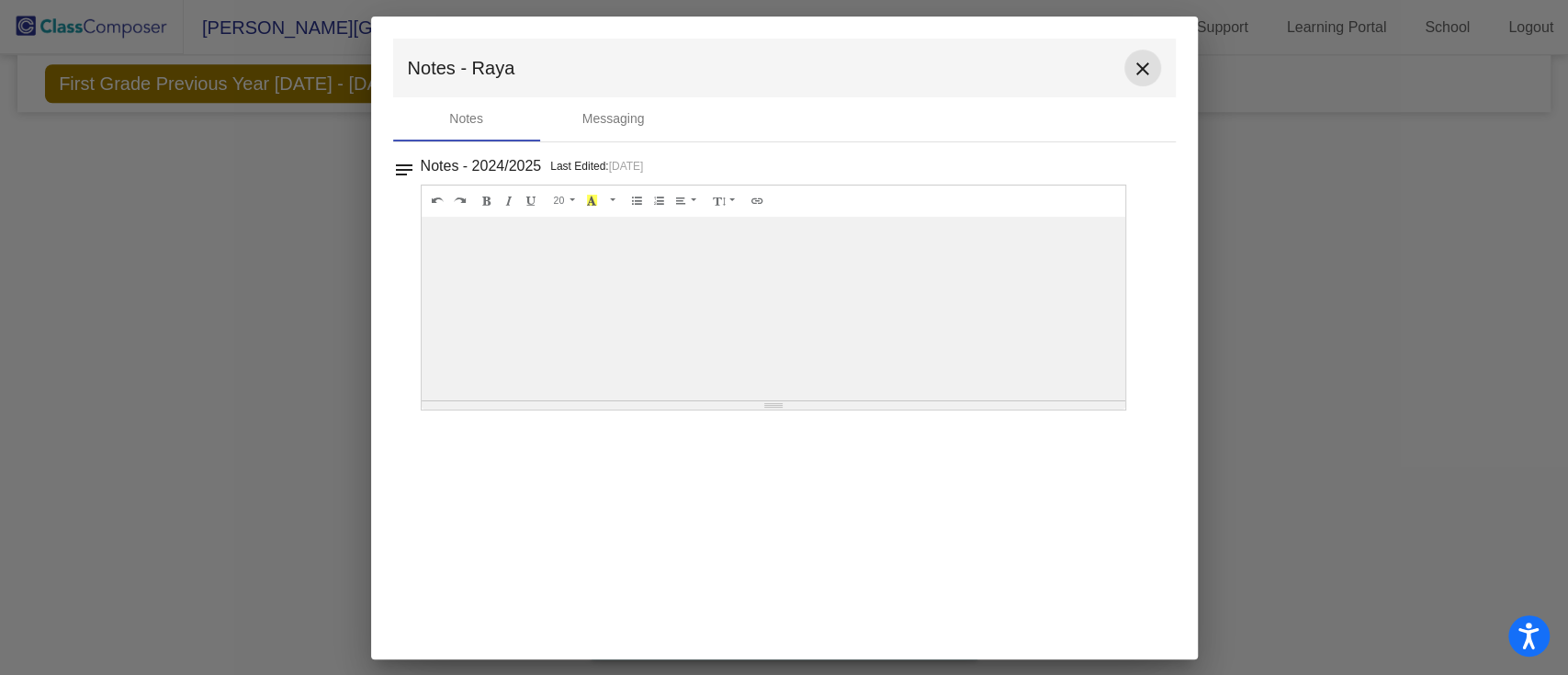
click at [1152, 78] on mat-icon "close" at bounding box center [1142, 69] width 22 height 22
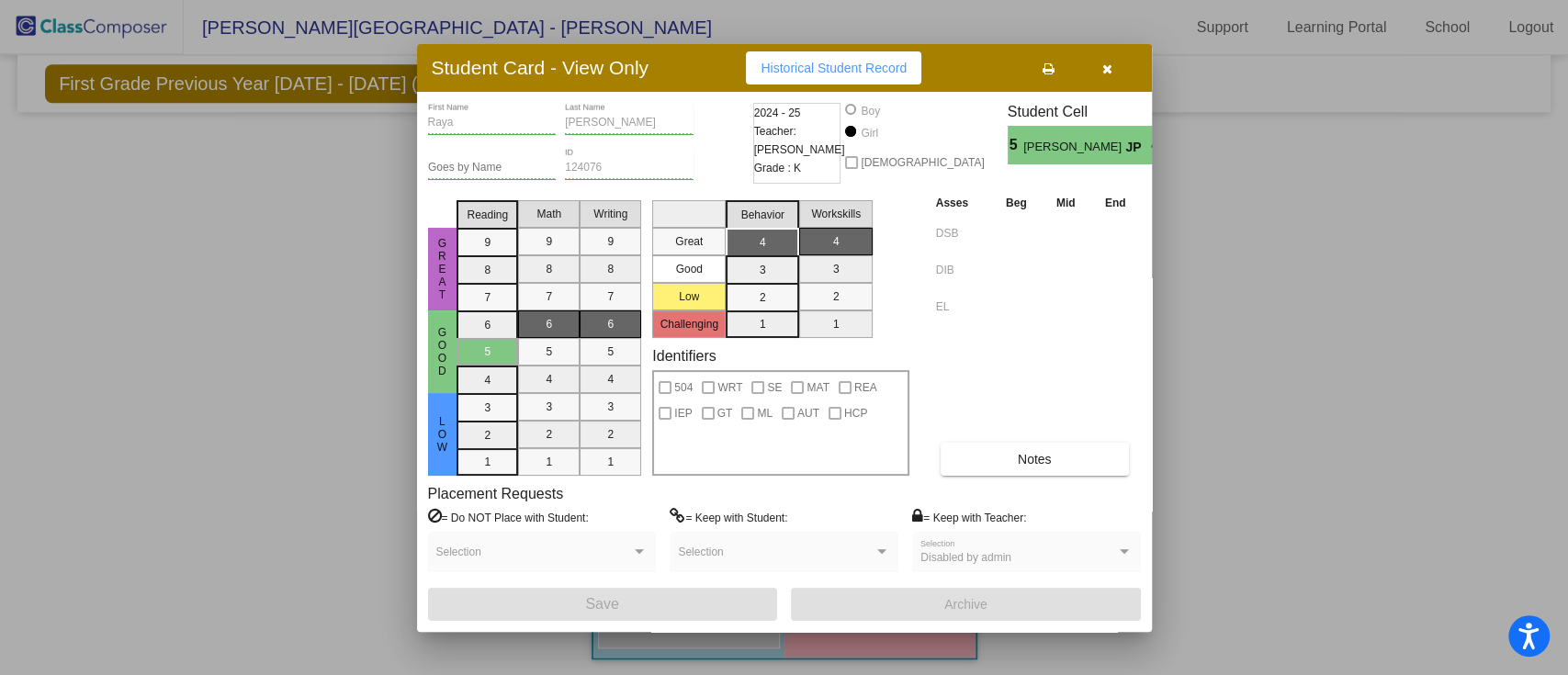
click at [1115, 78] on button "button" at bounding box center [1107, 68] width 59 height 33
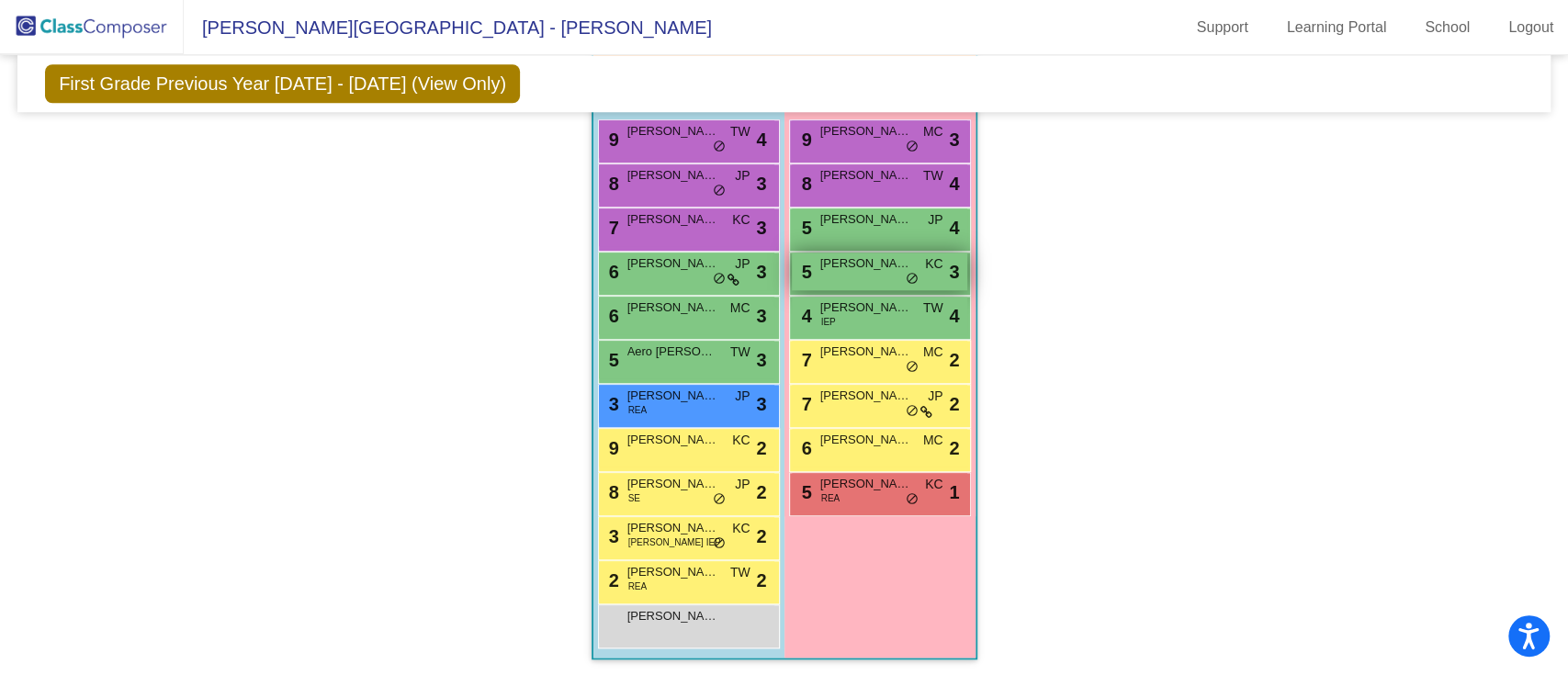
click at [851, 273] on div "5 [PERSON_NAME] [PERSON_NAME] lock do_not_disturb_alt 3" at bounding box center [880, 272] width 175 height 38
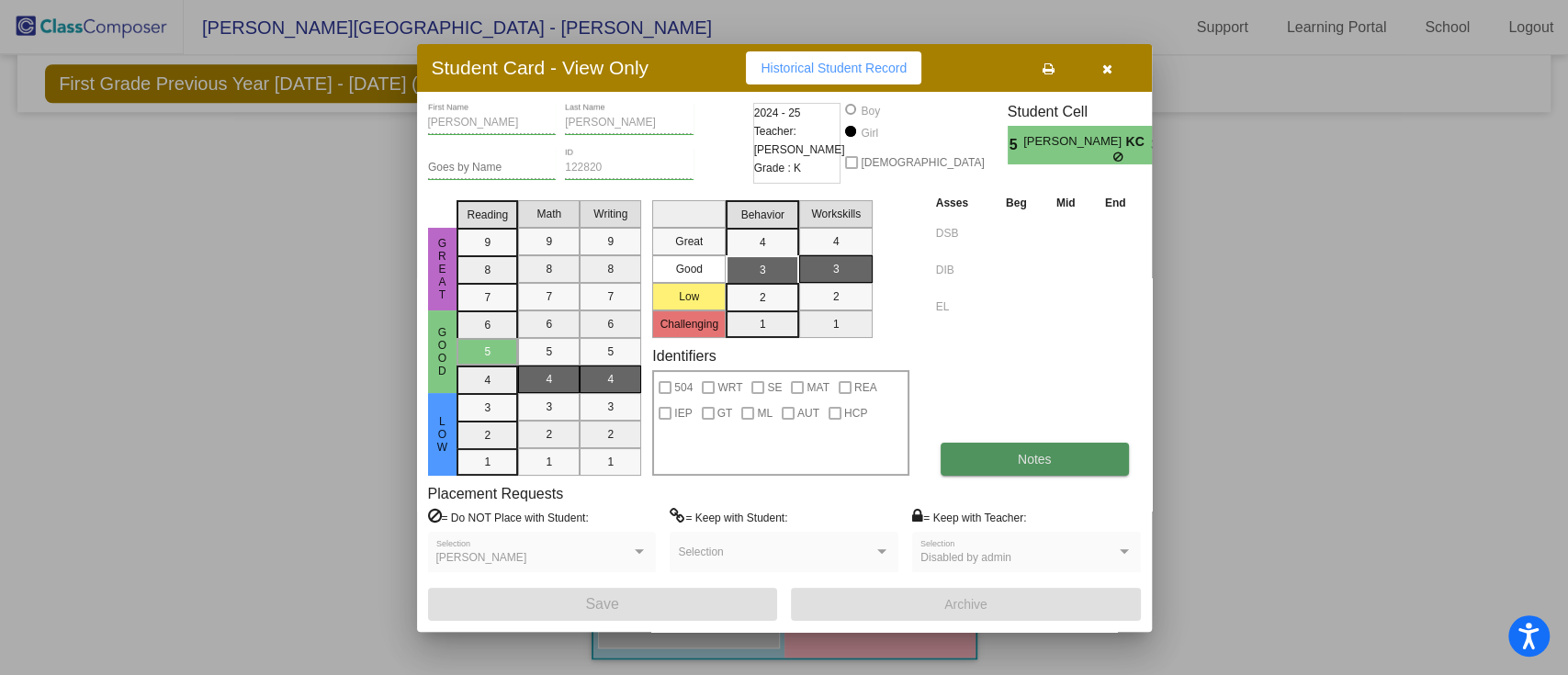
click at [1066, 466] on button "Notes" at bounding box center [1034, 459] width 188 height 33
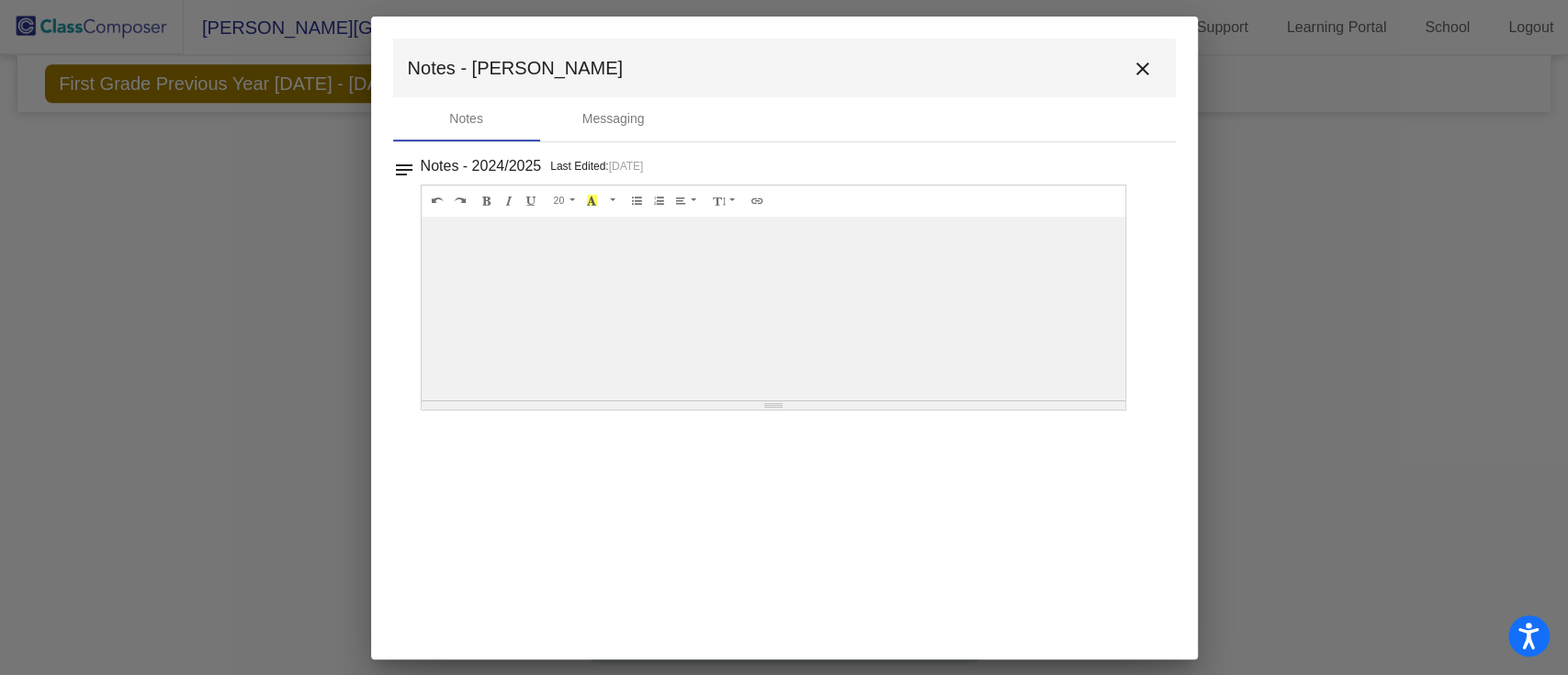
click at [1131, 75] on mat-icon "close" at bounding box center [1142, 69] width 22 height 22
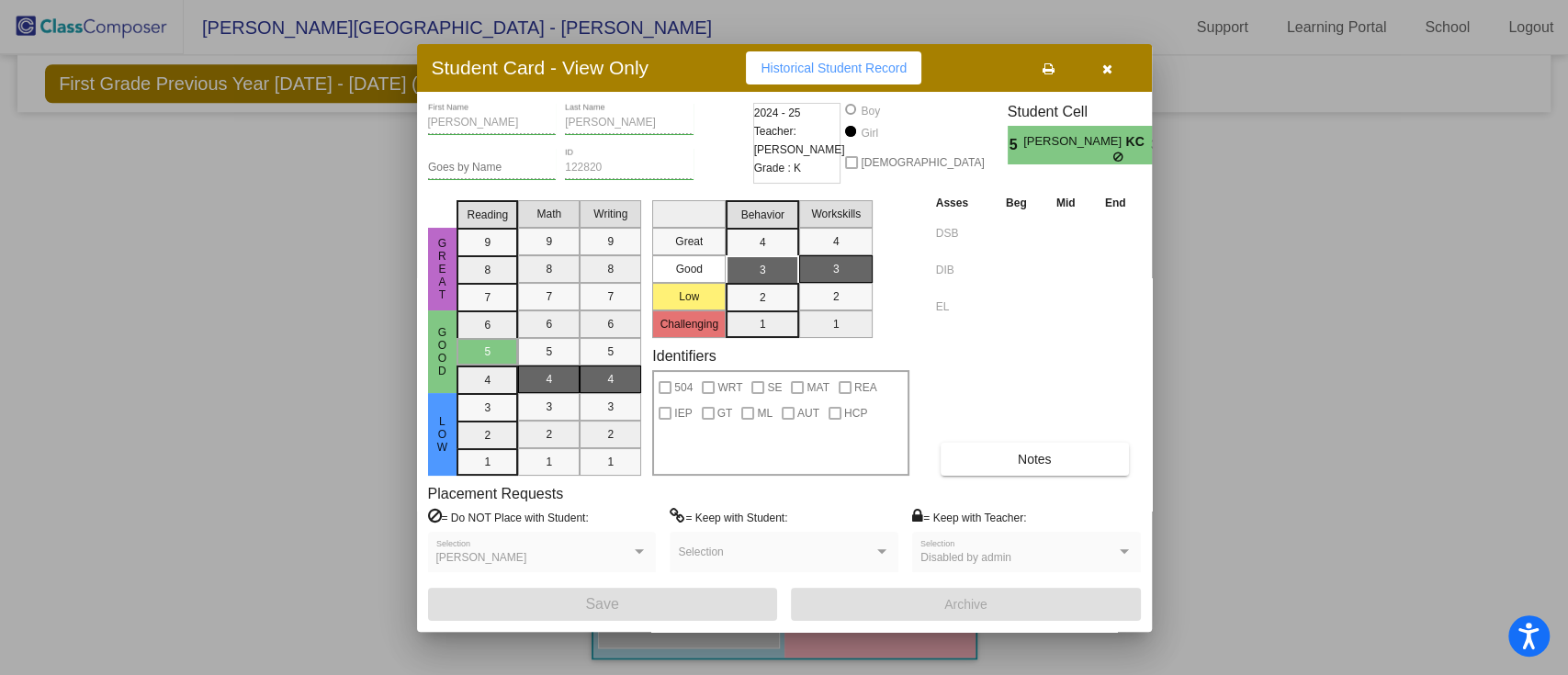
click at [1116, 67] on button "button" at bounding box center [1107, 68] width 59 height 33
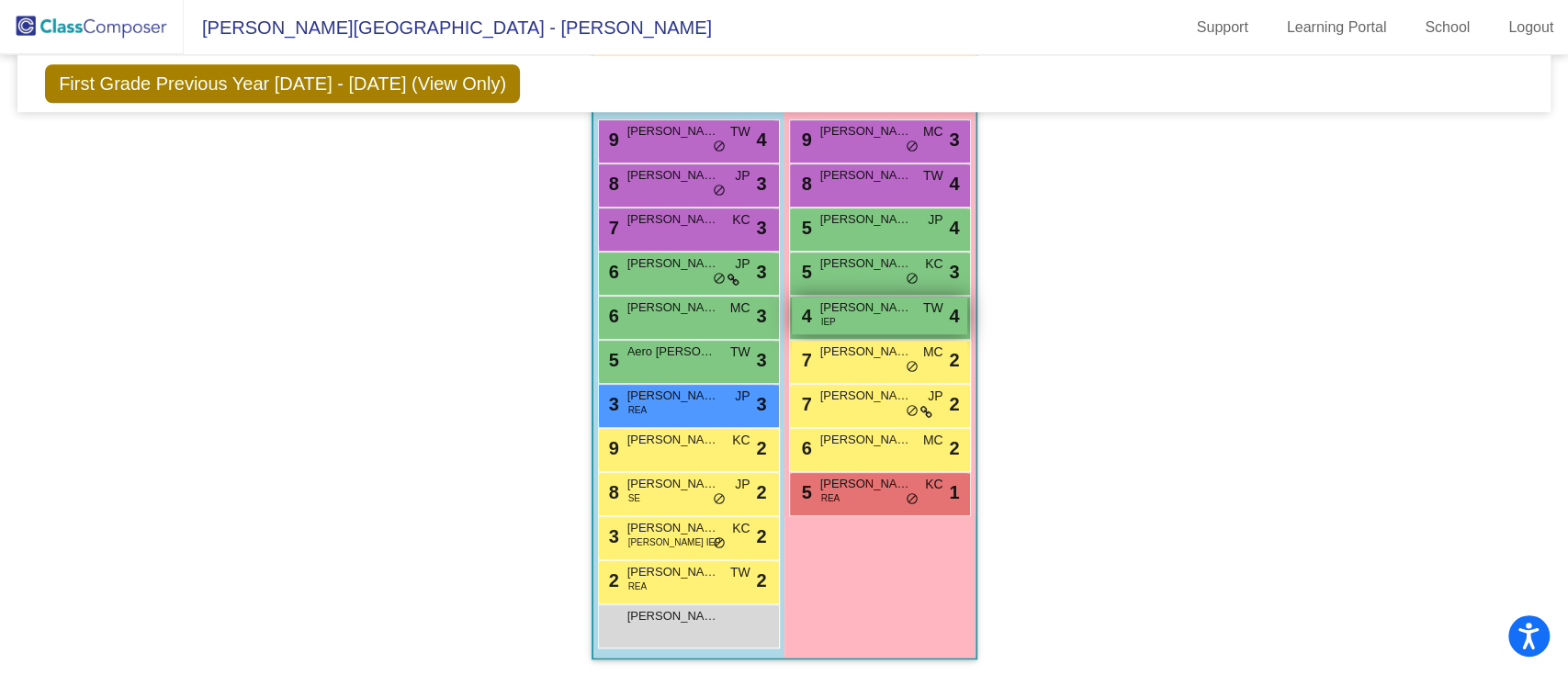
click at [864, 316] on div "4 [PERSON_NAME] IEP TW lock do_not_disturb_alt 4" at bounding box center [880, 316] width 175 height 38
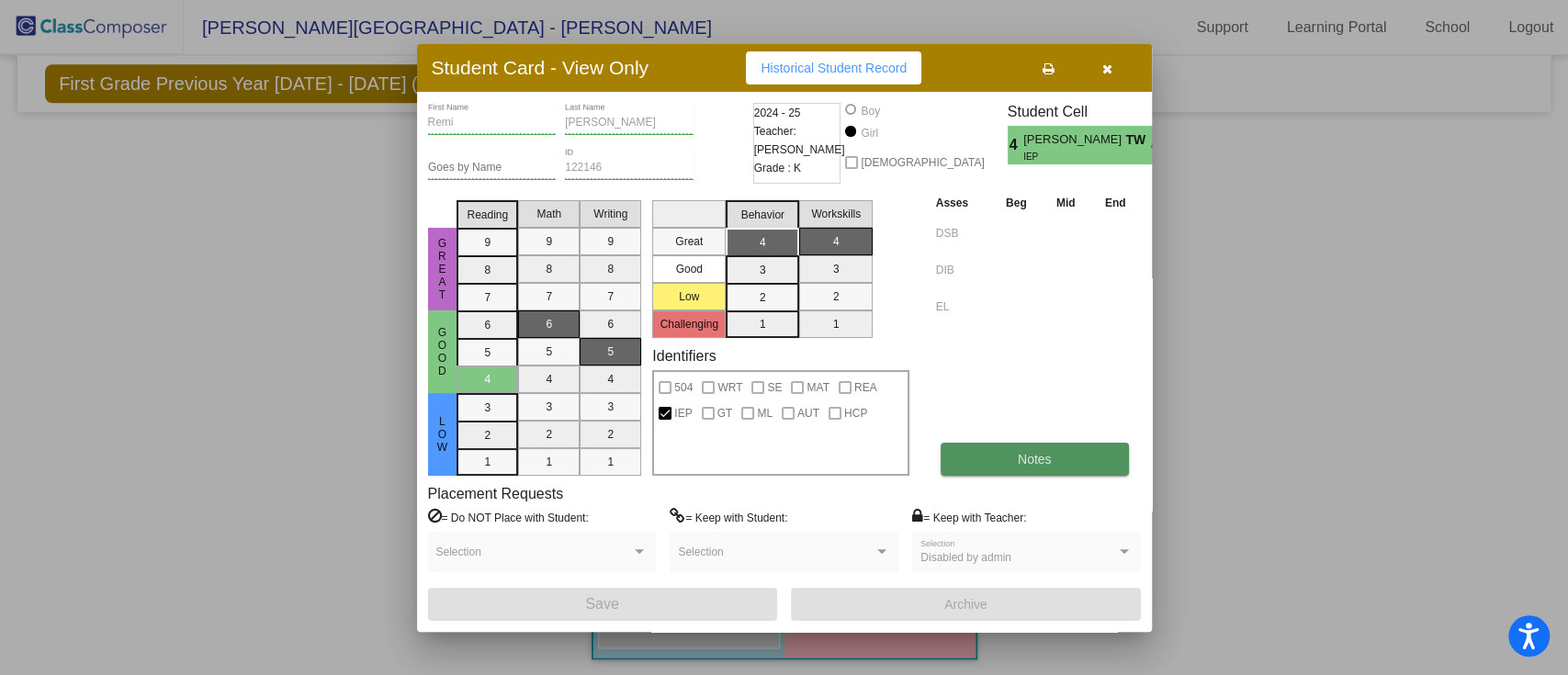
click at [1021, 469] on button "Notes" at bounding box center [1034, 459] width 188 height 33
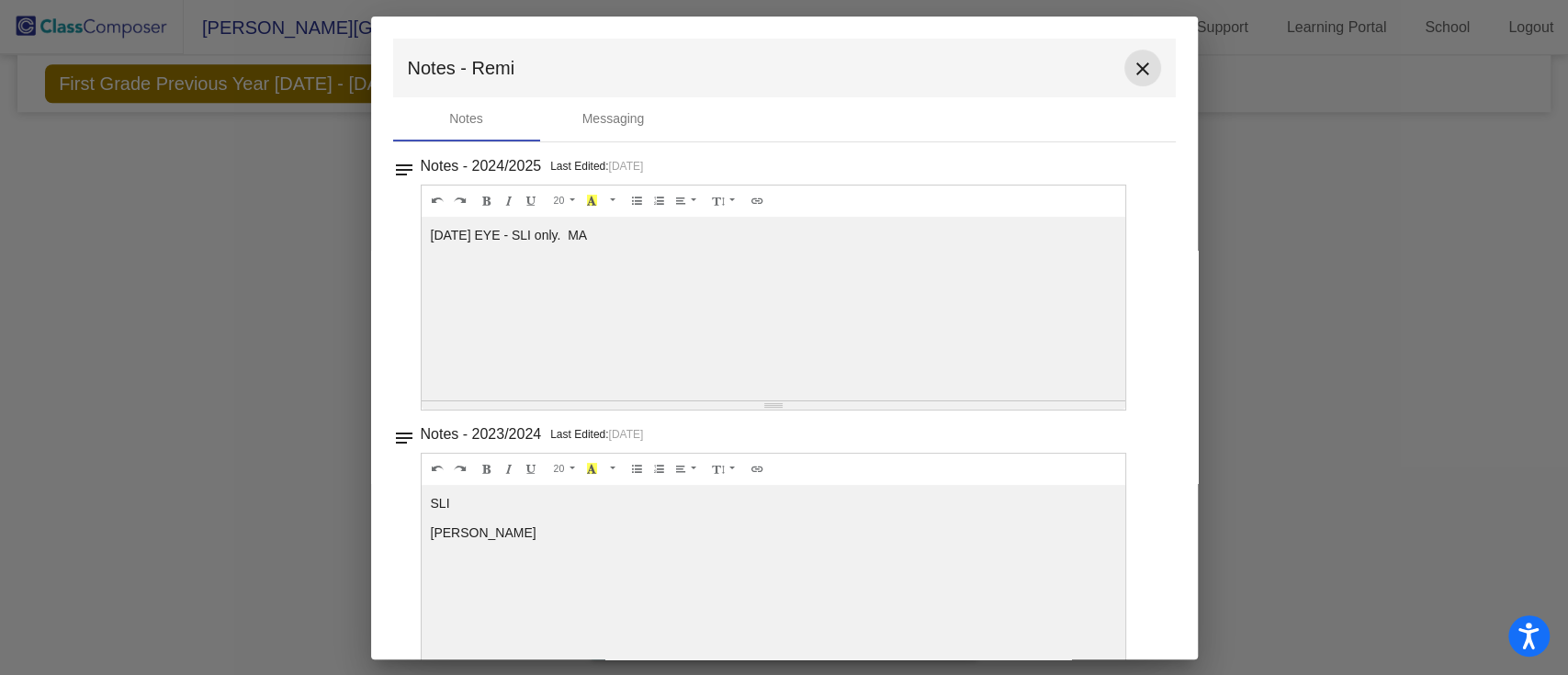
click at [1131, 66] on mat-icon "close" at bounding box center [1142, 69] width 22 height 22
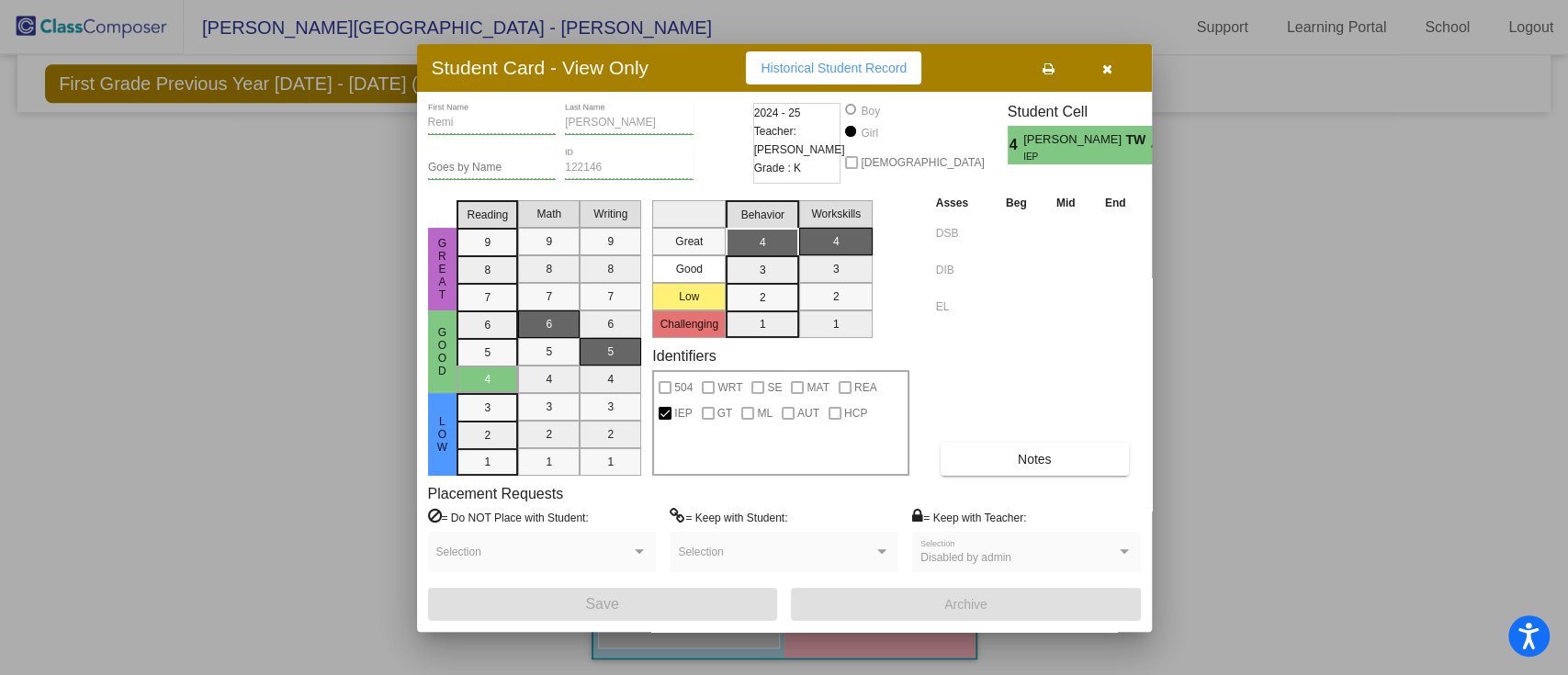
click at [1118, 70] on button "button" at bounding box center [1107, 68] width 59 height 33
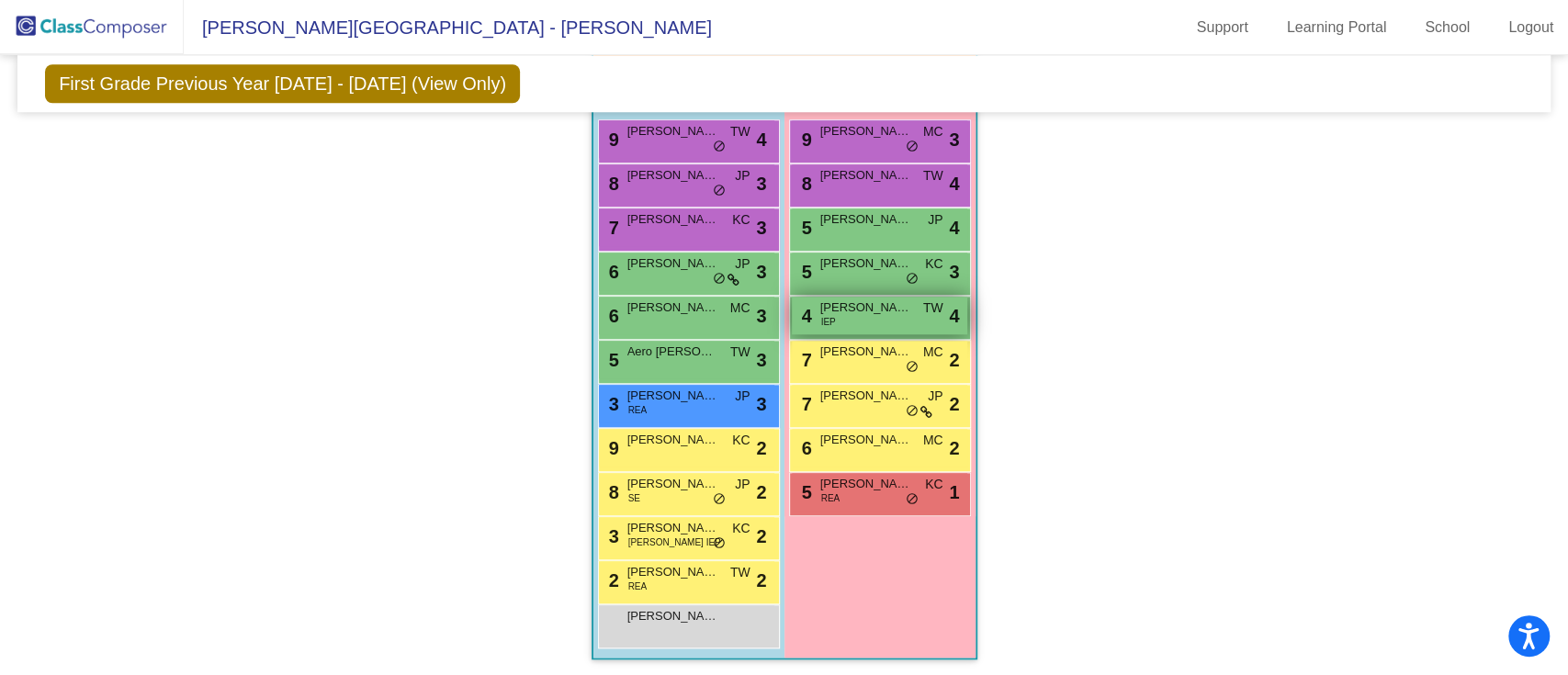
click at [883, 325] on div "4 [PERSON_NAME] IEP TW lock do_not_disturb_alt 4" at bounding box center [880, 316] width 175 height 38
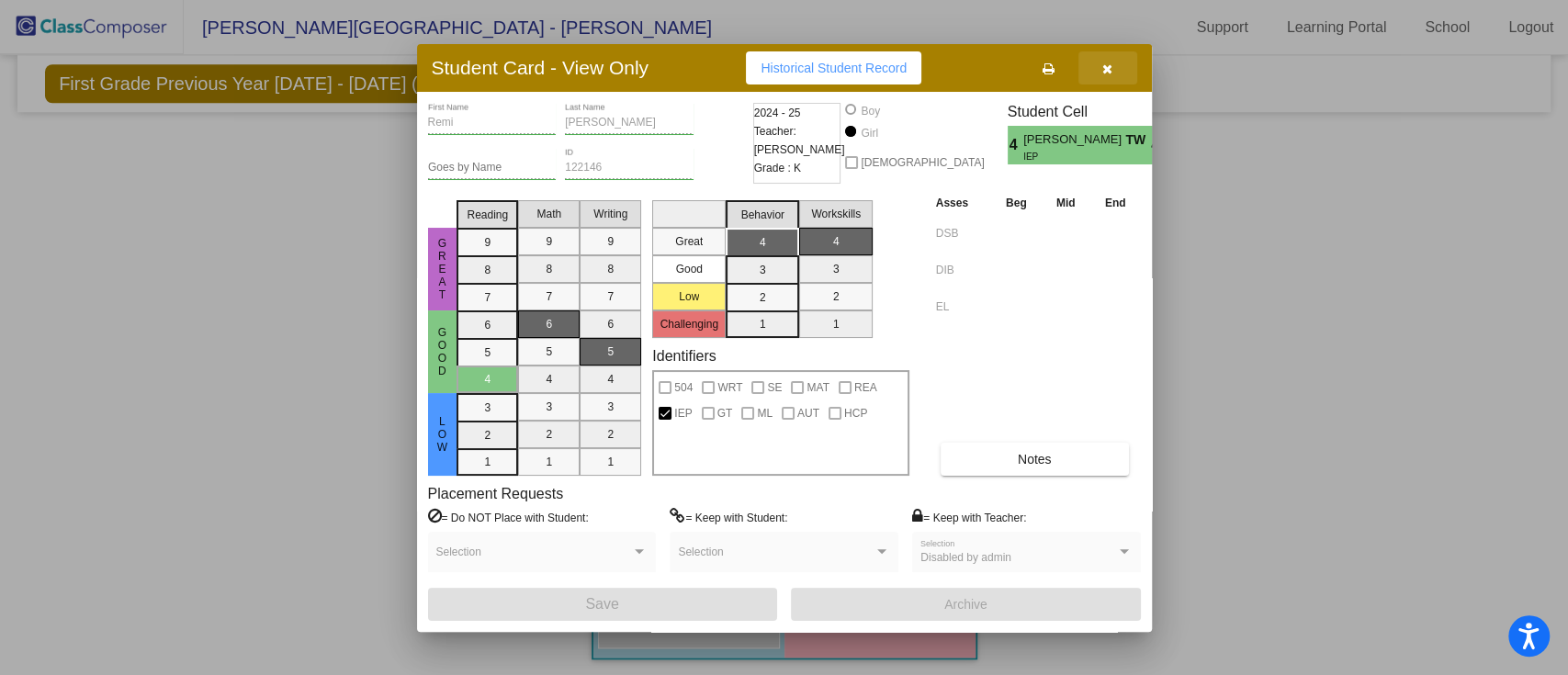
click at [1115, 69] on button "button" at bounding box center [1107, 68] width 59 height 33
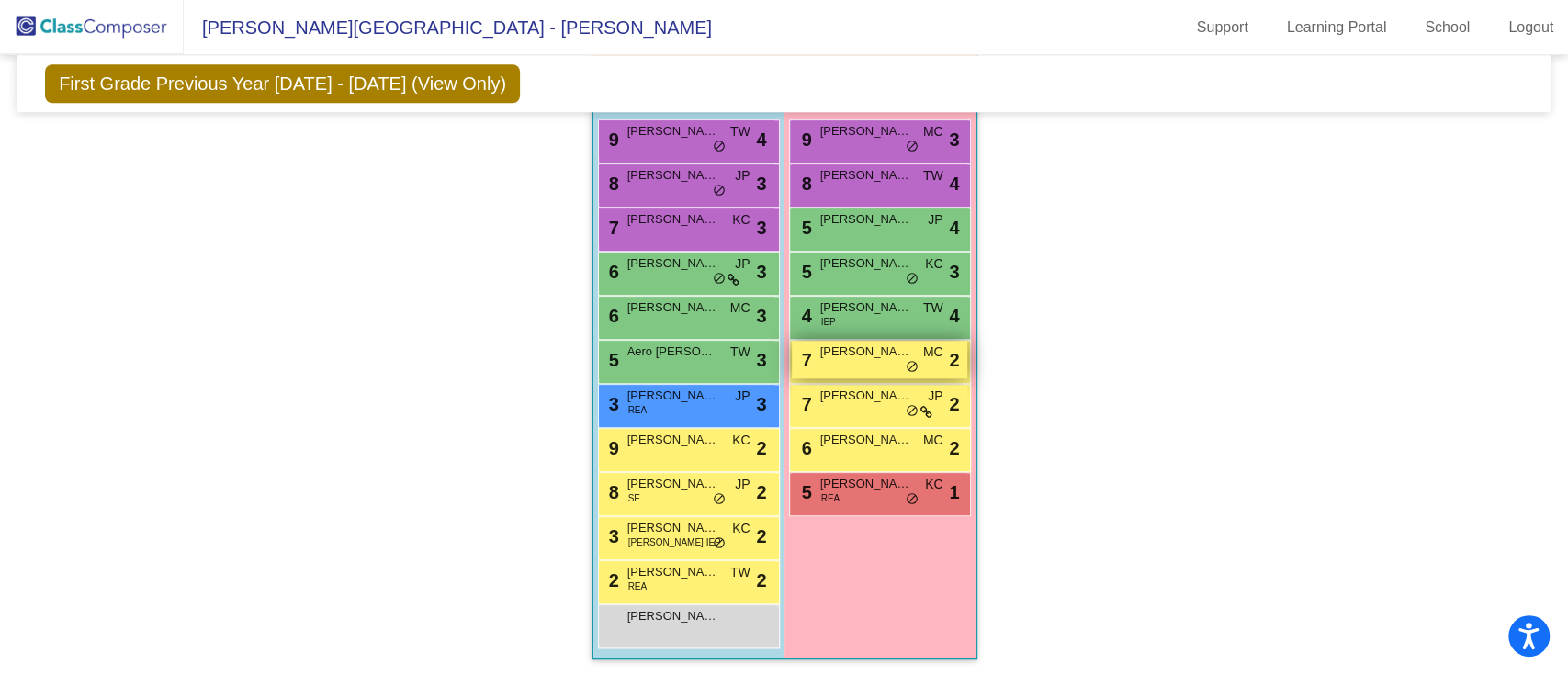
click at [834, 362] on div "7 [PERSON_NAME] MC lock do_not_disturb_alt 2" at bounding box center [880, 359] width 175 height 38
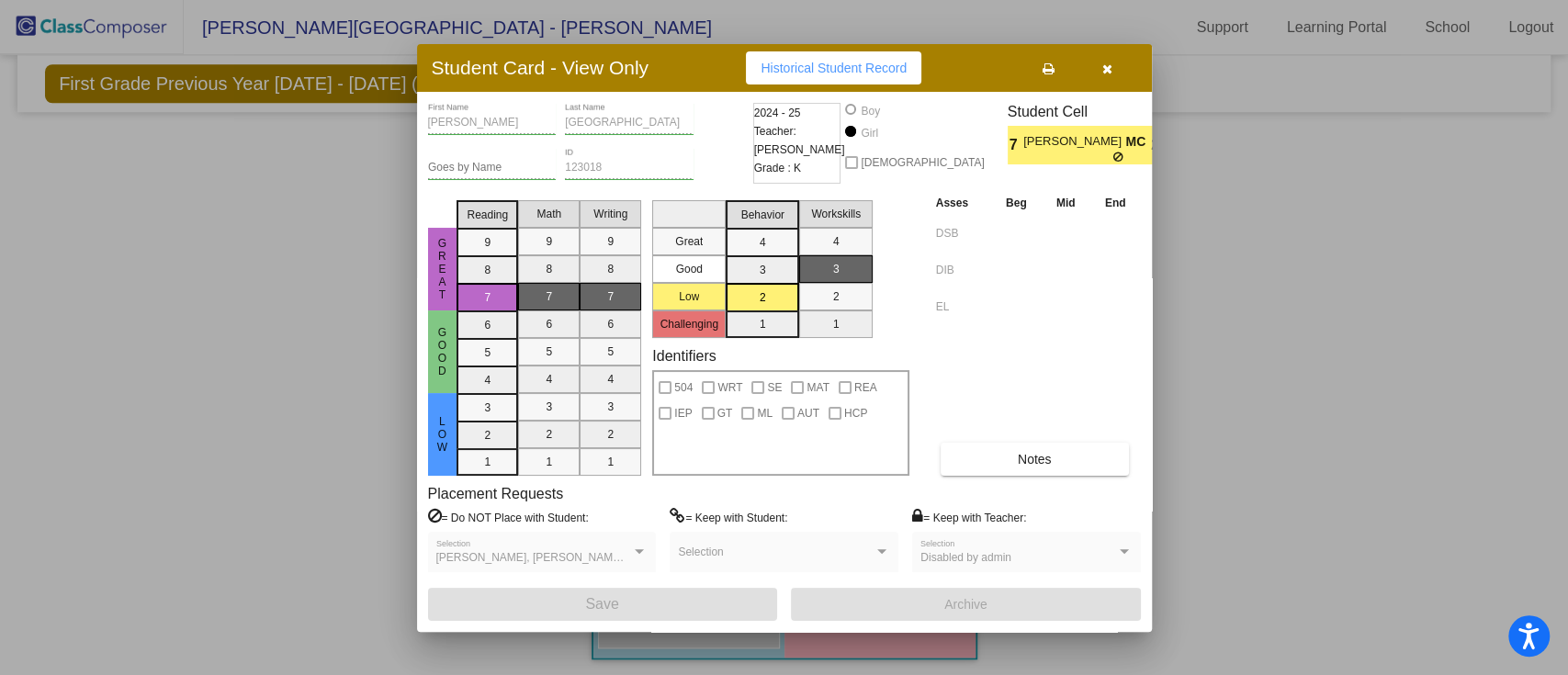
click at [1114, 73] on button "button" at bounding box center [1107, 68] width 59 height 33
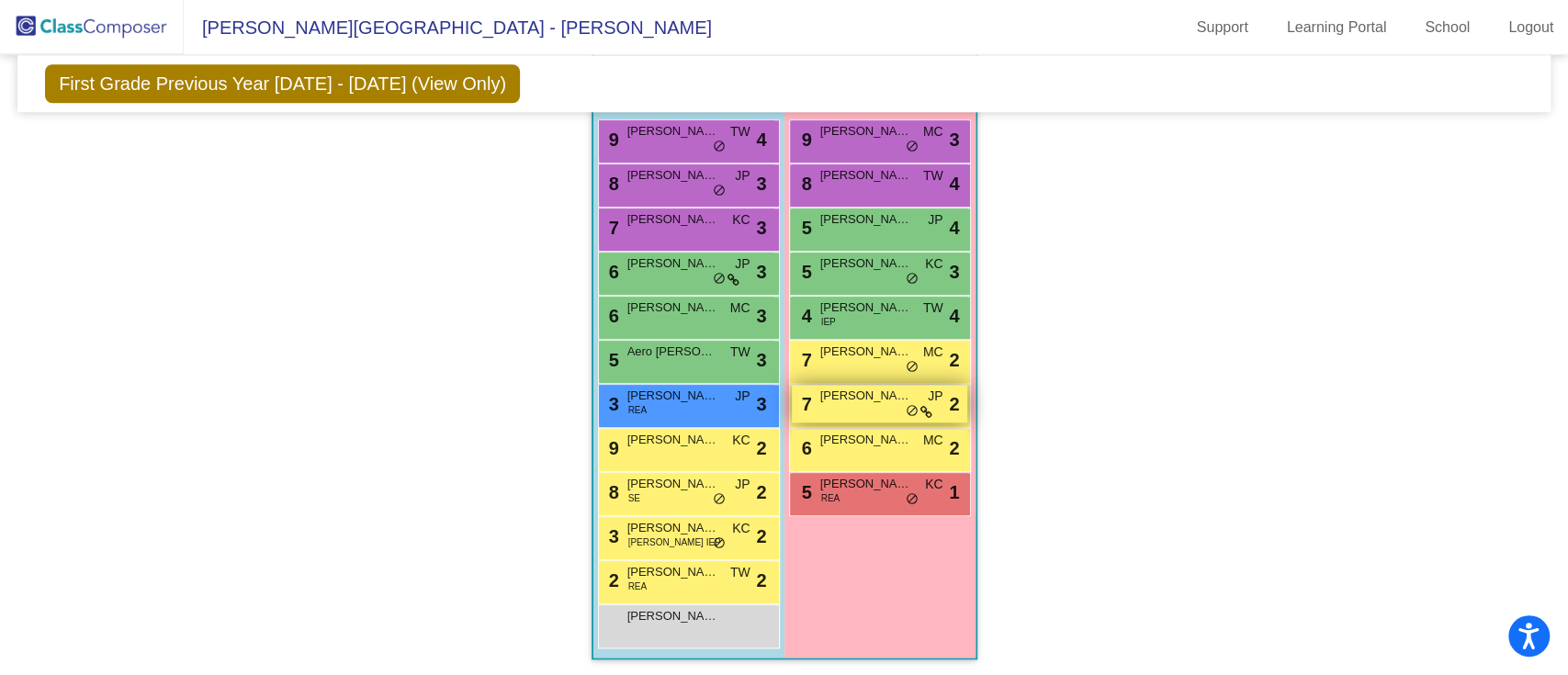
click at [859, 402] on div "7 [PERSON_NAME] lock do_not_disturb_alt 2" at bounding box center [880, 404] width 175 height 38
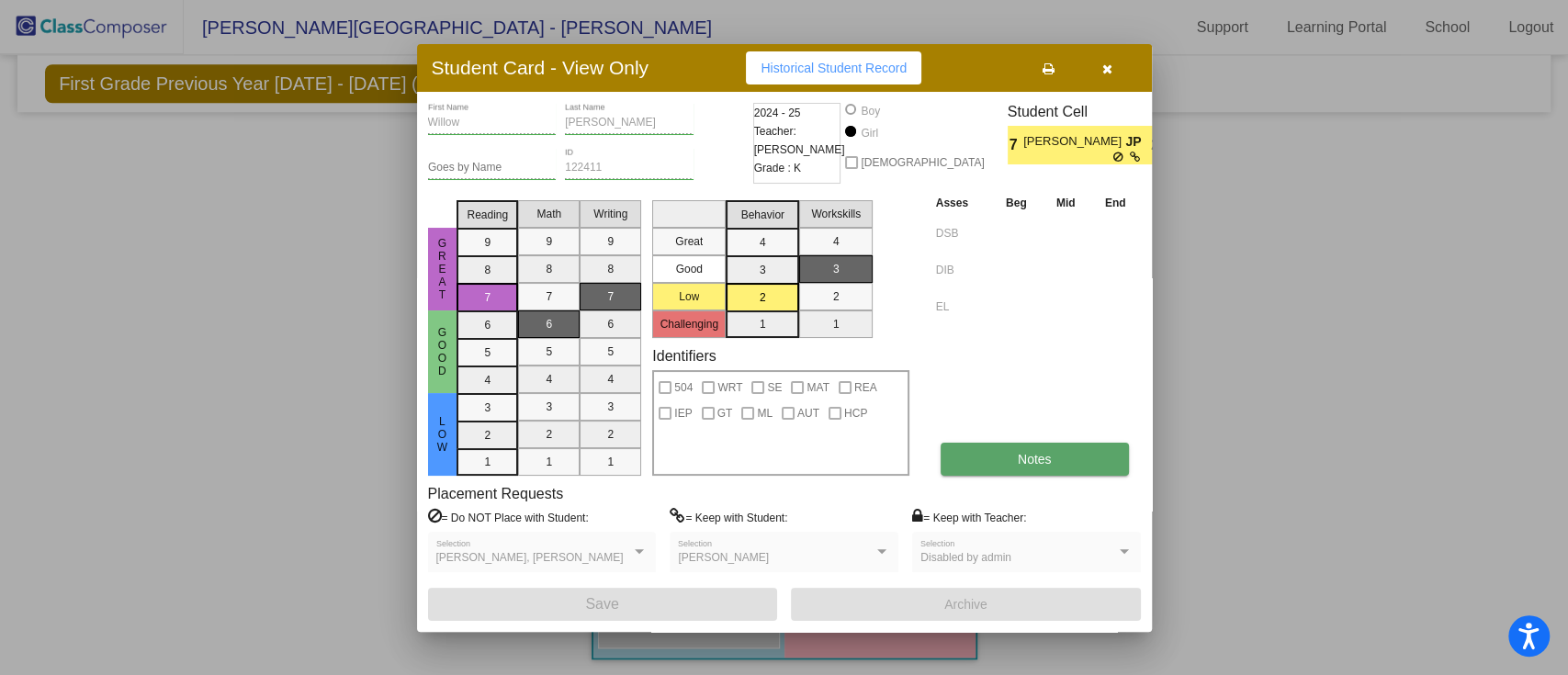
click at [1029, 467] on button "Notes" at bounding box center [1034, 459] width 188 height 33
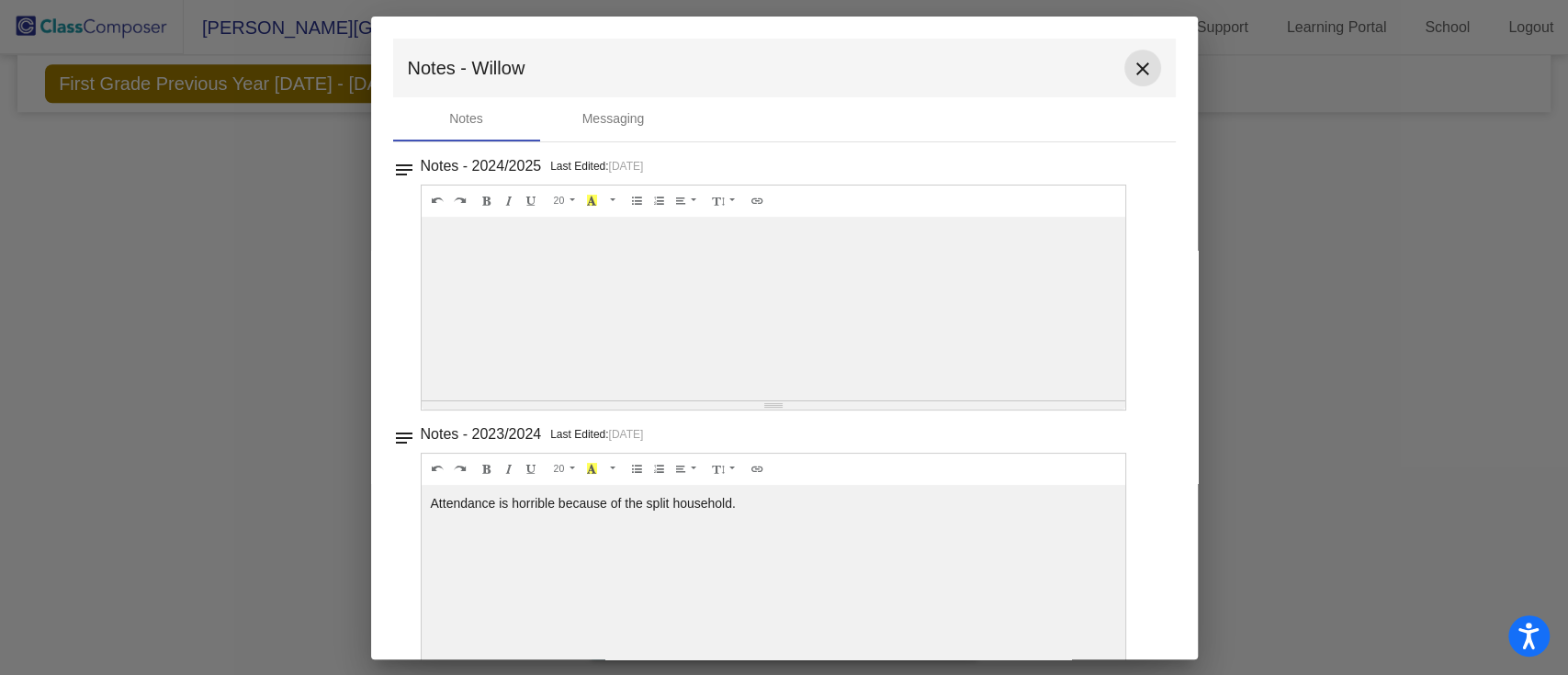
click at [1139, 68] on mat-icon "close" at bounding box center [1142, 69] width 22 height 22
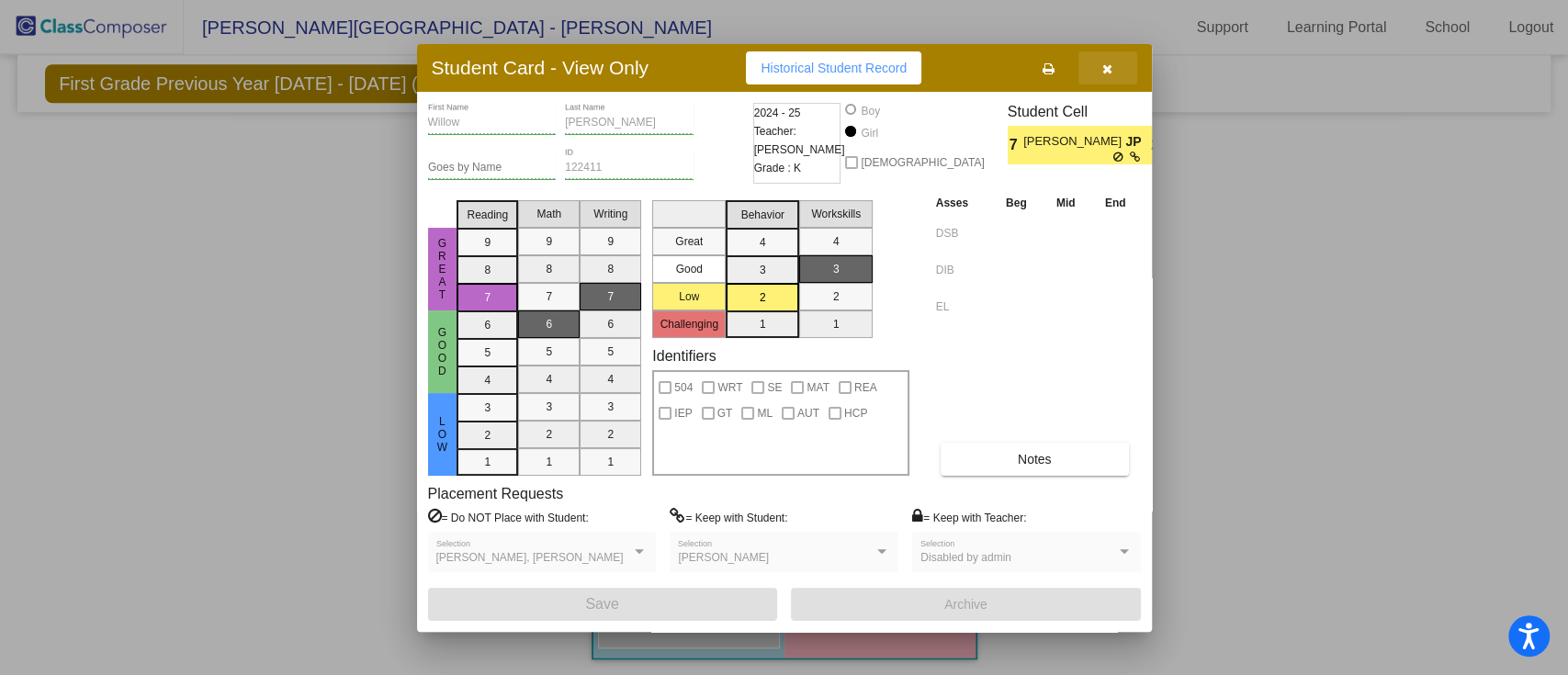
click at [1098, 69] on button "button" at bounding box center [1107, 68] width 59 height 33
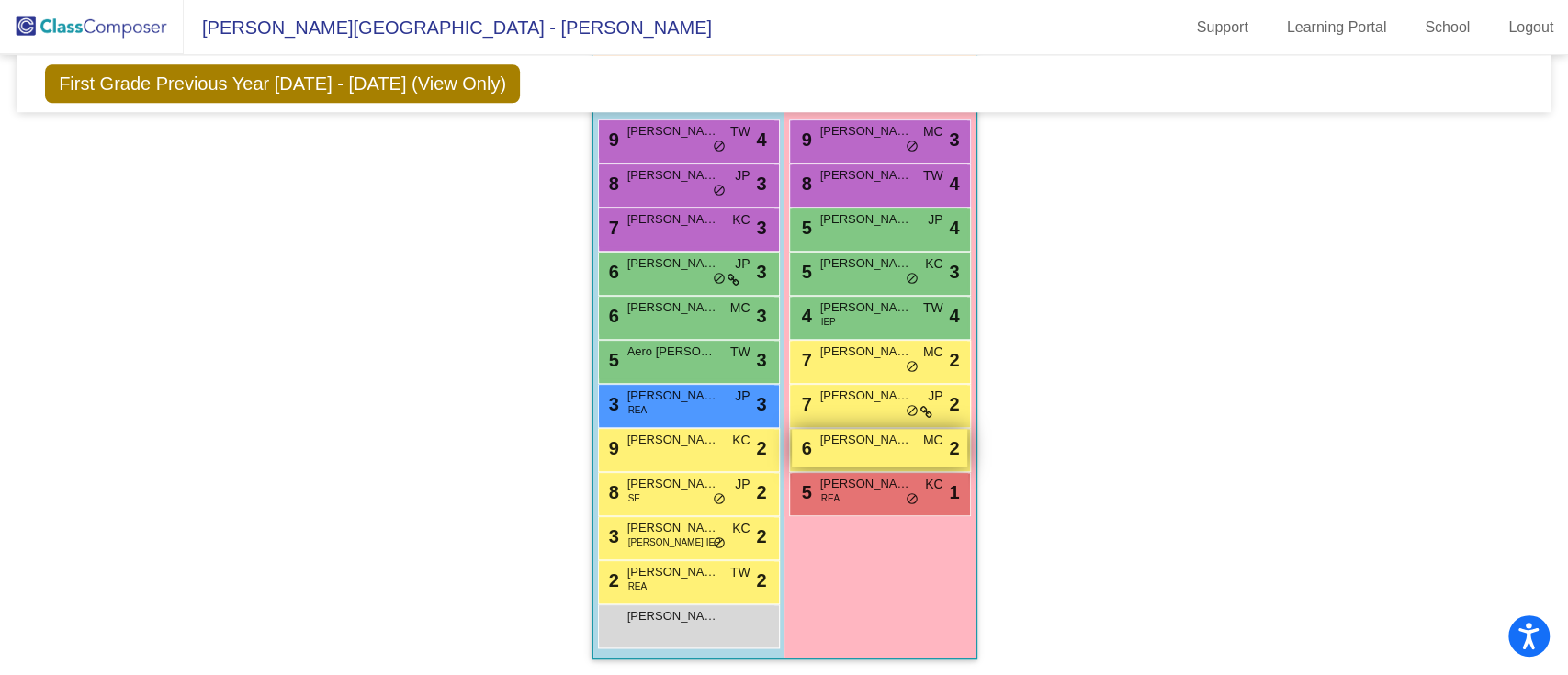
click at [872, 441] on span "[PERSON_NAME]" at bounding box center [866, 440] width 92 height 18
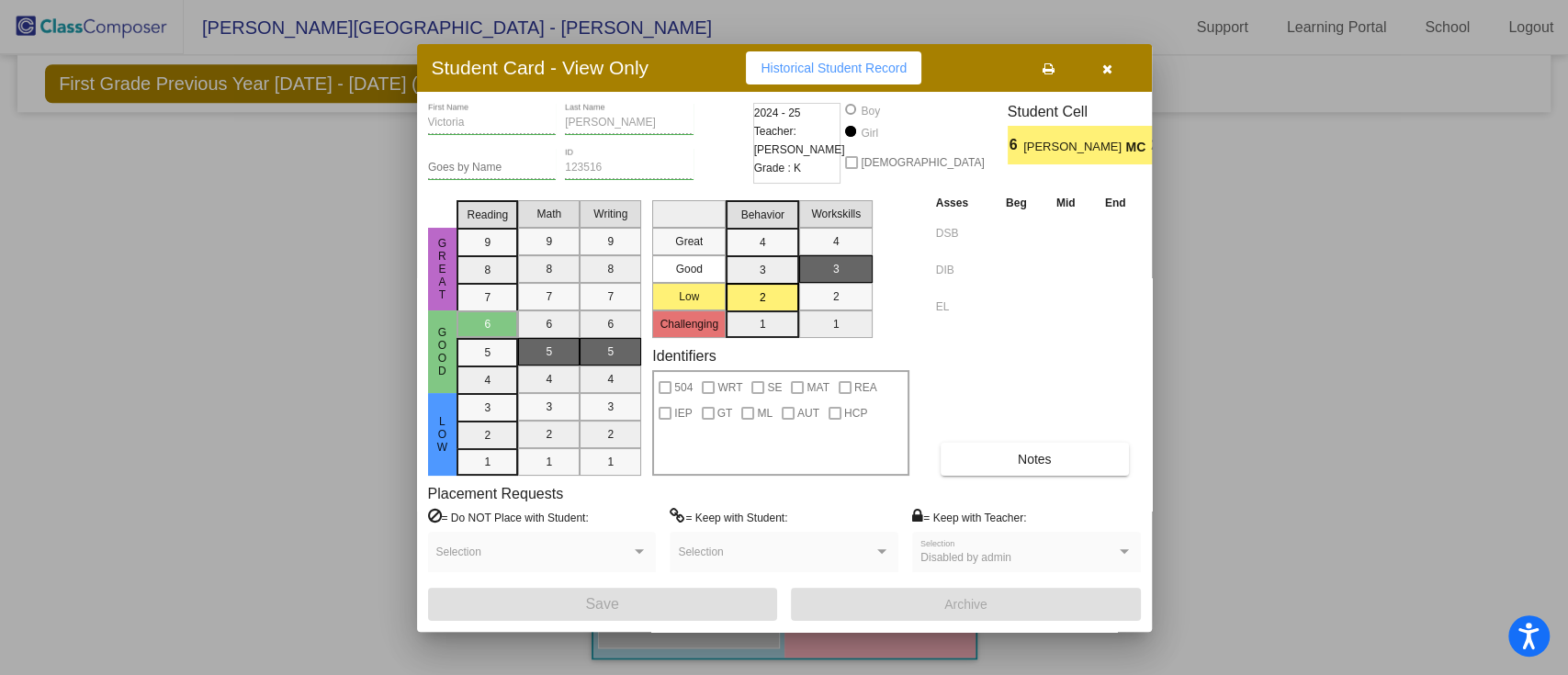
click at [1113, 75] on button "button" at bounding box center [1107, 68] width 59 height 33
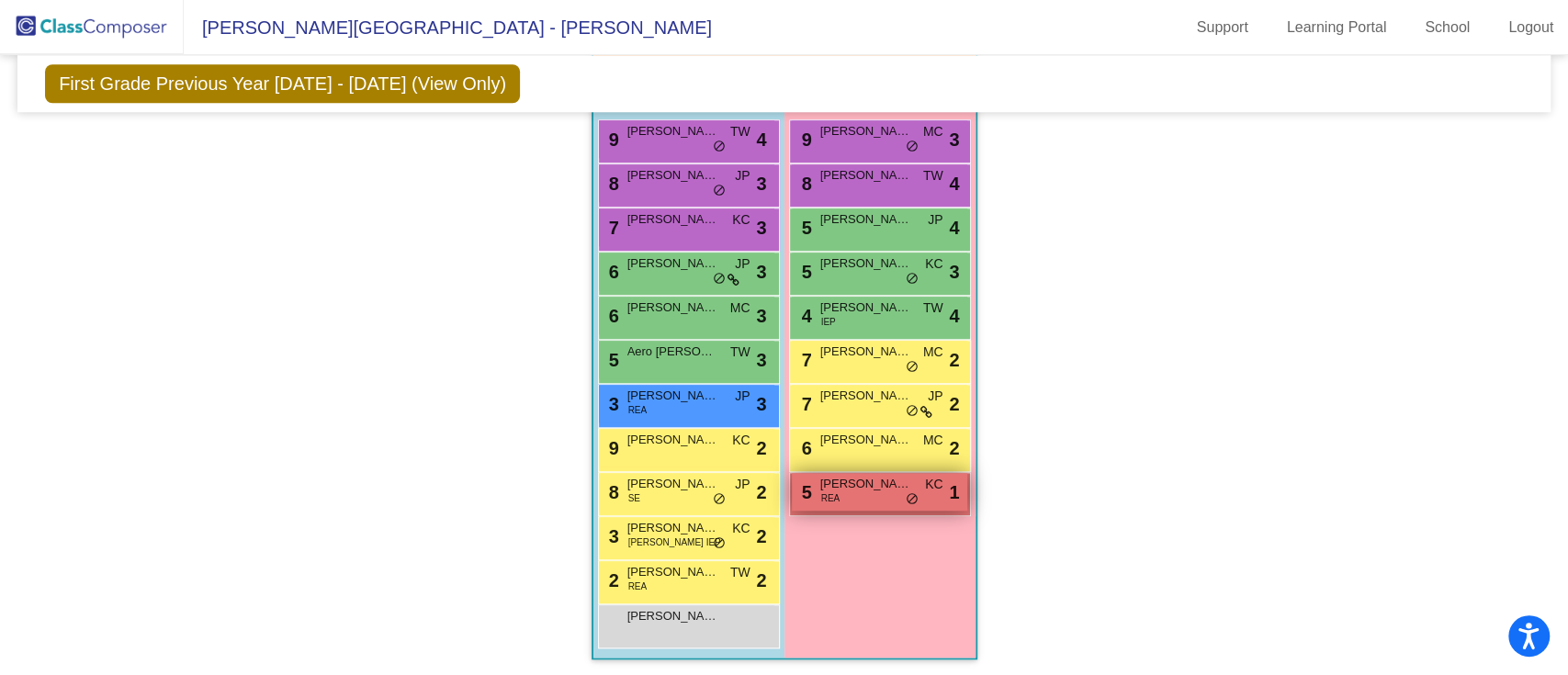
click at [860, 492] on div "5 [PERSON_NAME] [PERSON_NAME] lock do_not_disturb_alt 1" at bounding box center [880, 492] width 175 height 38
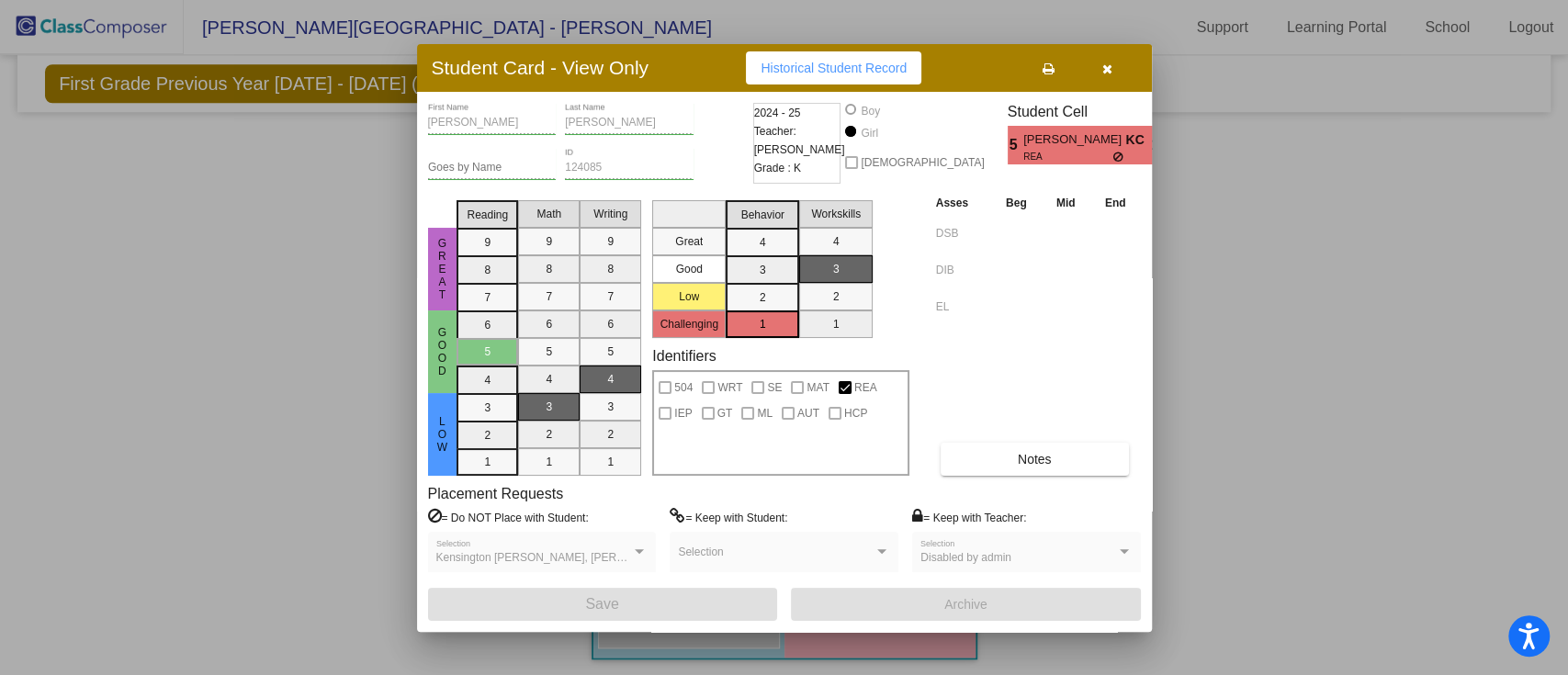
click at [1118, 78] on button "button" at bounding box center [1107, 68] width 59 height 33
